Goal: Task Accomplishment & Management: Manage account settings

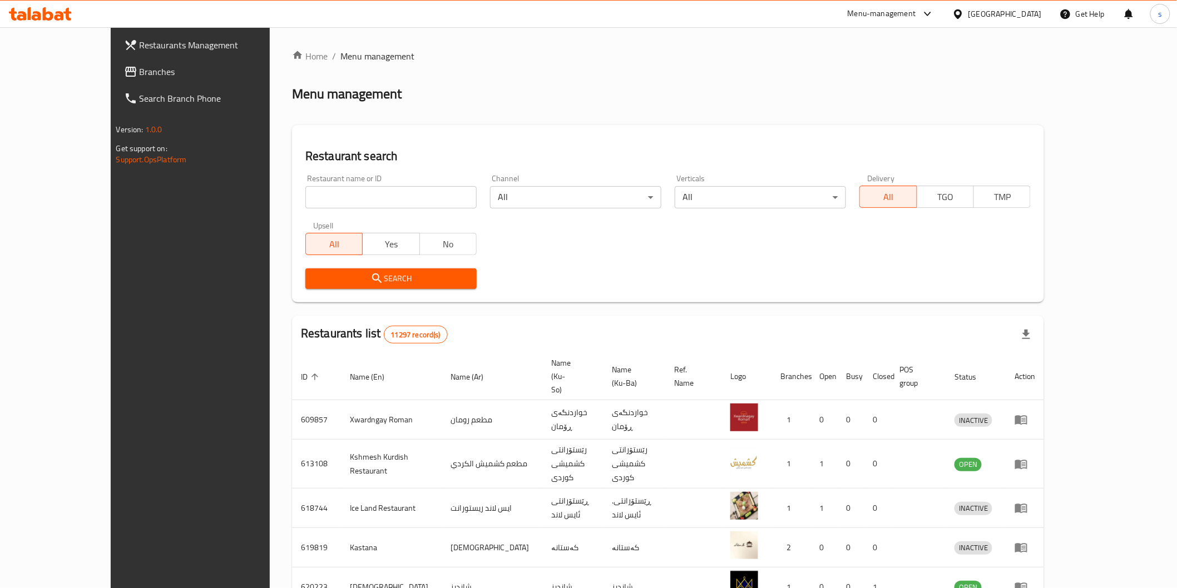
drag, startPoint x: 0, startPoint y: 0, endPoint x: 421, endPoint y: 196, distance: 464.7
click at [421, 196] on input "search" at bounding box center [390, 197] width 171 height 22
paste input "Ultra Byte"
type input "Ultra Byte"
click button "Search" at bounding box center [390, 279] width 171 height 21
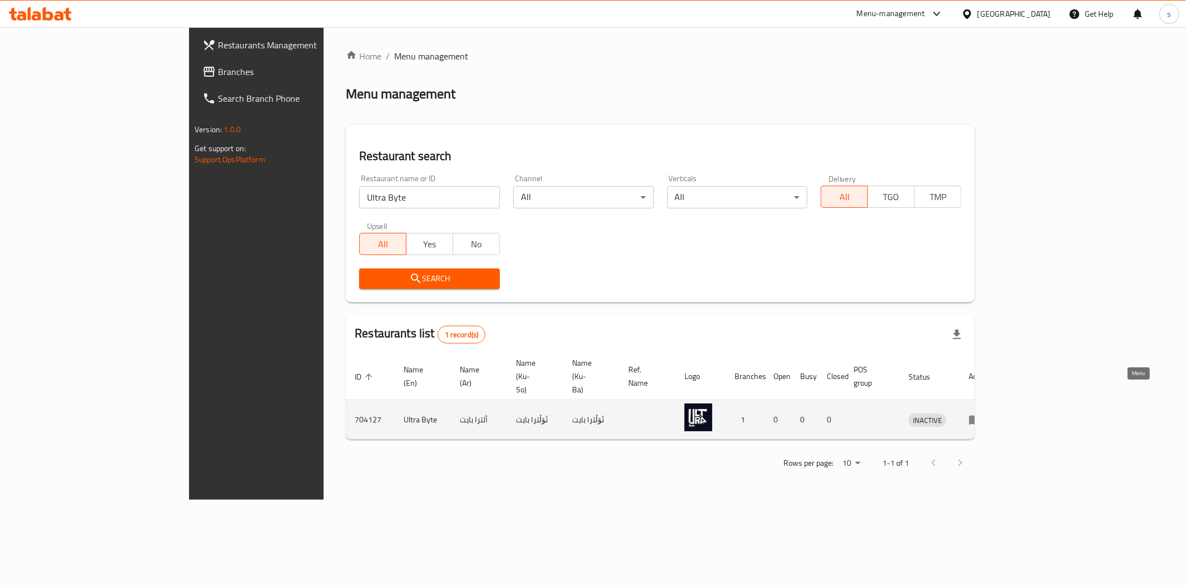
click at [989, 413] on link "enhanced table" at bounding box center [979, 419] width 21 height 13
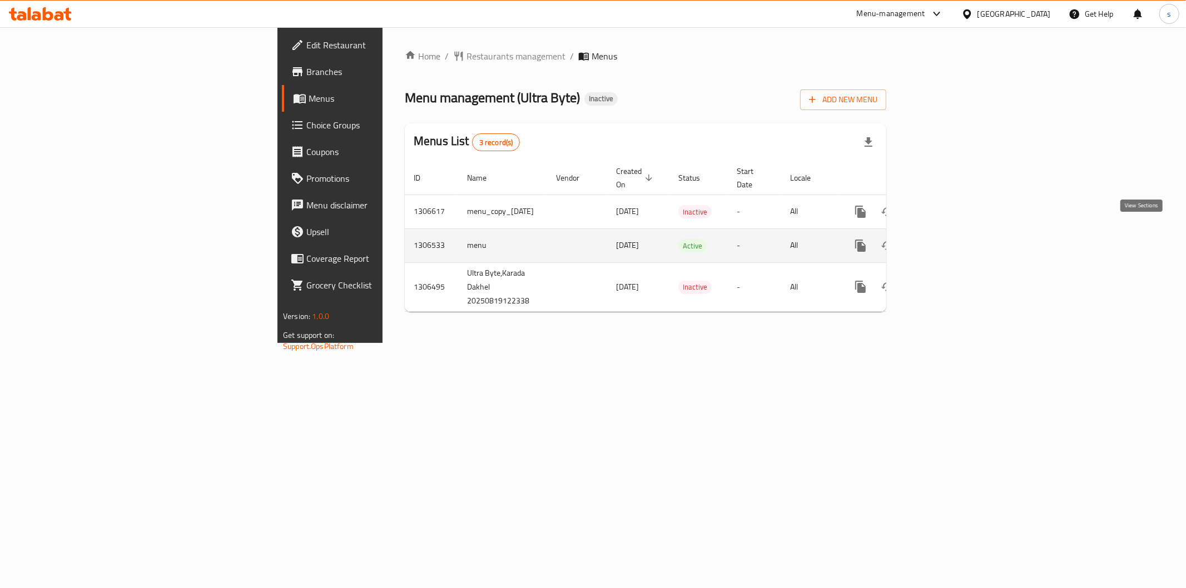
click at [947, 239] on icon "enhanced table" at bounding box center [940, 245] width 13 height 13
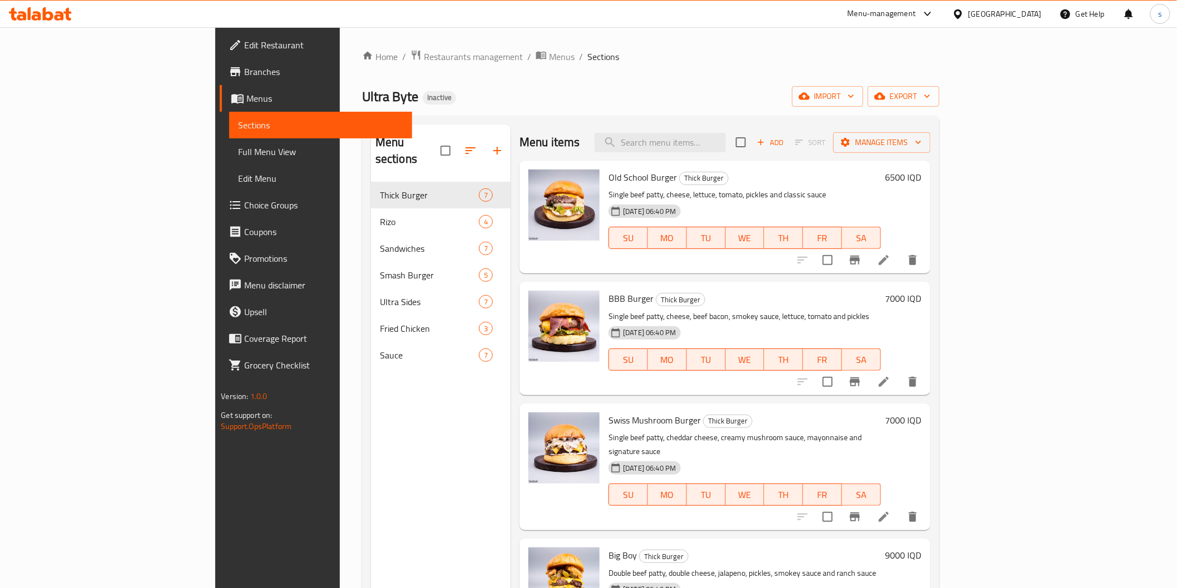
click at [238, 157] on span "Full Menu View" at bounding box center [320, 151] width 165 height 13
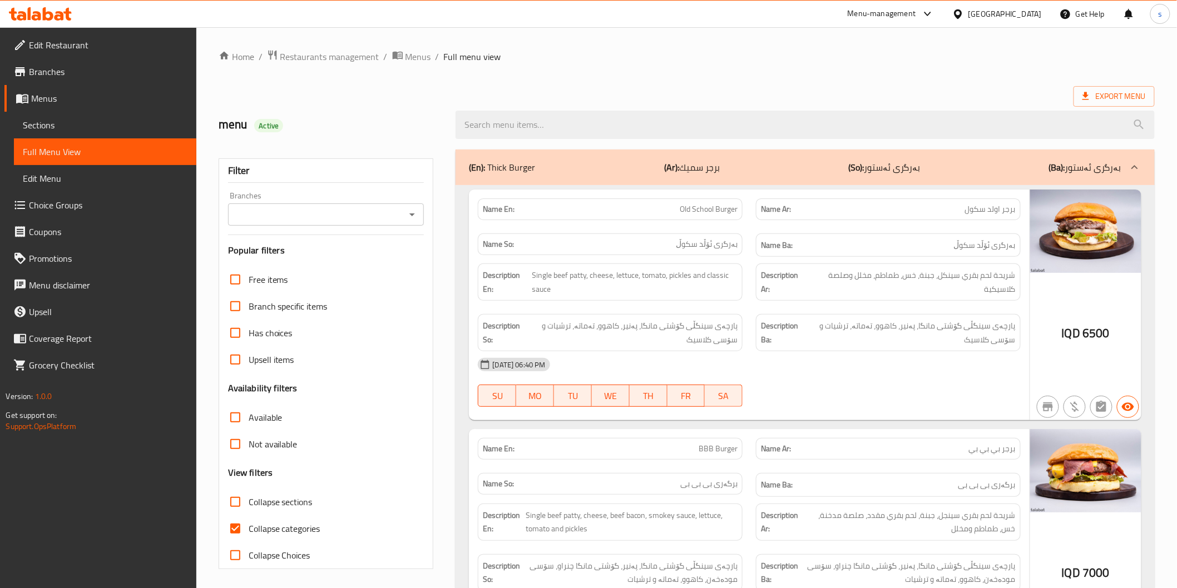
click at [390, 204] on div "Branches" at bounding box center [326, 215] width 196 height 22
click at [390, 218] on input "Branches" at bounding box center [316, 215] width 171 height 16
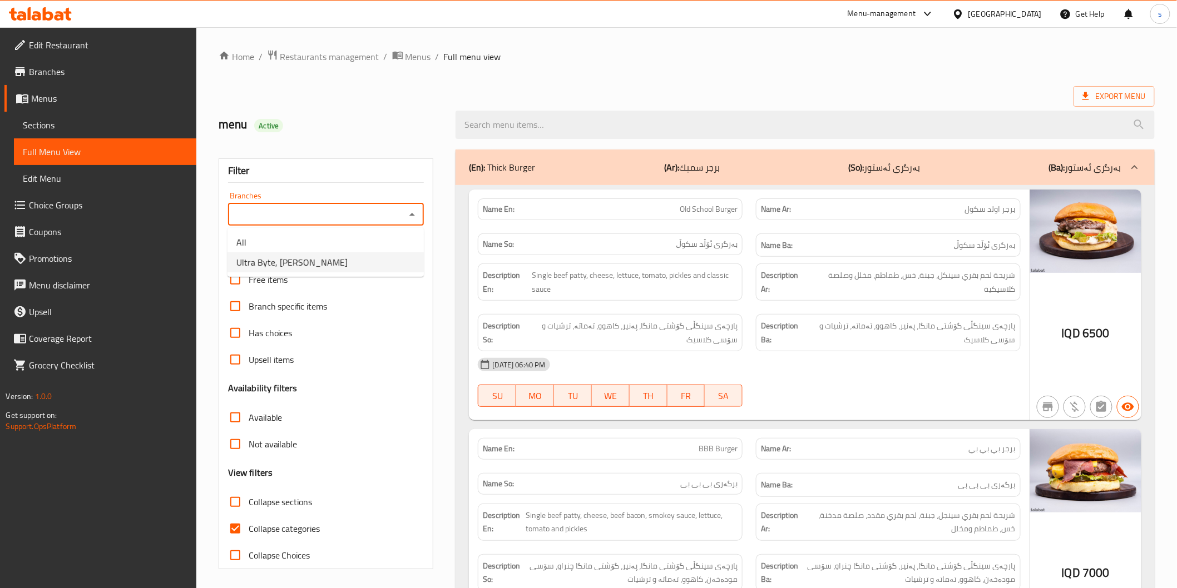
click at [381, 258] on li "Ultra Byte, Karada Dakhel" at bounding box center [325, 262] width 196 height 20
type input "Ultra Byte, Karada Dakhel"
click at [281, 510] on label "Collapse sections" at bounding box center [267, 502] width 91 height 27
click at [249, 510] on input "Collapse sections" at bounding box center [235, 502] width 27 height 27
checkbox input "true"
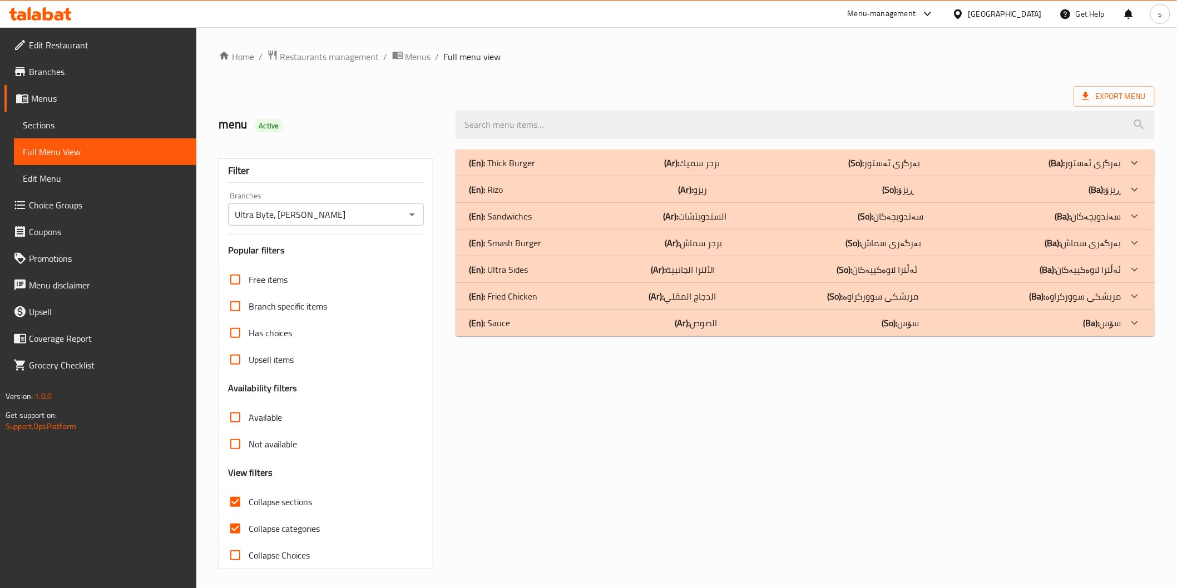
click at [599, 170] on div "(En): Sauce (Ar): الصوص (So): سۆس (Ba): سۆس" at bounding box center [795, 162] width 652 height 13
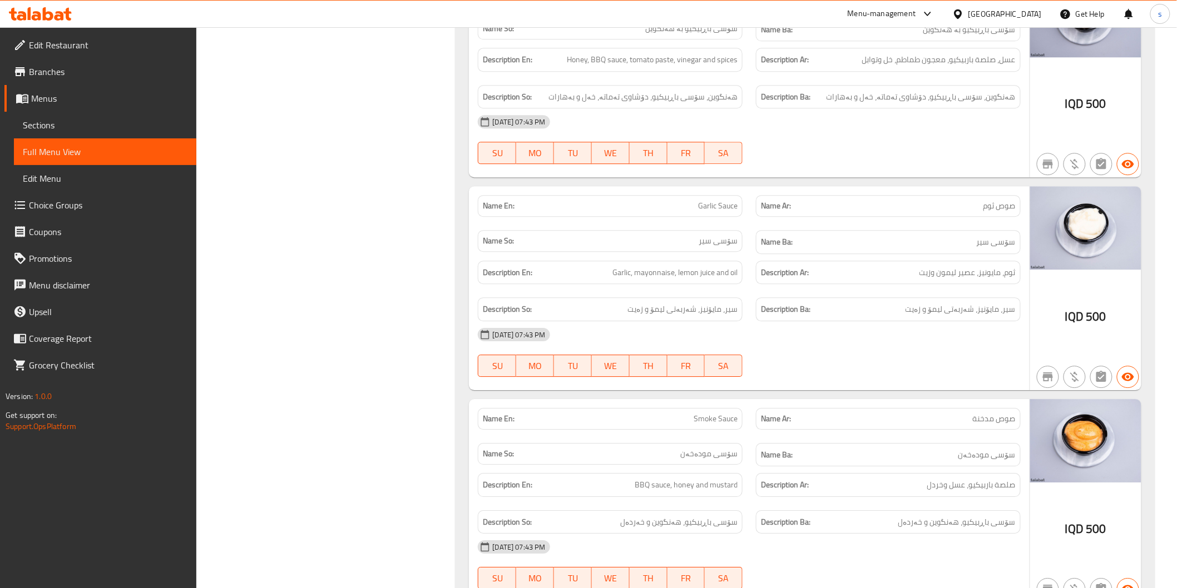
scroll to position [1297, 0]
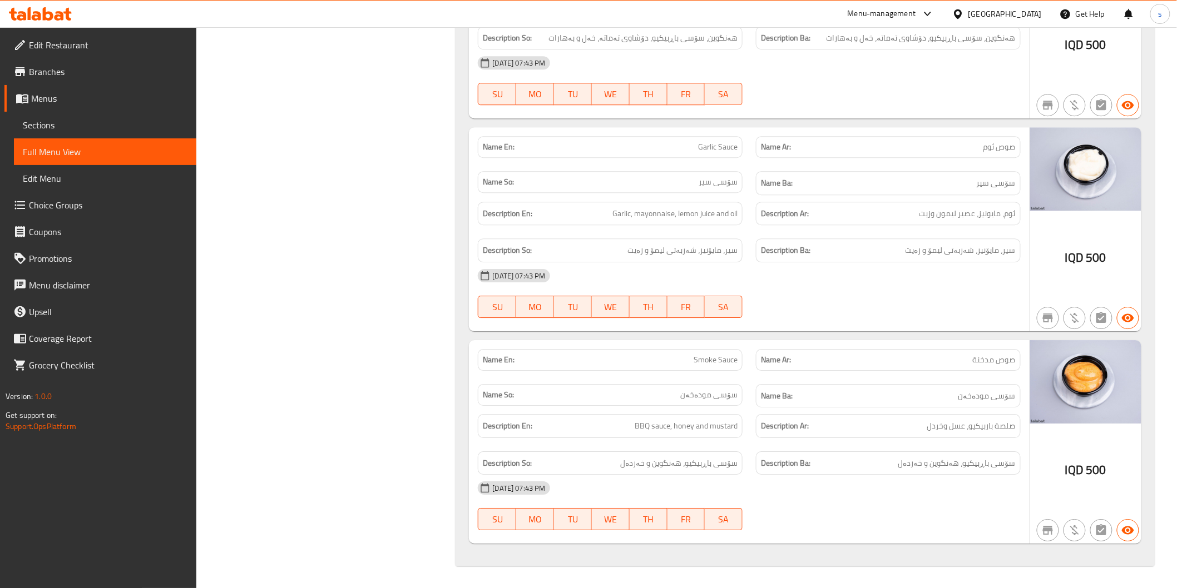
click at [1038, 353] on img at bounding box center [1085, 381] width 111 height 83
click at [71, 42] on span "Edit Restaurant" at bounding box center [108, 44] width 158 height 13
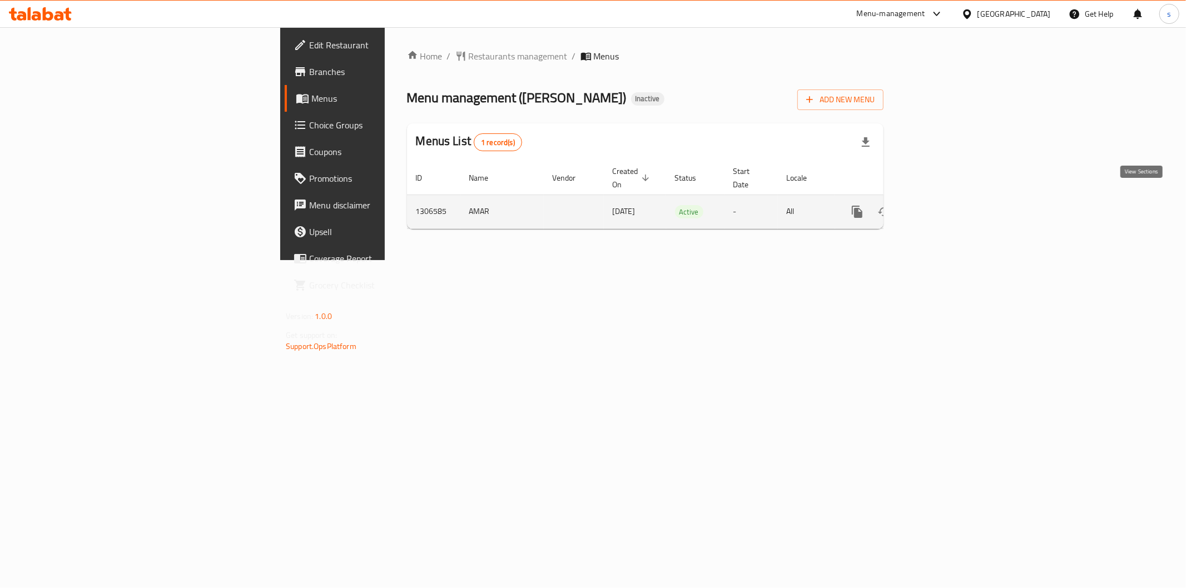
click at [951, 201] on link "enhanced table" at bounding box center [937, 211] width 27 height 27
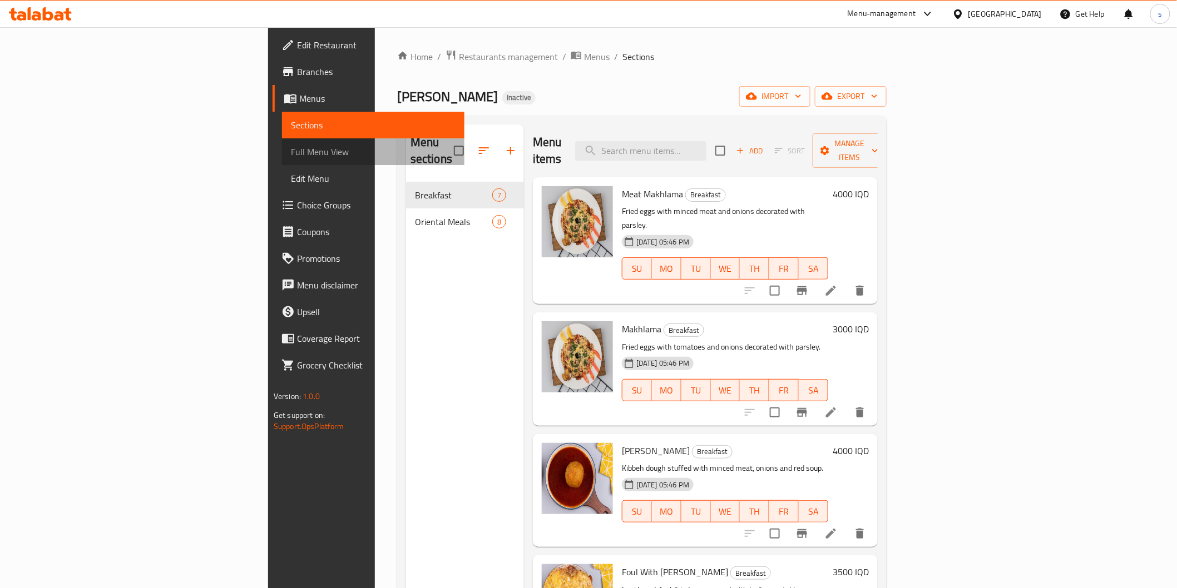
click at [282, 158] on link "Full Menu View" at bounding box center [373, 151] width 182 height 27
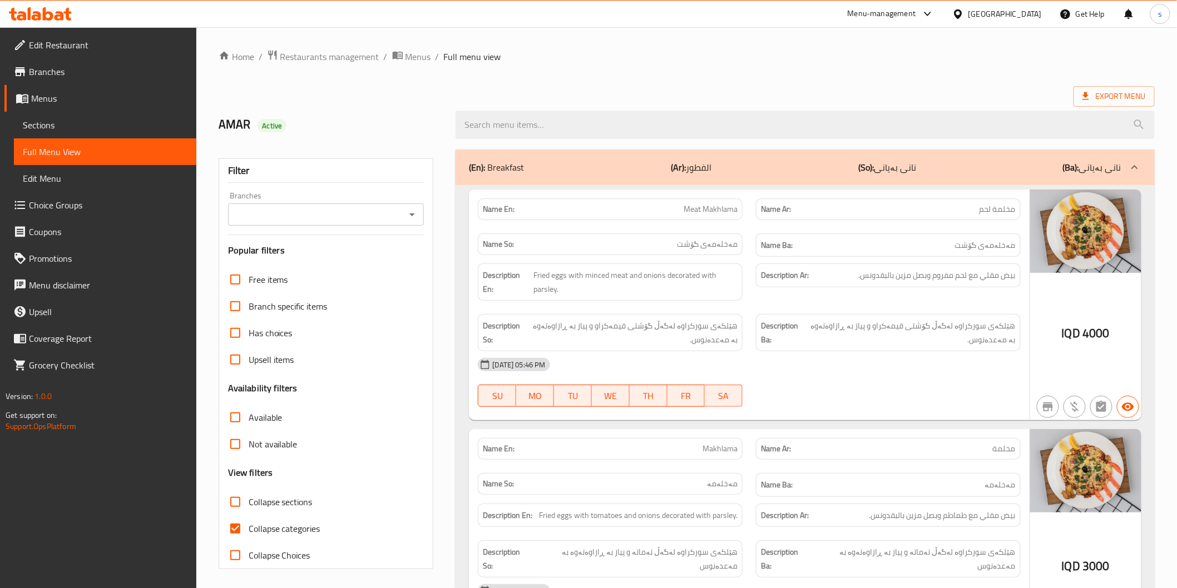
click at [139, 59] on link "Branches" at bounding box center [100, 71] width 192 height 27
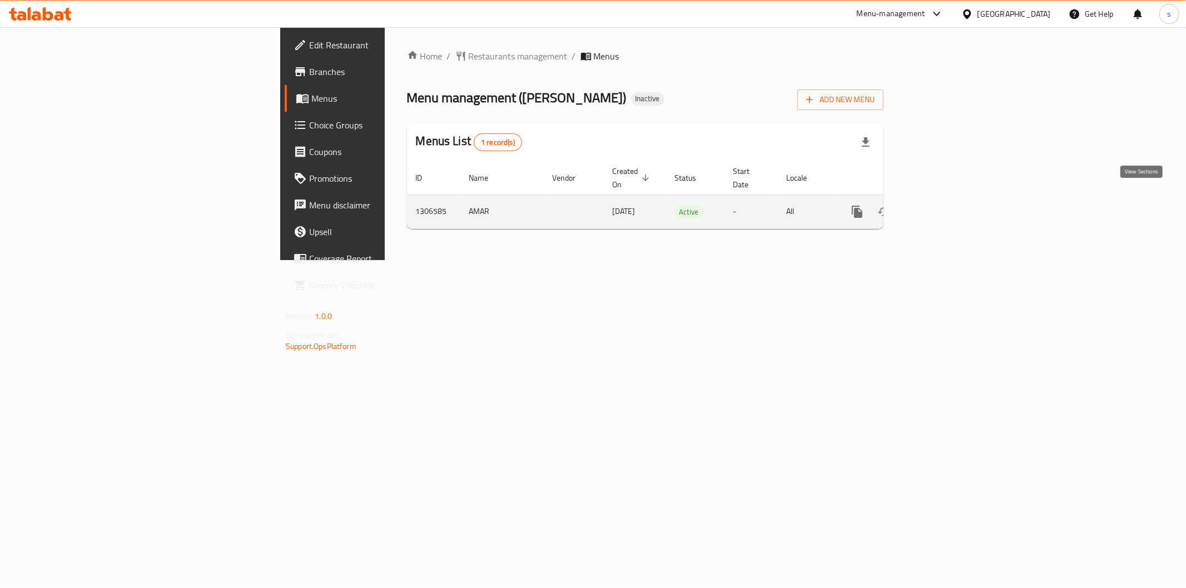
click at [944, 205] on icon "enhanced table" at bounding box center [937, 211] width 13 height 13
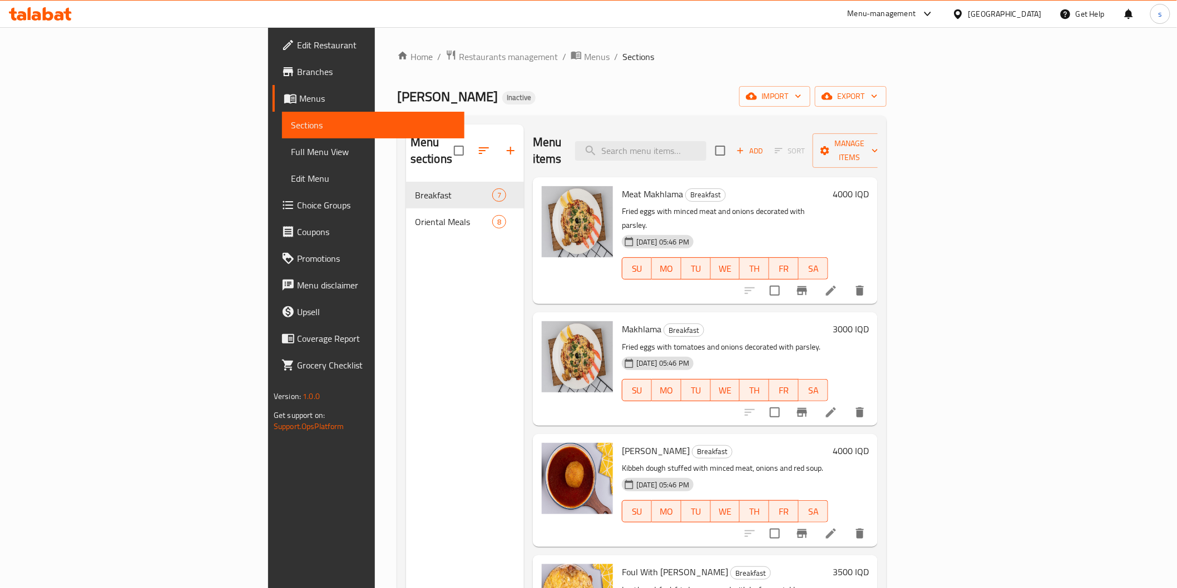
click at [291, 153] on span "Full Menu View" at bounding box center [373, 151] width 165 height 13
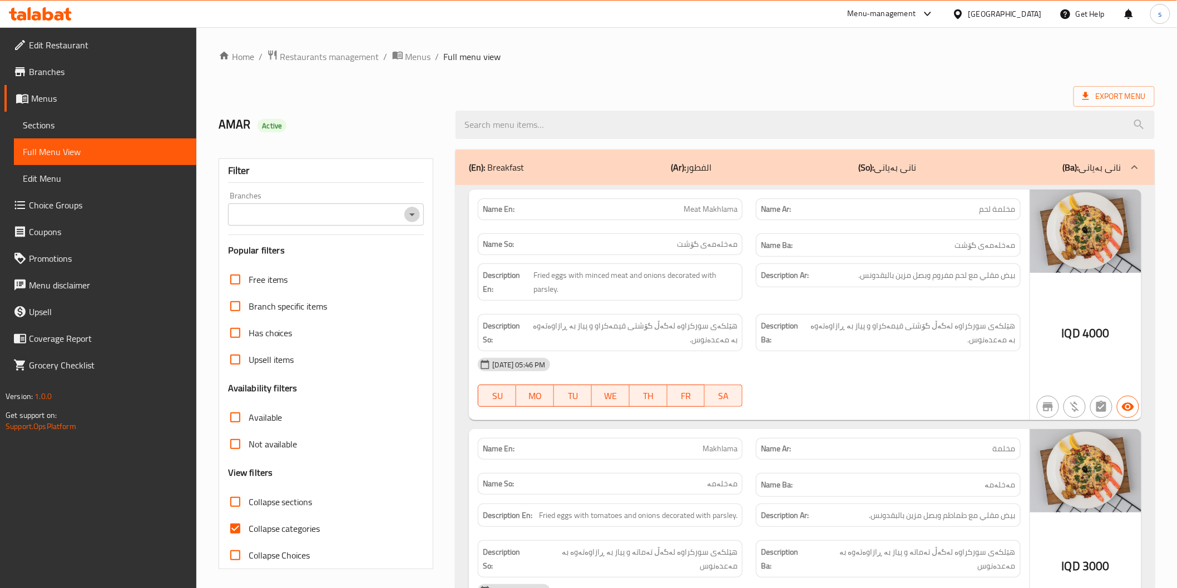
click at [413, 221] on icon "Open" at bounding box center [411, 214] width 13 height 13
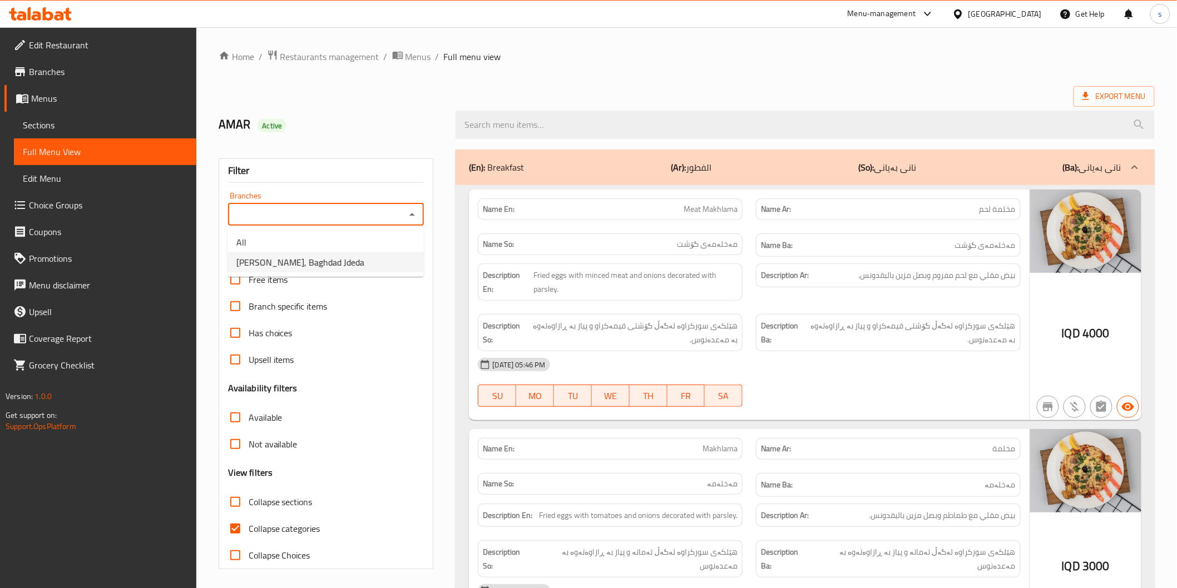
click at [360, 274] on ul "All Taj Alsultan, Baghdad Jdeda" at bounding box center [325, 252] width 196 height 49
click at [369, 267] on li "Taj Alsultan, Baghdad Jdeda" at bounding box center [325, 262] width 196 height 20
type input "Taj Alsultan, Baghdad Jdeda"
click at [251, 525] on span "Collapse categories" at bounding box center [285, 528] width 72 height 13
click at [249, 525] on input "Collapse categories" at bounding box center [235, 528] width 27 height 27
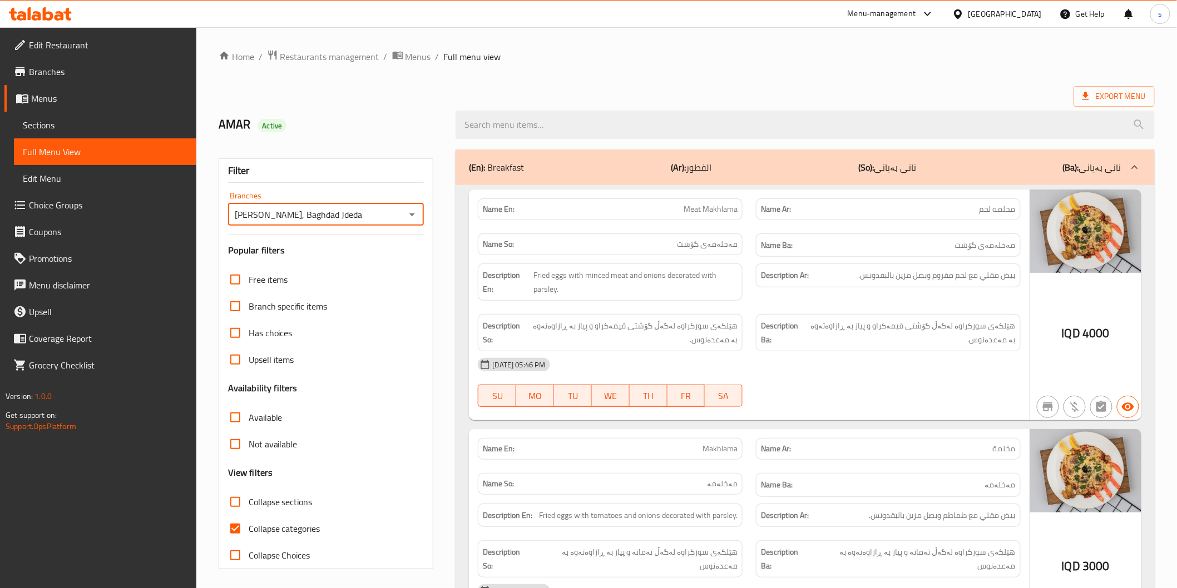
checkbox input "false"
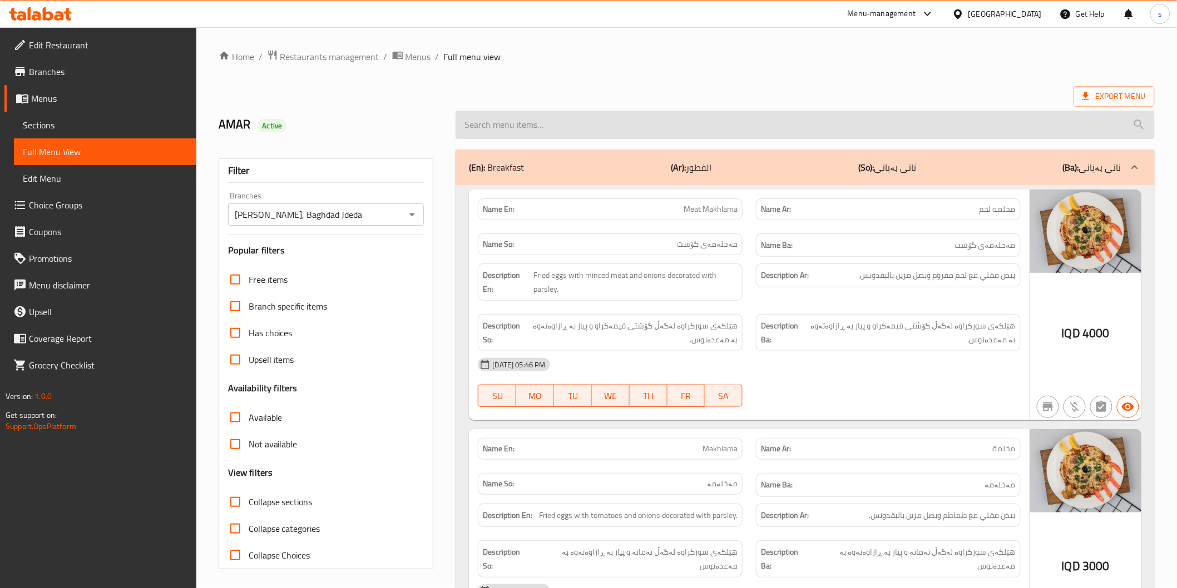
click at [659, 119] on input "search" at bounding box center [804, 125] width 698 height 28
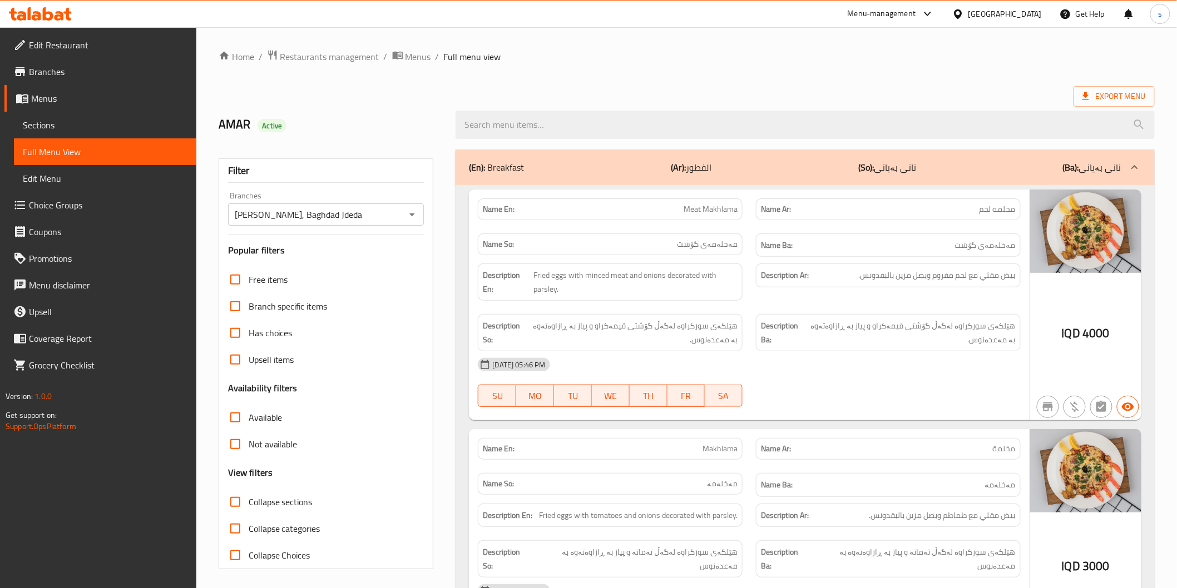
click at [632, 157] on div "(En): Breakfast (Ar): الفطور (So): نانی بەیانی (Ba): نانی بەیانی" at bounding box center [804, 168] width 698 height 36
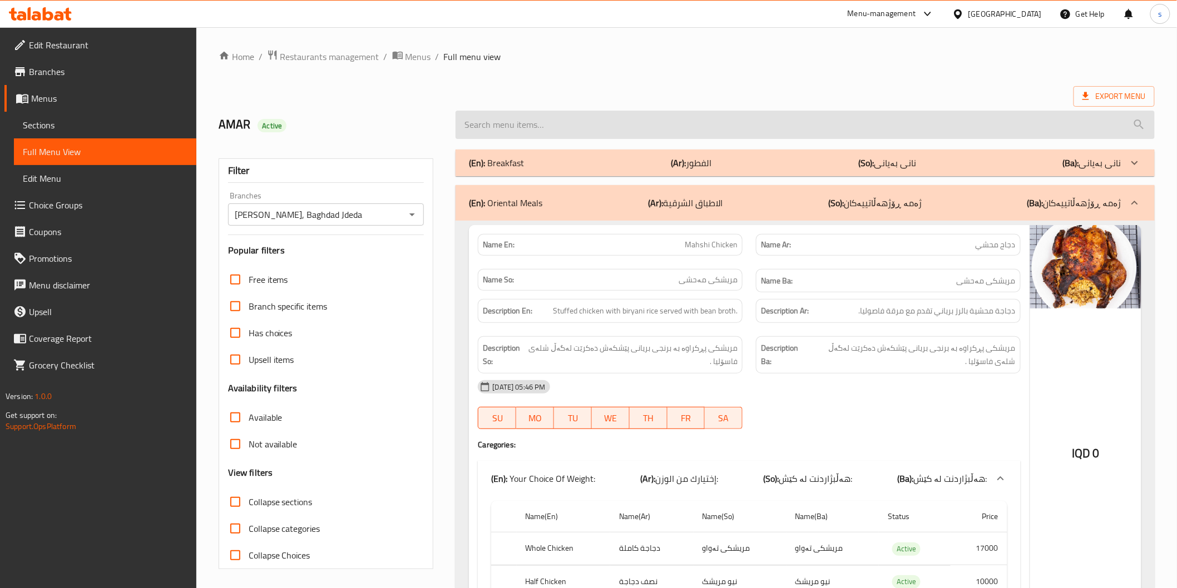
click at [825, 139] on input "search" at bounding box center [804, 125] width 698 height 28
click at [825, 131] on input "search" at bounding box center [804, 125] width 698 height 28
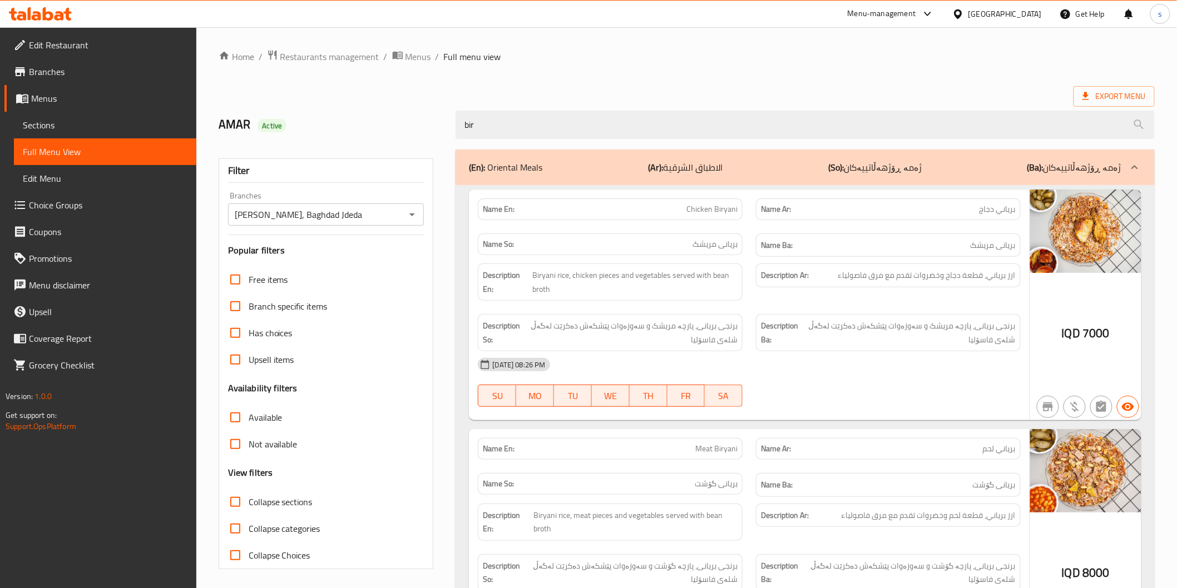
scroll to position [117, 0]
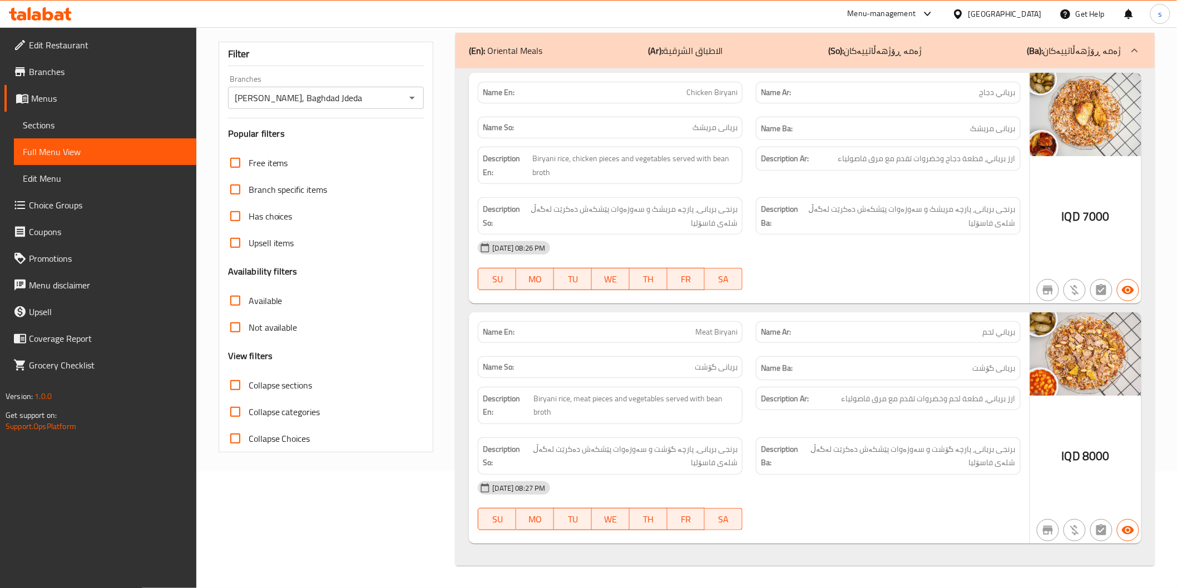
type input "bir"
click at [843, 247] on div "19-08-2025 08:26 PM" at bounding box center [748, 248] width 555 height 27
click at [916, 409] on div "Description Ar: ارز برياني، قطعة لحم وخضروات تقدم مع مرق فاصولياء" at bounding box center [888, 399] width 265 height 24
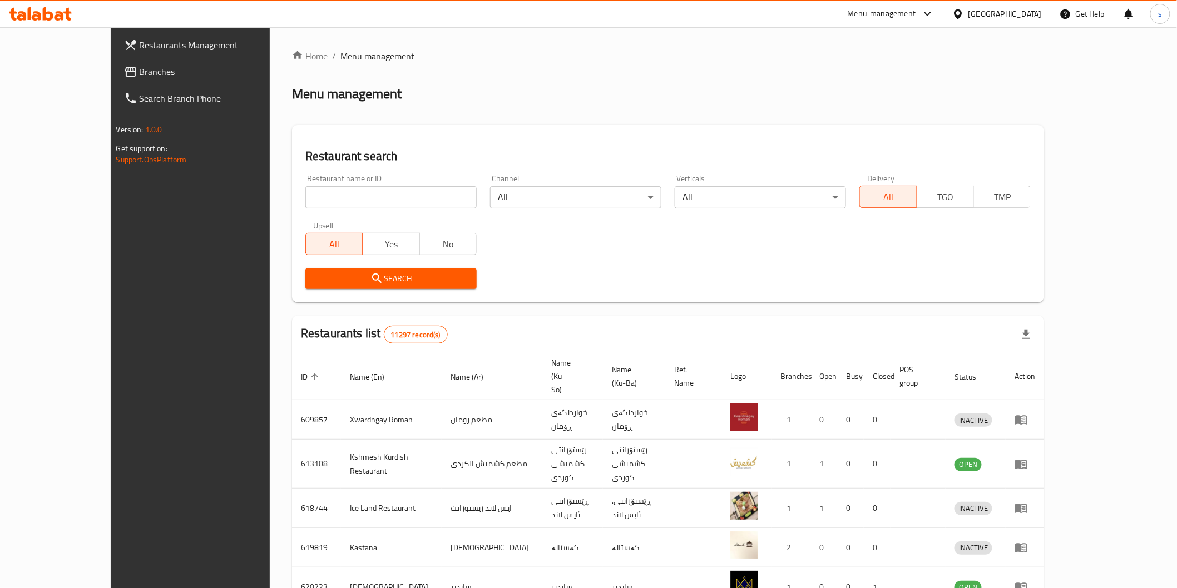
drag, startPoint x: 725, startPoint y: 92, endPoint x: 704, endPoint y: 92, distance: 21.1
click at [725, 92] on div "Menu management" at bounding box center [668, 94] width 752 height 18
click at [332, 190] on input "search" at bounding box center [390, 197] width 171 height 22
paste input "Mashweat Al Tariq"
type input "Mashweat Al Tariq"
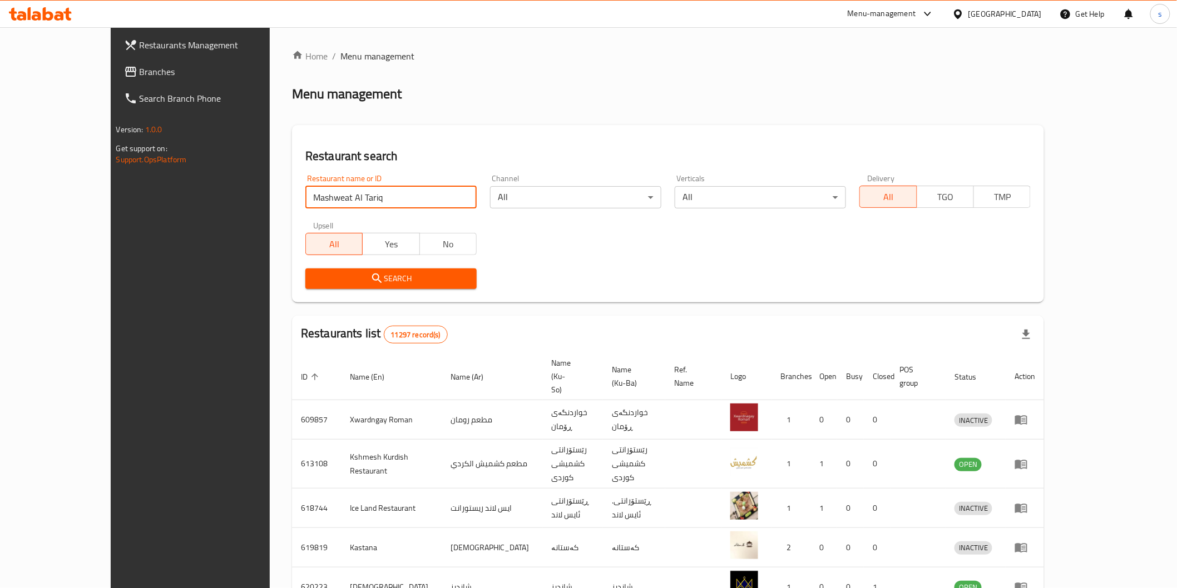
click button "Search" at bounding box center [390, 279] width 171 height 21
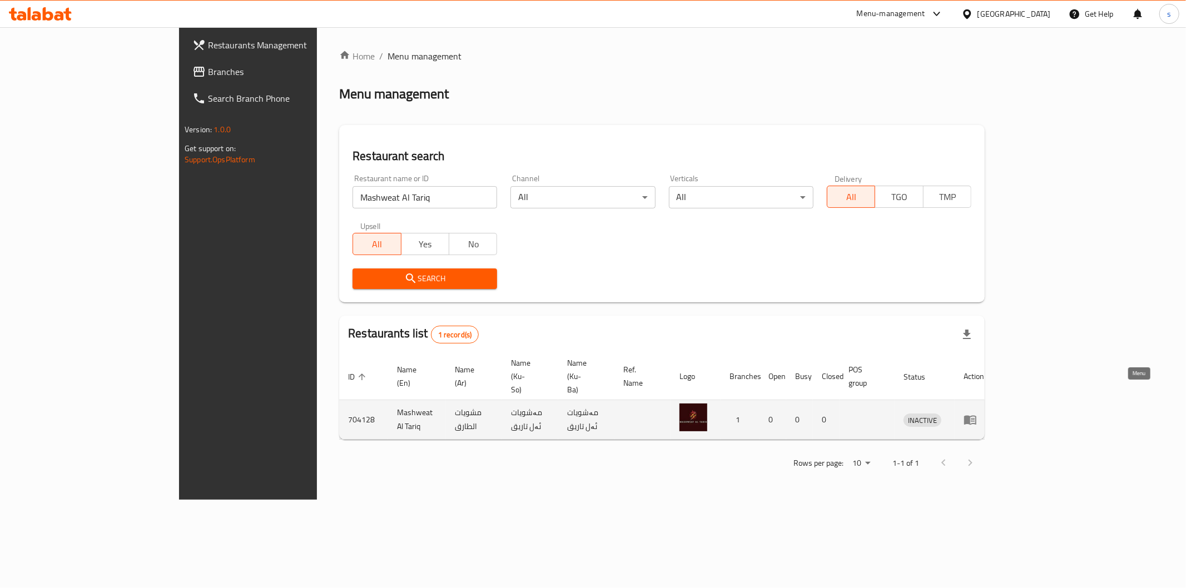
click at [977, 413] on icon "enhanced table" at bounding box center [970, 419] width 13 height 13
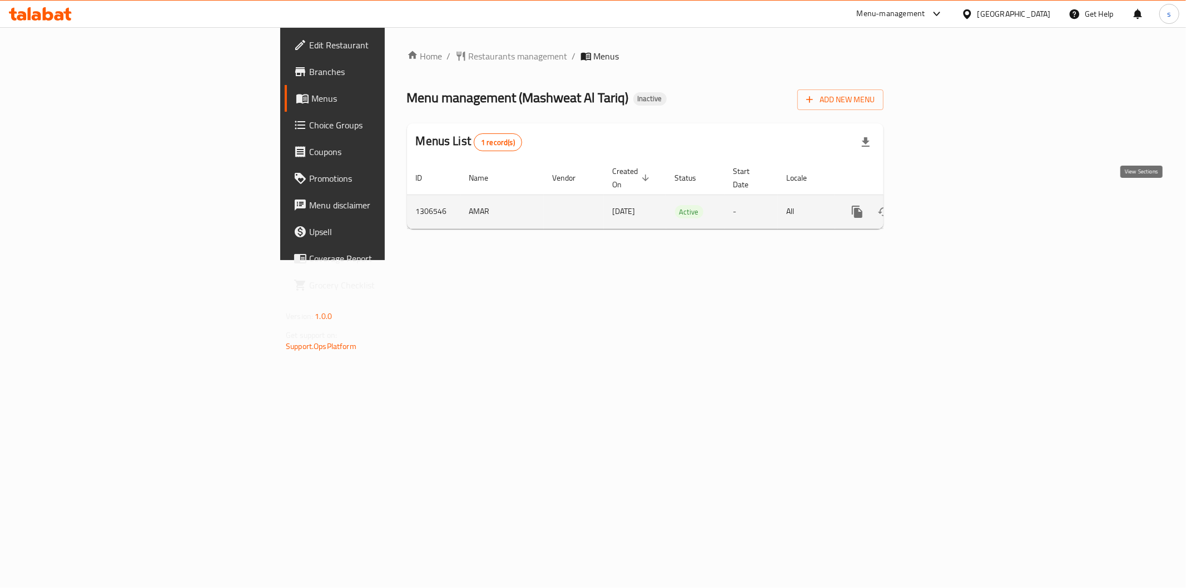
click at [944, 205] on icon "enhanced table" at bounding box center [937, 211] width 13 height 13
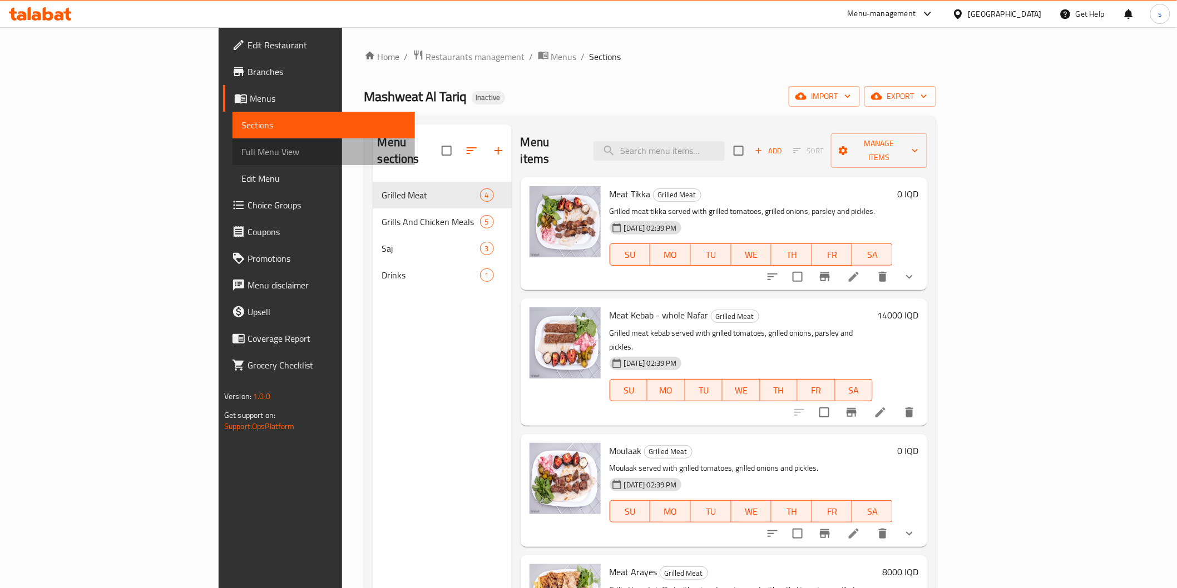
click at [241, 153] on span "Full Menu View" at bounding box center [323, 151] width 165 height 13
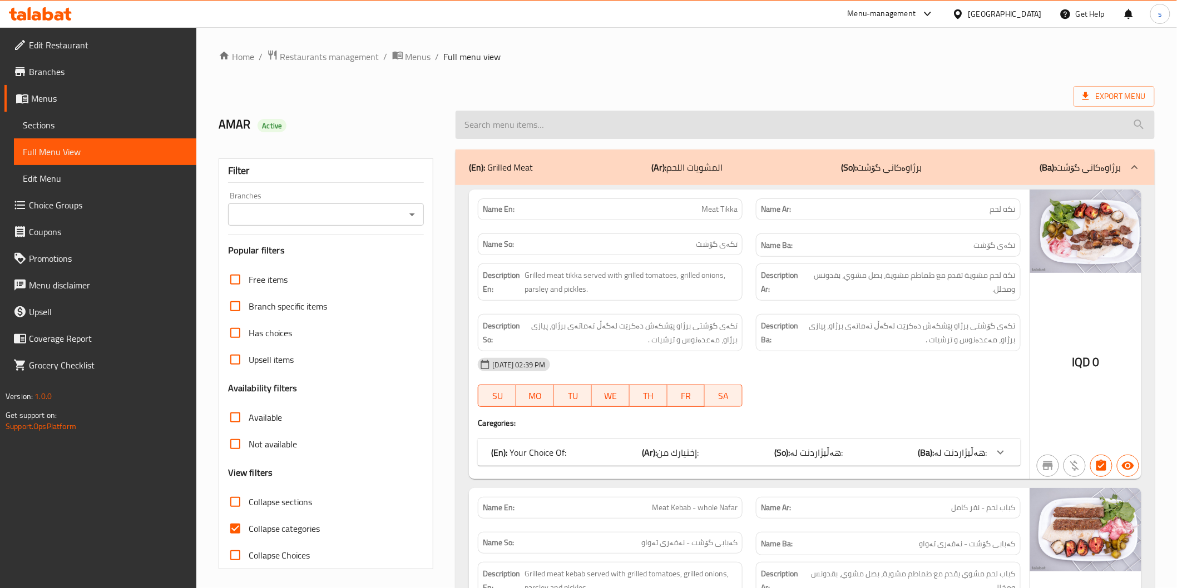
click at [548, 128] on input "search" at bounding box center [804, 125] width 698 height 28
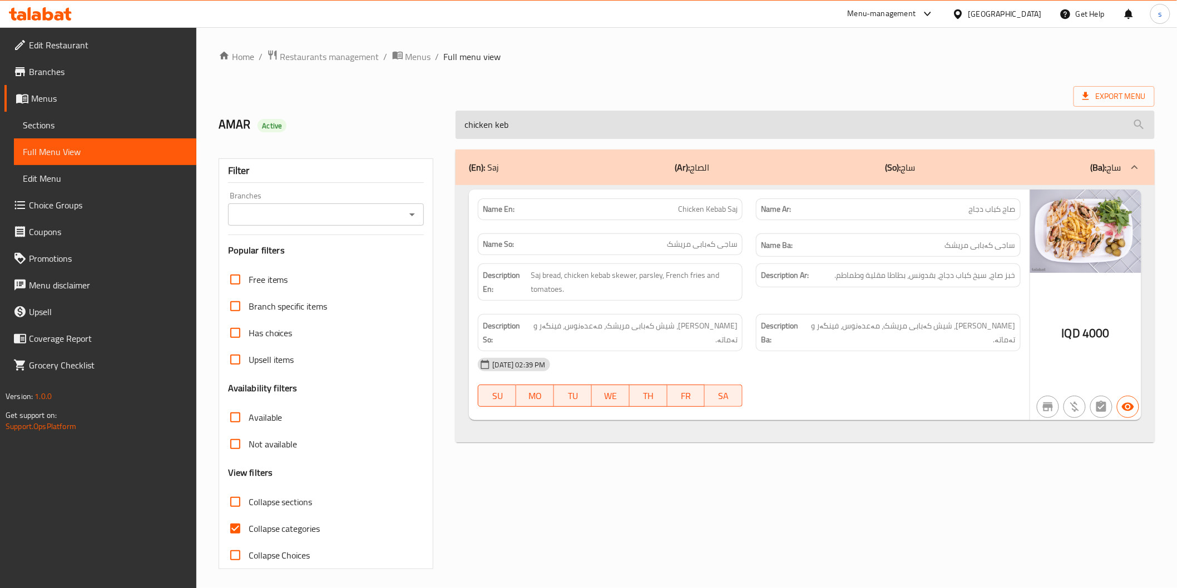
click at [738, 118] on input "chicken keb" at bounding box center [804, 125] width 698 height 28
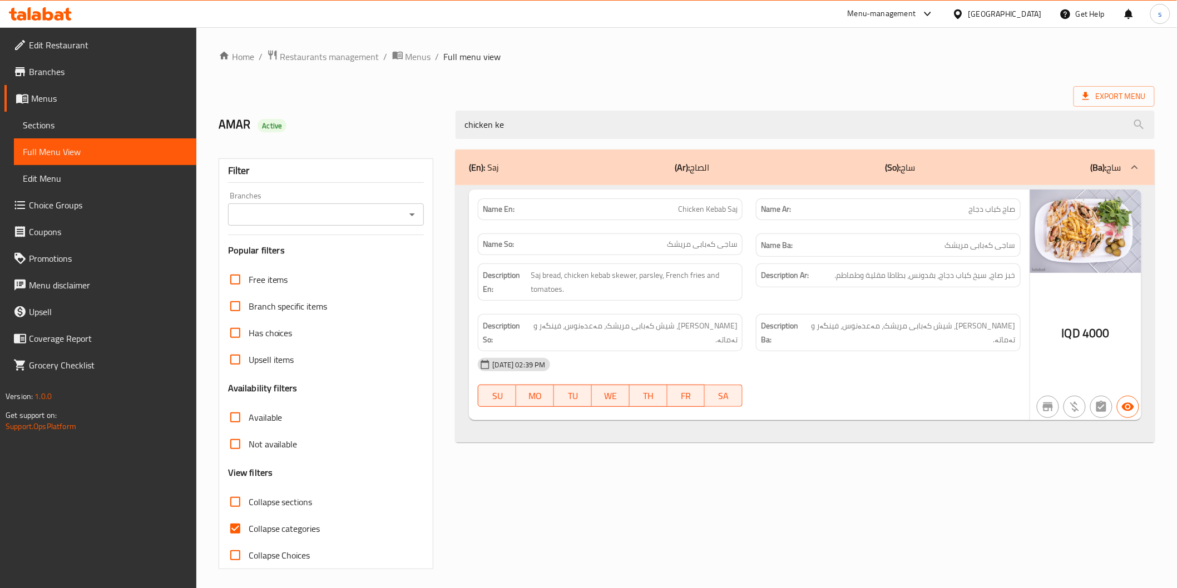
drag, startPoint x: 519, startPoint y: 130, endPoint x: 453, endPoint y: 125, distance: 67.0
click at [453, 125] on div "chicken ke" at bounding box center [805, 125] width 712 height 42
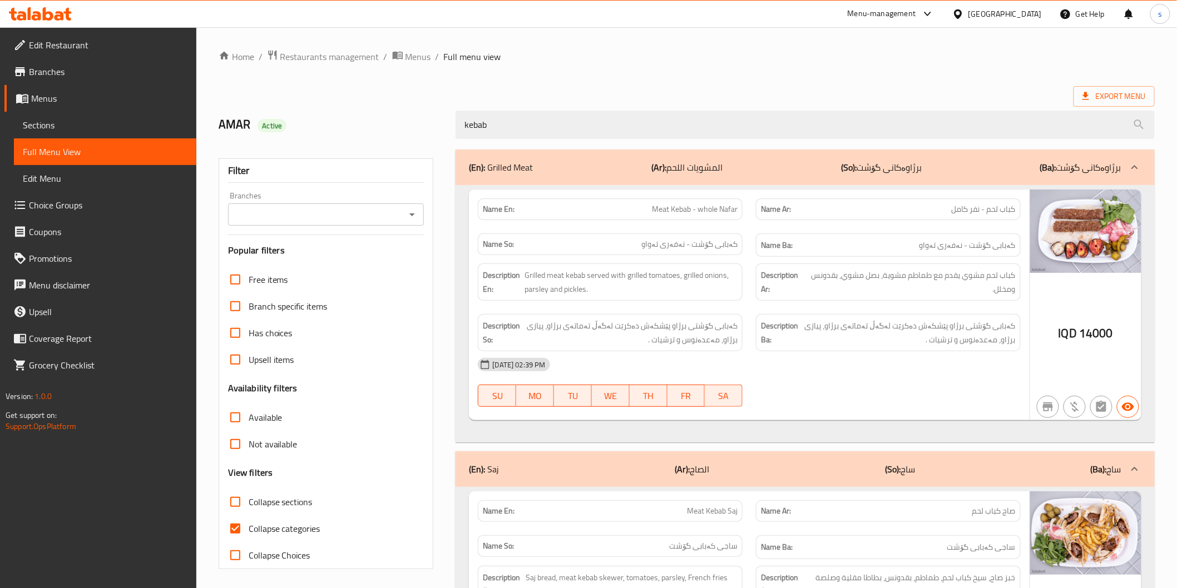
type input "kebab"
click at [413, 56] on span "Menus" at bounding box center [418, 56] width 26 height 13
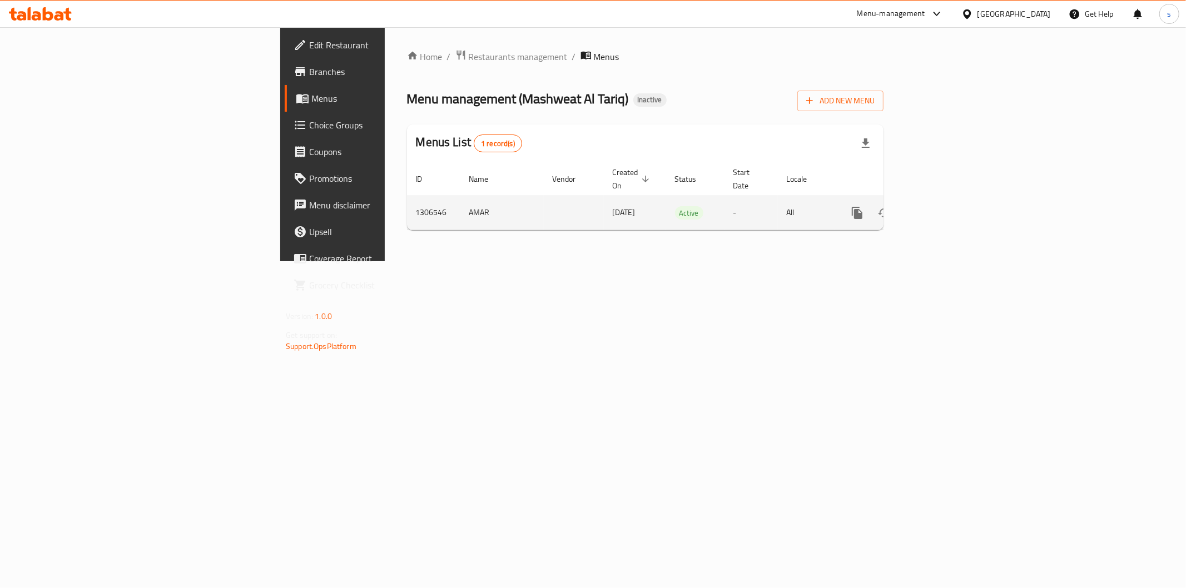
click at [942, 208] on icon "enhanced table" at bounding box center [937, 213] width 10 height 10
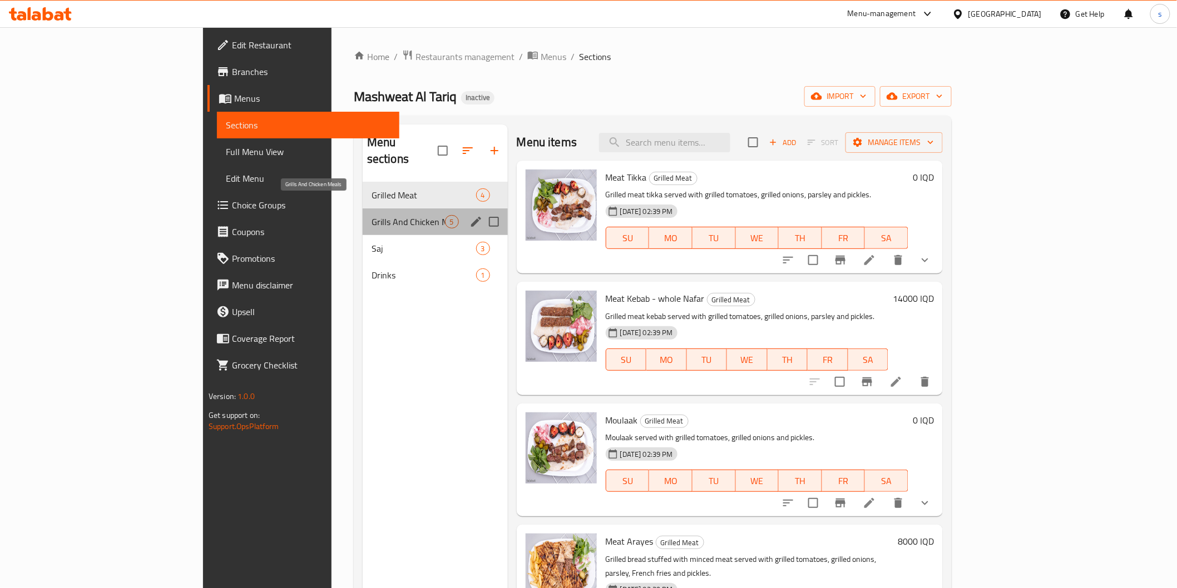
click at [374, 215] on span "Grills And Chicken Meals" at bounding box center [407, 221] width 73 height 13
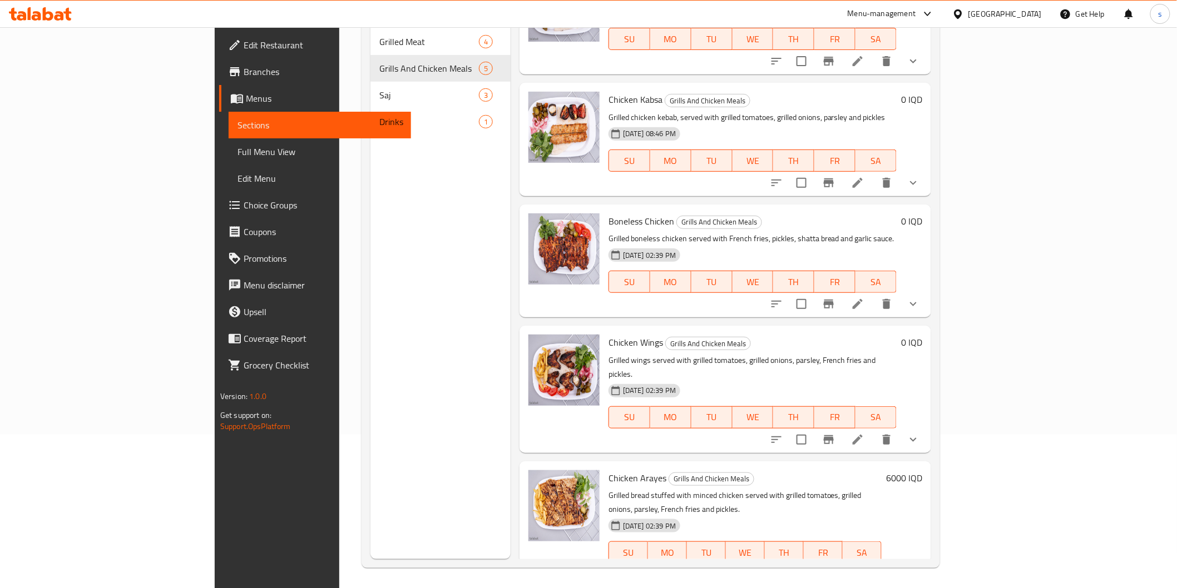
scroll to position [156, 0]
click at [587, 459] on div "Chicken Arayes Grills And Chicken Meals Grilled bread stuffed with minced chick…" at bounding box center [724, 522] width 411 height 127
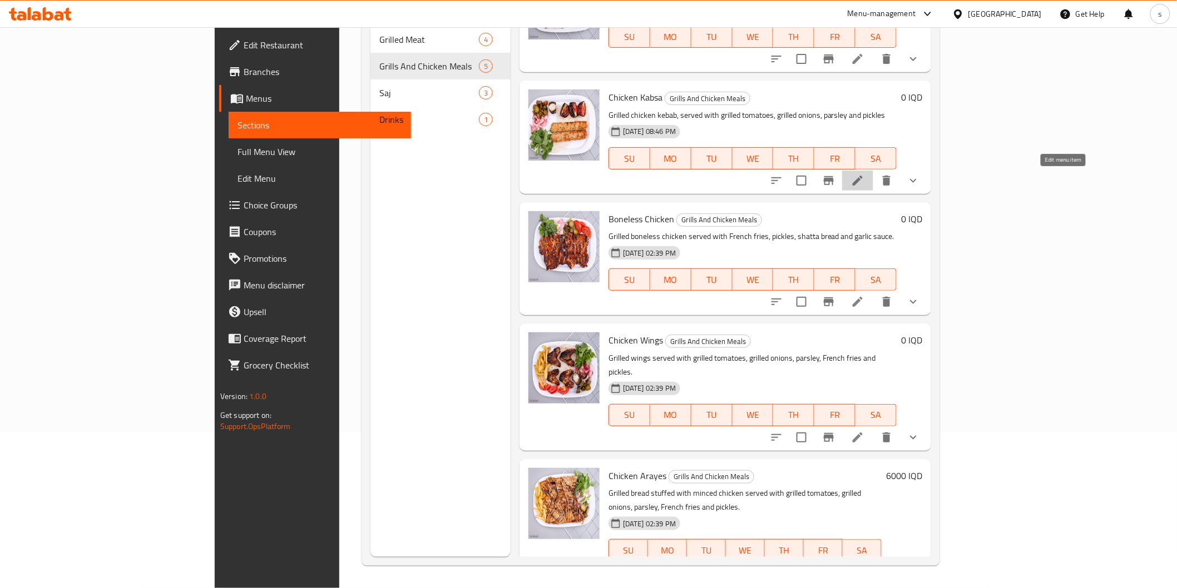
click at [864, 183] on icon at bounding box center [857, 180] width 13 height 13
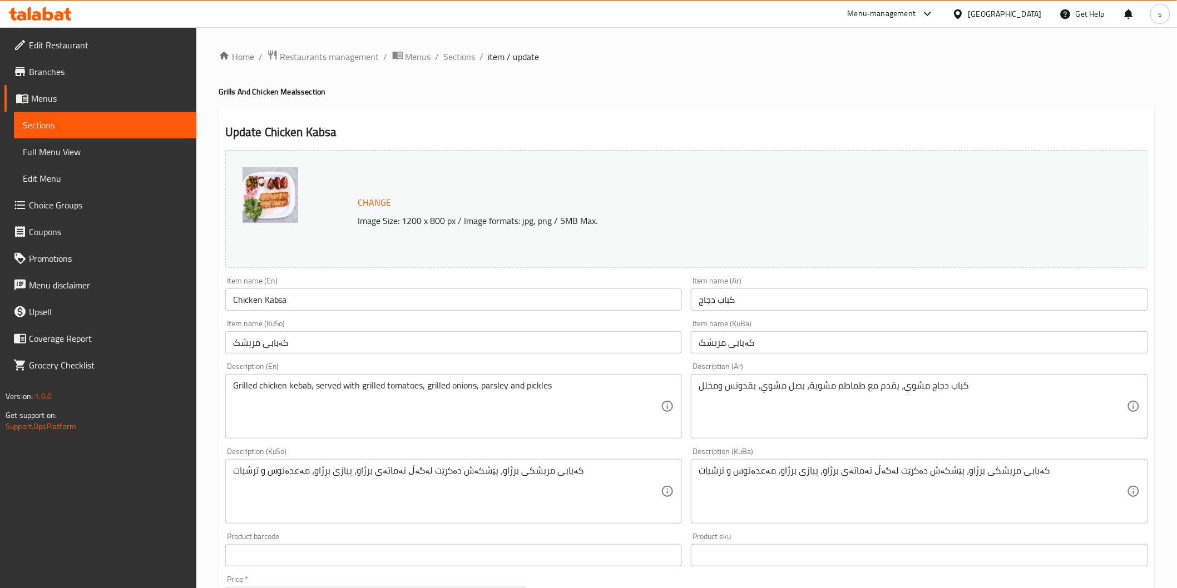
click at [280, 300] on input "Chicken Kabsa" at bounding box center [453, 300] width 457 height 22
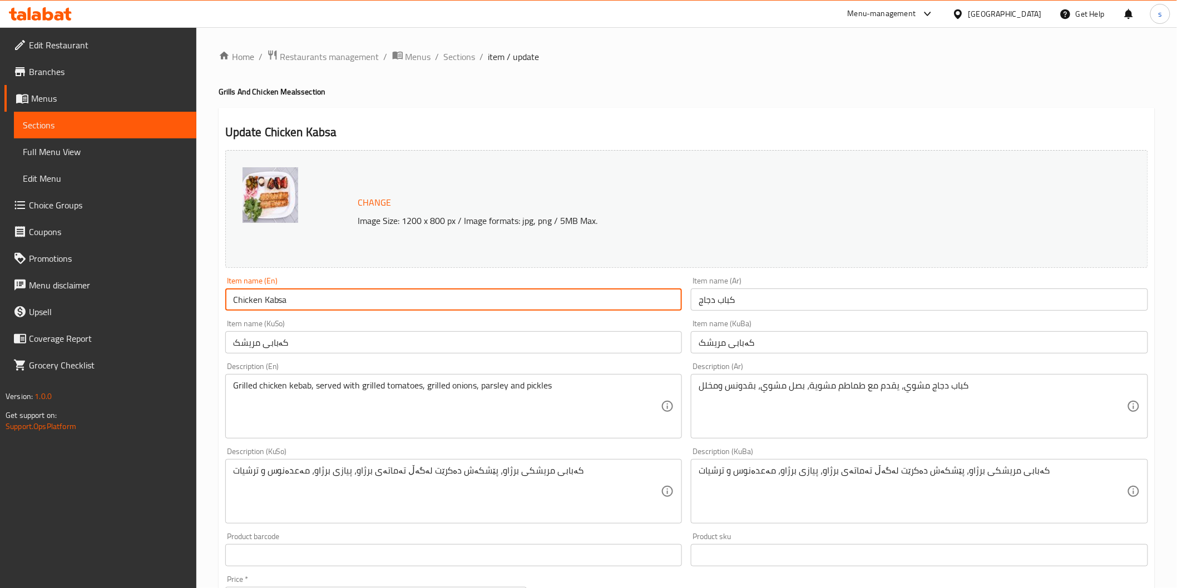
click at [280, 300] on input "Chicken Kabsa" at bounding box center [453, 300] width 457 height 22
type input "Chicken Kebab"
click at [86, 156] on span "Full Menu View" at bounding box center [105, 151] width 165 height 13
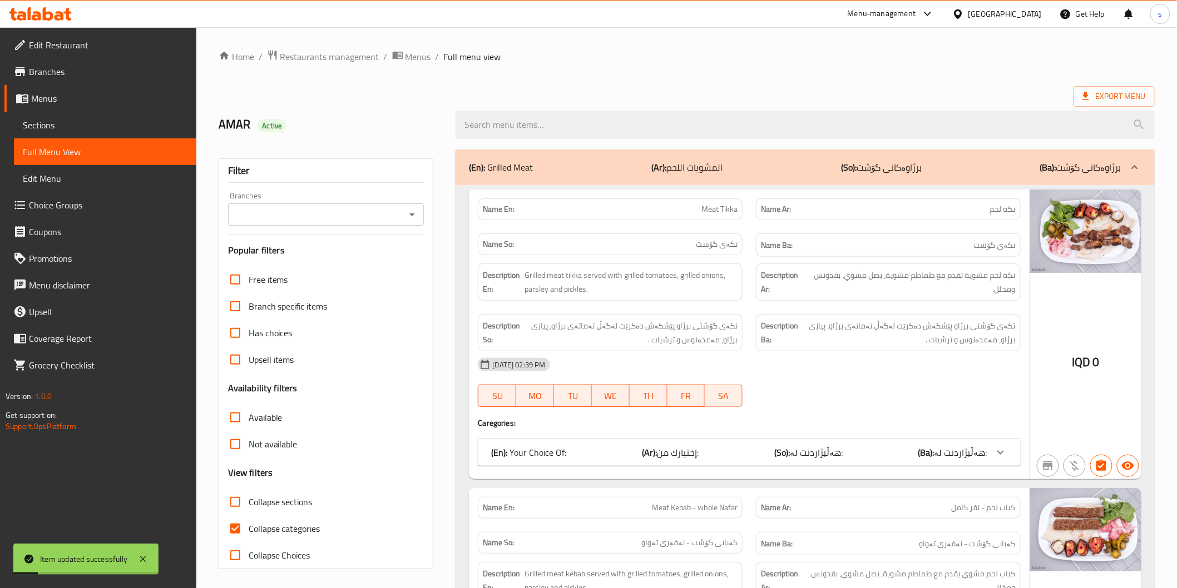
click at [281, 228] on div "Filter Branches Branches Popular filters Free items Branch specific items Has c…" at bounding box center [326, 363] width 215 height 411
click at [290, 214] on input "Branches" at bounding box center [316, 215] width 171 height 16
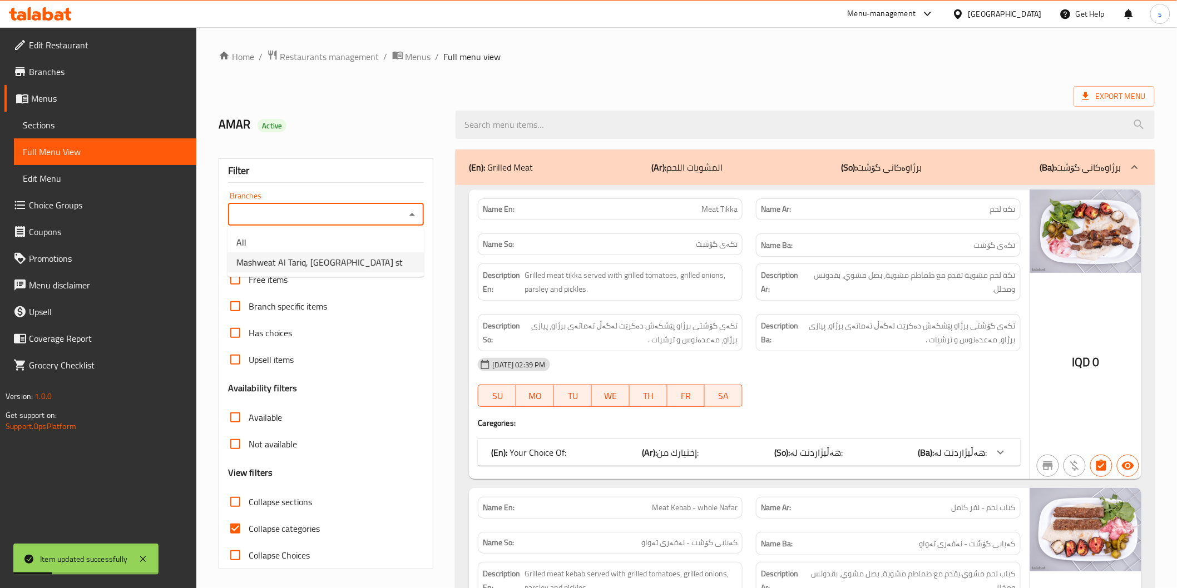
click at [287, 260] on span "Mashweat Al Tariq, palestine st" at bounding box center [319, 262] width 166 height 13
type input "Mashweat Al Tariq, palestine st"
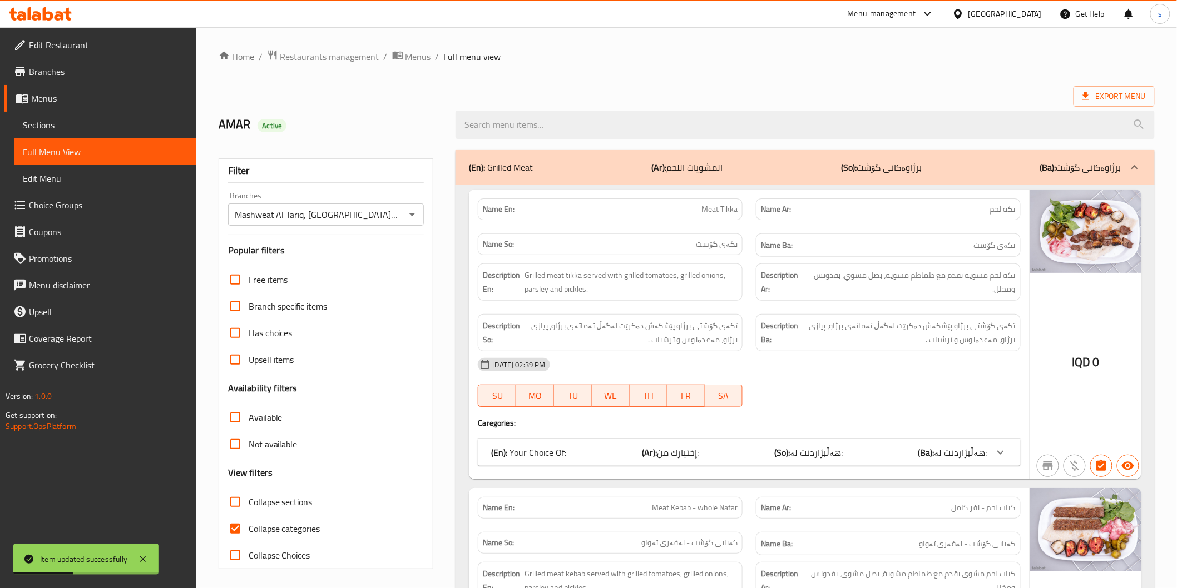
click at [265, 502] on span "Collapse sections" at bounding box center [281, 501] width 64 height 13
click at [249, 502] on input "Collapse sections" at bounding box center [235, 502] width 27 height 27
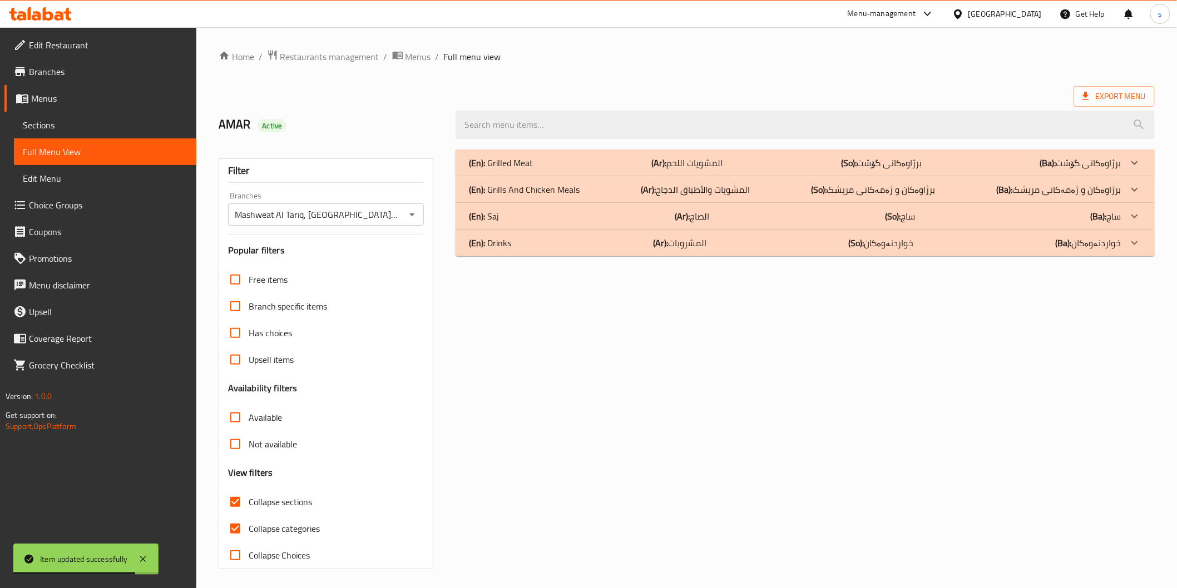
click at [295, 497] on span "Collapse sections" at bounding box center [281, 501] width 64 height 13
click at [249, 497] on input "Collapse sections" at bounding box center [235, 502] width 27 height 27
checkbox input "false"
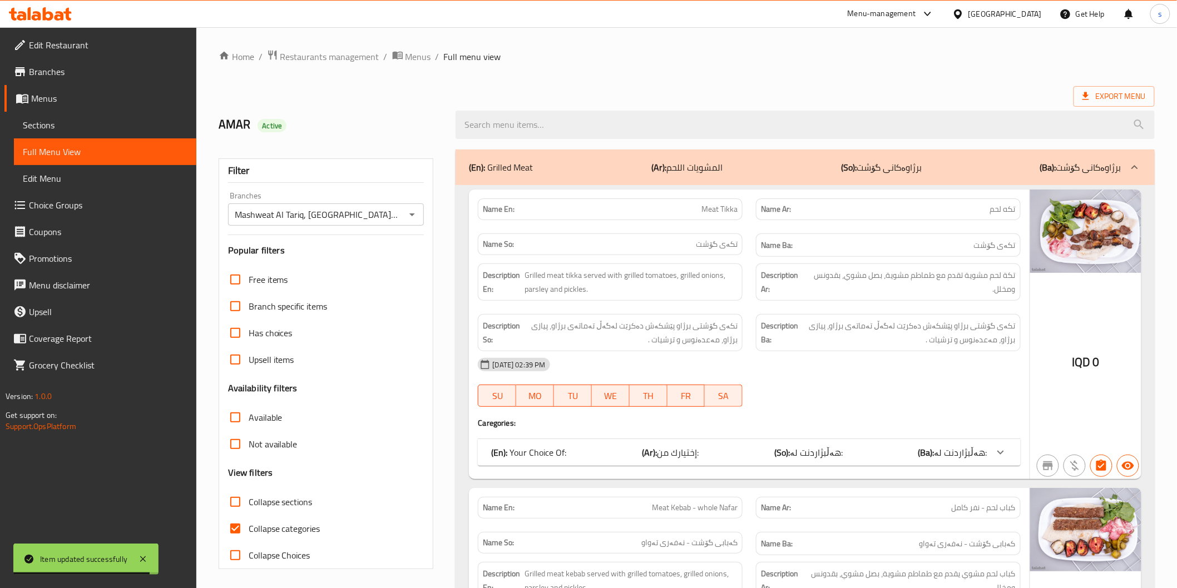
click at [292, 524] on span "Collapse categories" at bounding box center [285, 528] width 72 height 13
click at [249, 524] on input "Collapse categories" at bounding box center [235, 528] width 27 height 27
checkbox input "false"
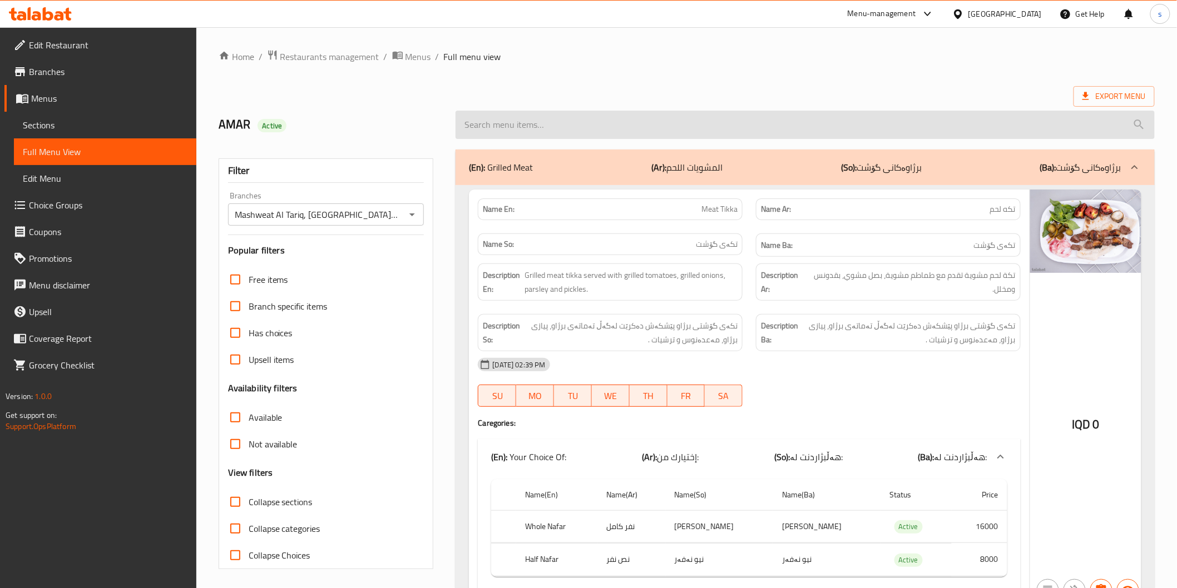
click at [520, 131] on input "search" at bounding box center [804, 125] width 698 height 28
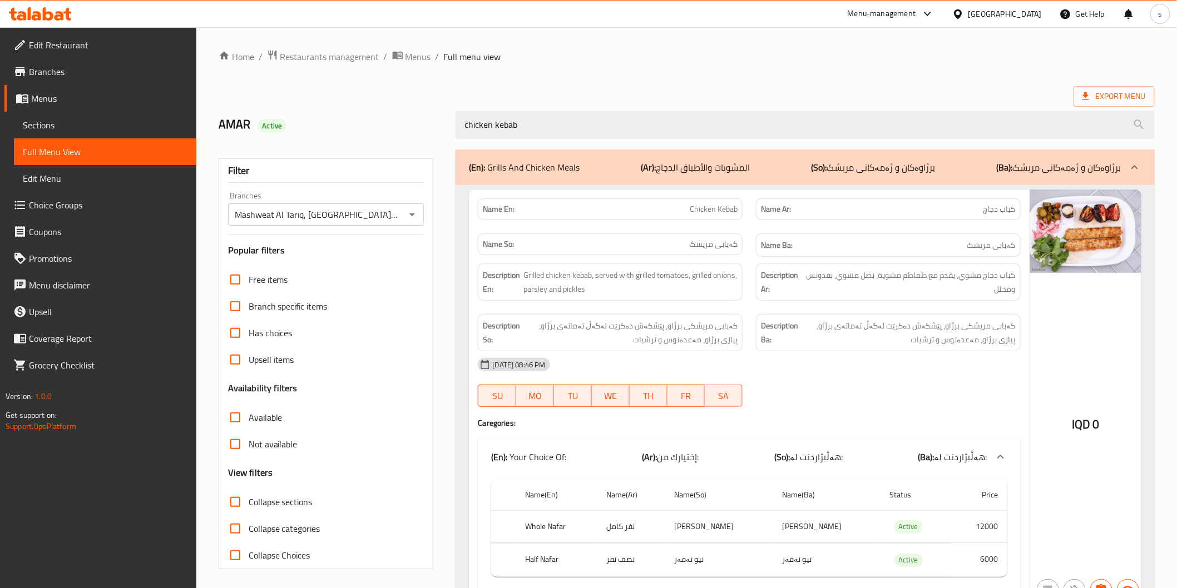
type input "chicken kebab"
click at [799, 288] on strong "Description Ar:" at bounding box center [782, 282] width 43 height 27
click at [951, 401] on div at bounding box center [888, 406] width 278 height 13
drag, startPoint x: 525, startPoint y: 132, endPoint x: 442, endPoint y: 137, distance: 83.0
click at [442, 137] on div "AMAR Active chicken kebab" at bounding box center [686, 124] width 949 height 49
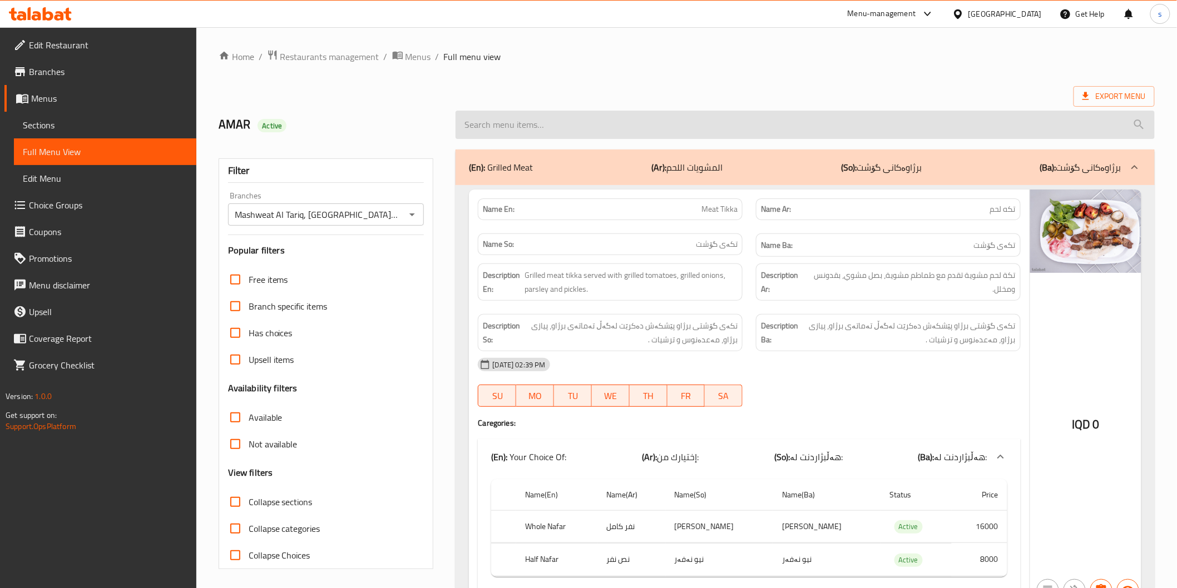
click at [545, 123] on input "search" at bounding box center [804, 125] width 698 height 28
paste input "Chicken Wings"
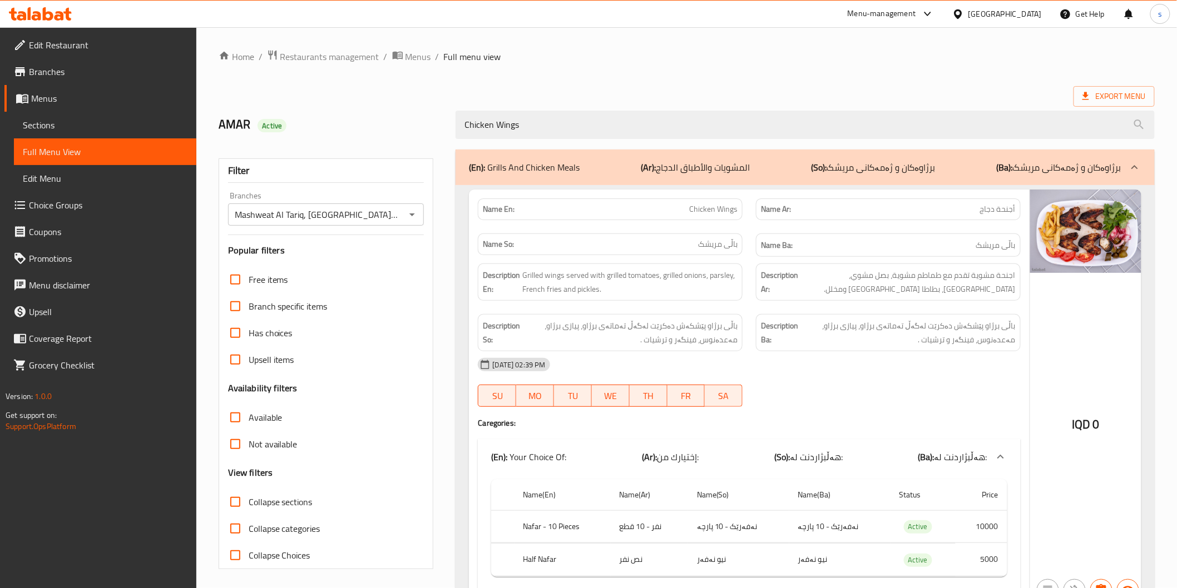
scroll to position [59, 0]
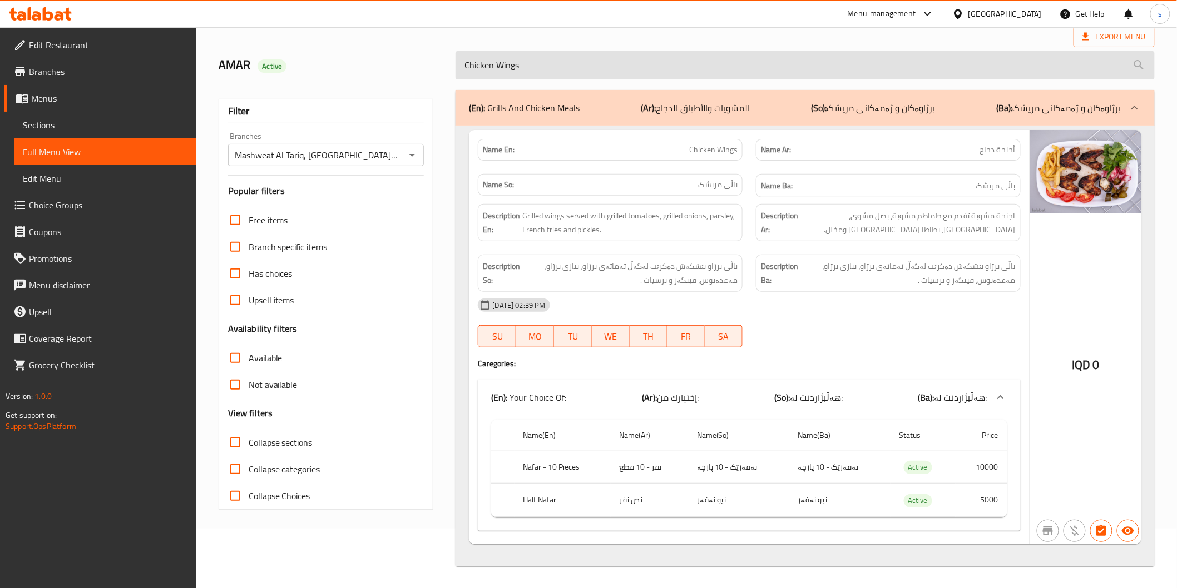
click at [540, 68] on input "Chicken Wings" at bounding box center [804, 65] width 698 height 28
paste input "Meat Arayes"
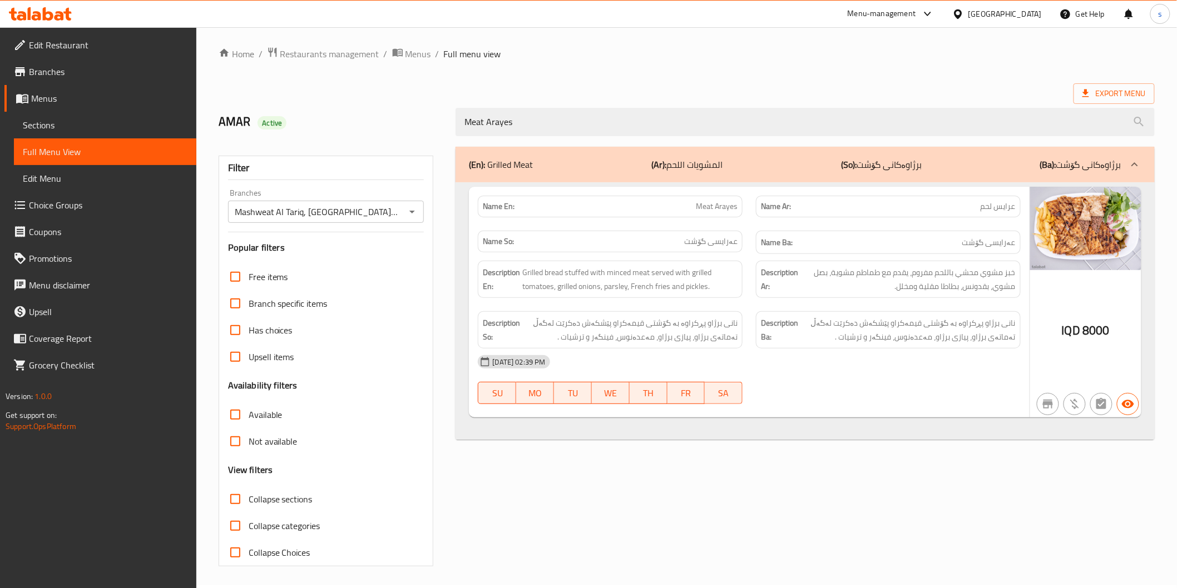
drag, startPoint x: 513, startPoint y: 119, endPoint x: 410, endPoint y: 126, distance: 103.7
click at [410, 126] on div "AMAR Active Meat Arayes" at bounding box center [686, 121] width 949 height 49
paste input "Chicken"
drag, startPoint x: 532, startPoint y: 123, endPoint x: 443, endPoint y: 110, distance: 89.3
click at [443, 110] on div "AMAR Active Chicken Arayes" at bounding box center [686, 121] width 949 height 49
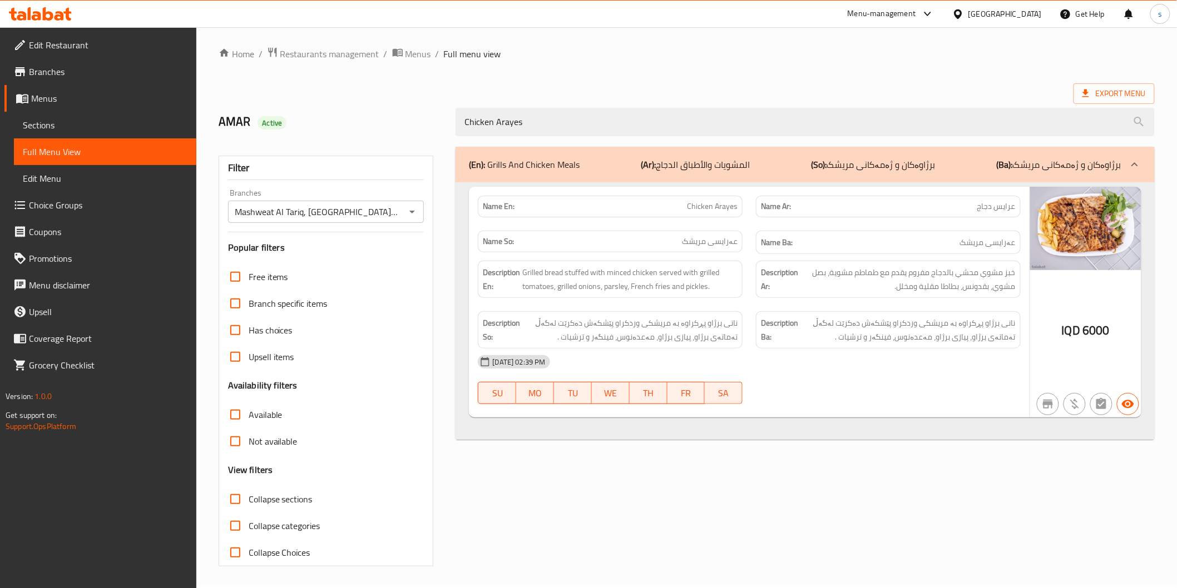
paste input "Kebab Saj"
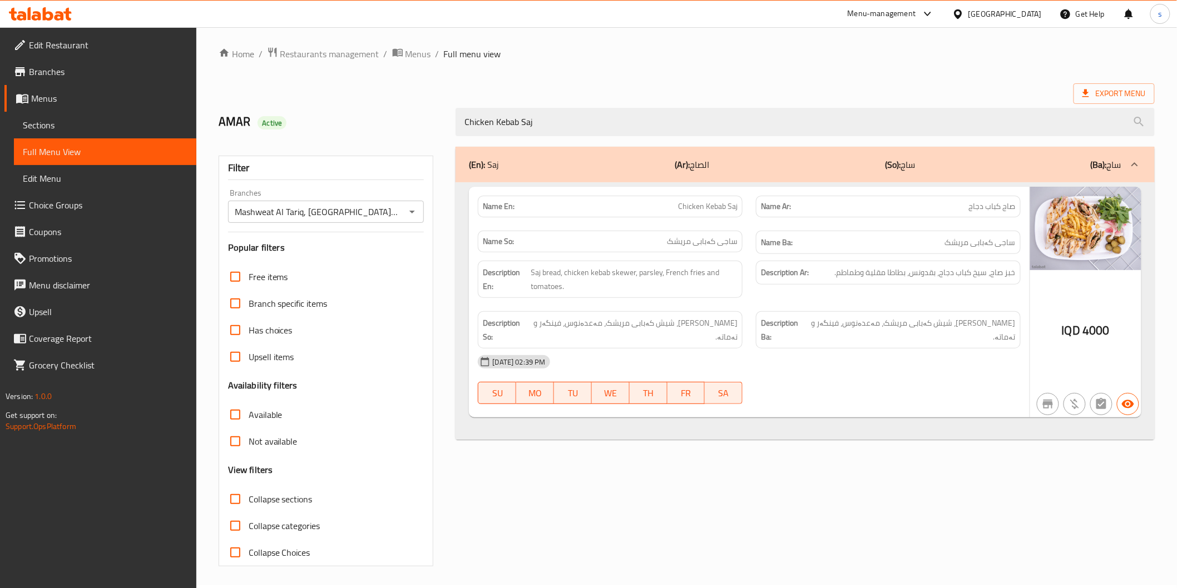
drag, startPoint x: 538, startPoint y: 125, endPoint x: 444, endPoint y: 130, distance: 94.7
click at [444, 130] on div "AMAR Active Chicken Kebab Saj" at bounding box center [686, 121] width 949 height 49
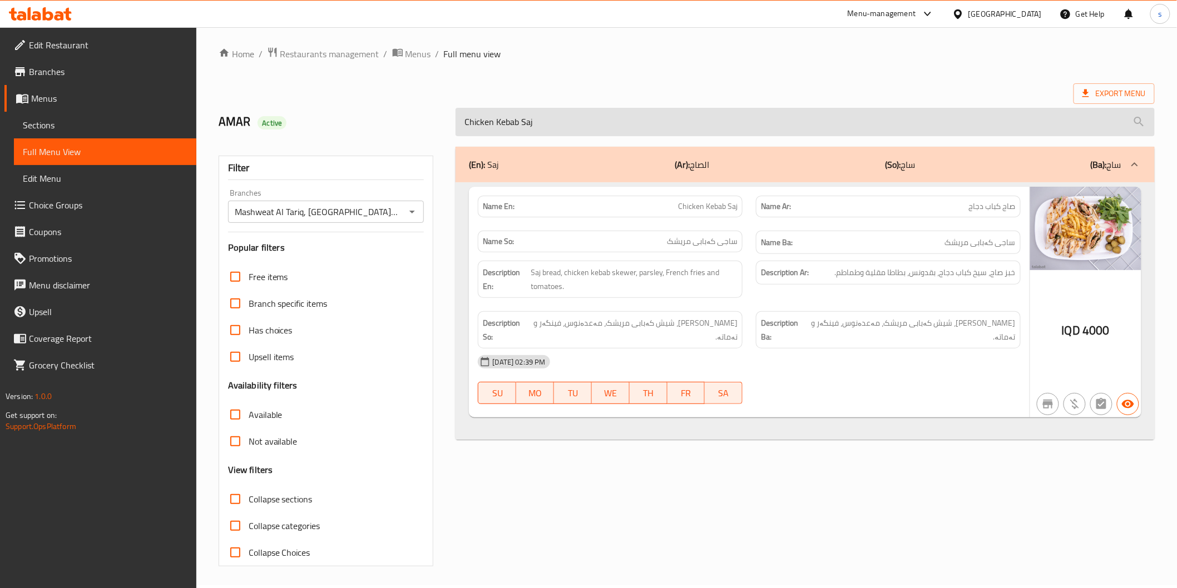
click at [537, 117] on input "Chicken Kebab Saj" at bounding box center [804, 122] width 698 height 28
paste input "Tawook Chicken"
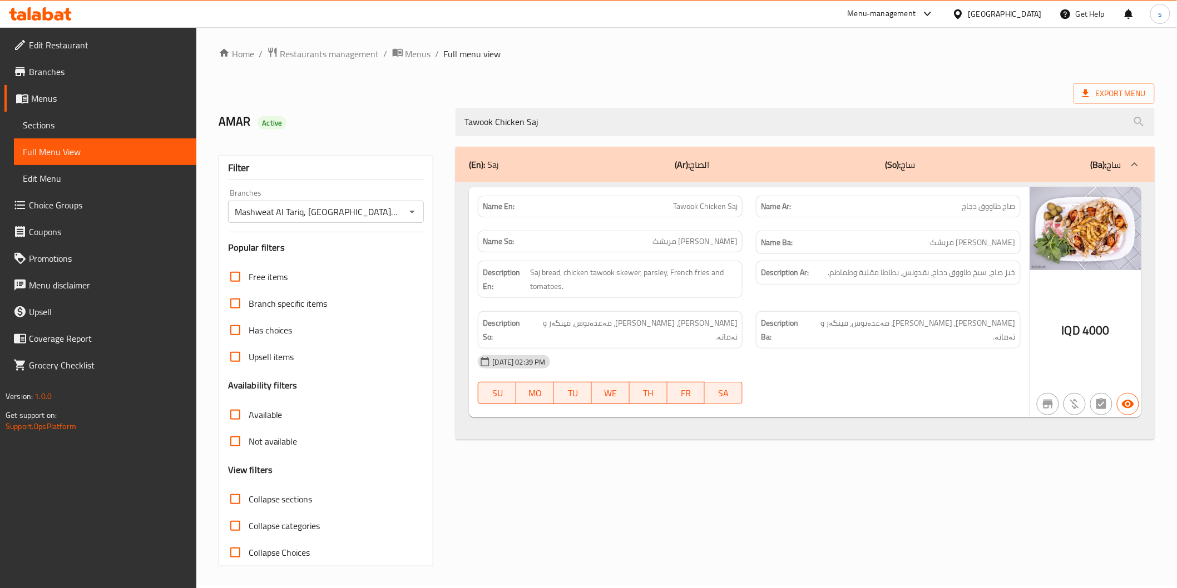
drag, startPoint x: 557, startPoint y: 125, endPoint x: 436, endPoint y: 151, distance: 123.5
click at [436, 151] on div "Home / Restaurants management / Menus / Full menu view Export Menu AMAR Active …" at bounding box center [687, 307] width 936 height 520
paste input "Meat Kebab Saj"
type input "Meat Kebab Saj"
drag, startPoint x: 542, startPoint y: 124, endPoint x: 414, endPoint y: 111, distance: 128.5
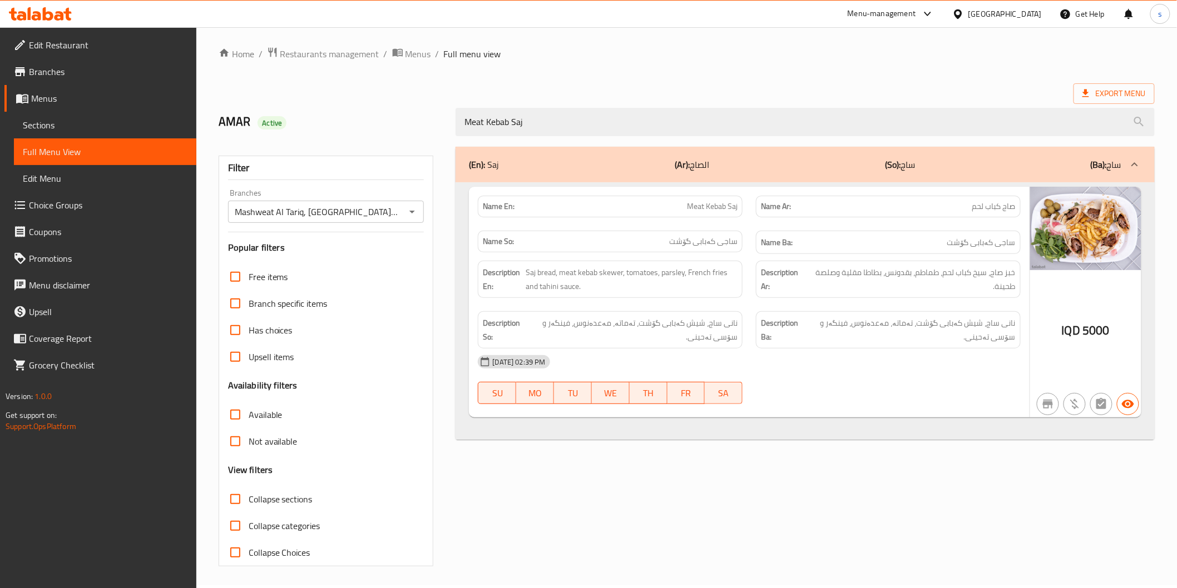
click at [414, 111] on div "AMAR Active Meat Kebab Saj" at bounding box center [686, 121] width 949 height 49
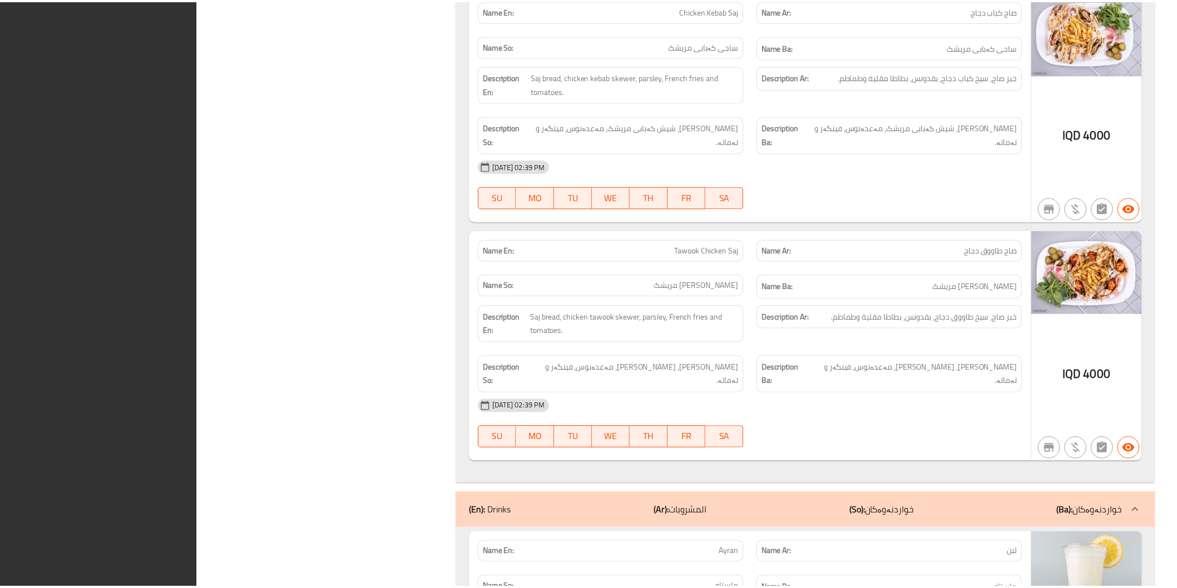
scroll to position [3976, 0]
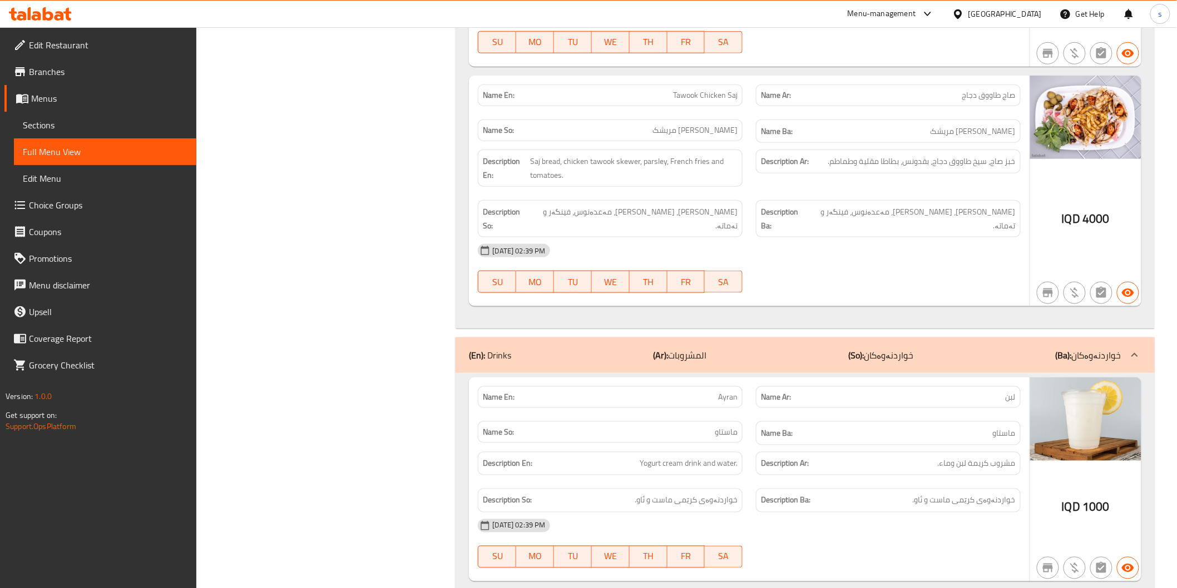
click at [43, 9] on icon at bounding box center [48, 13] width 11 height 13
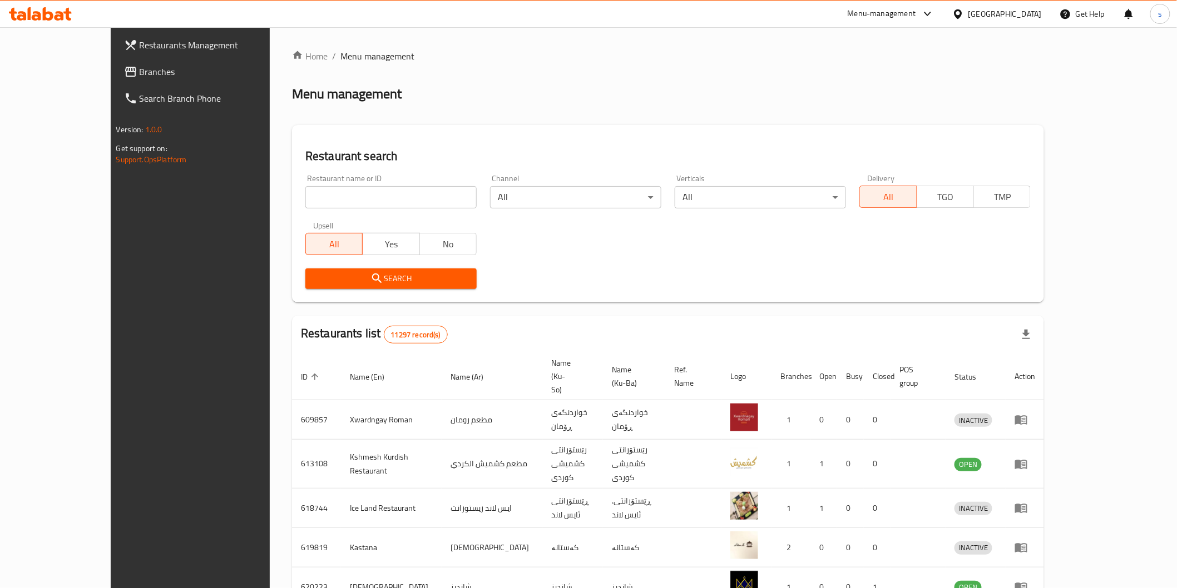
click at [140, 77] on span "Branches" at bounding box center [219, 71] width 158 height 13
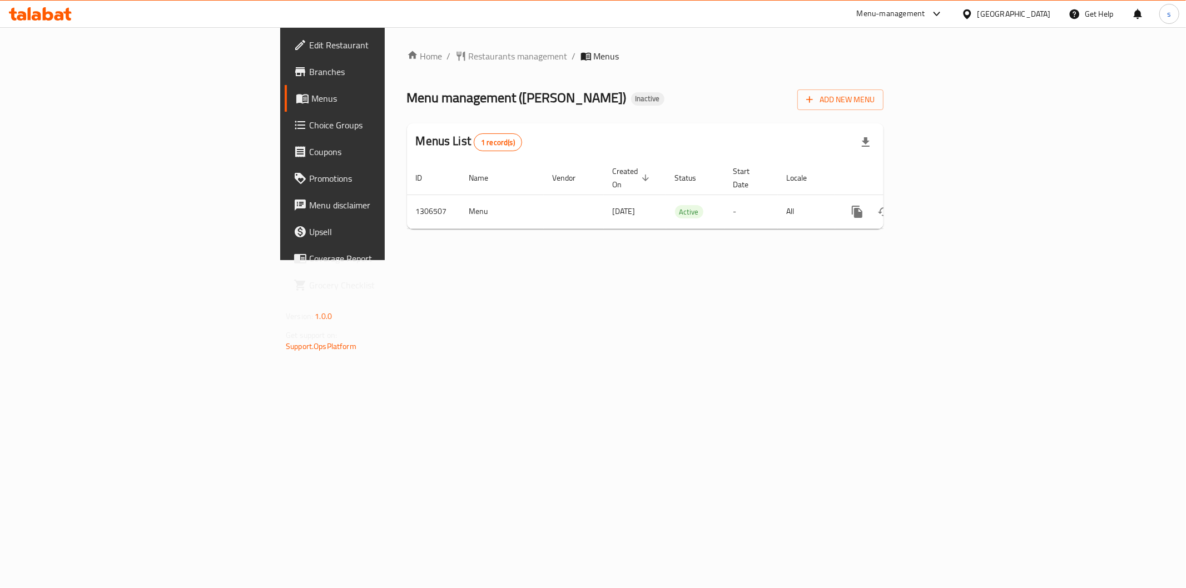
click at [547, 260] on div "Home / Restaurants management / Menus Menu management ( [PERSON_NAME] ) Inactiv…" at bounding box center [645, 143] width 521 height 233
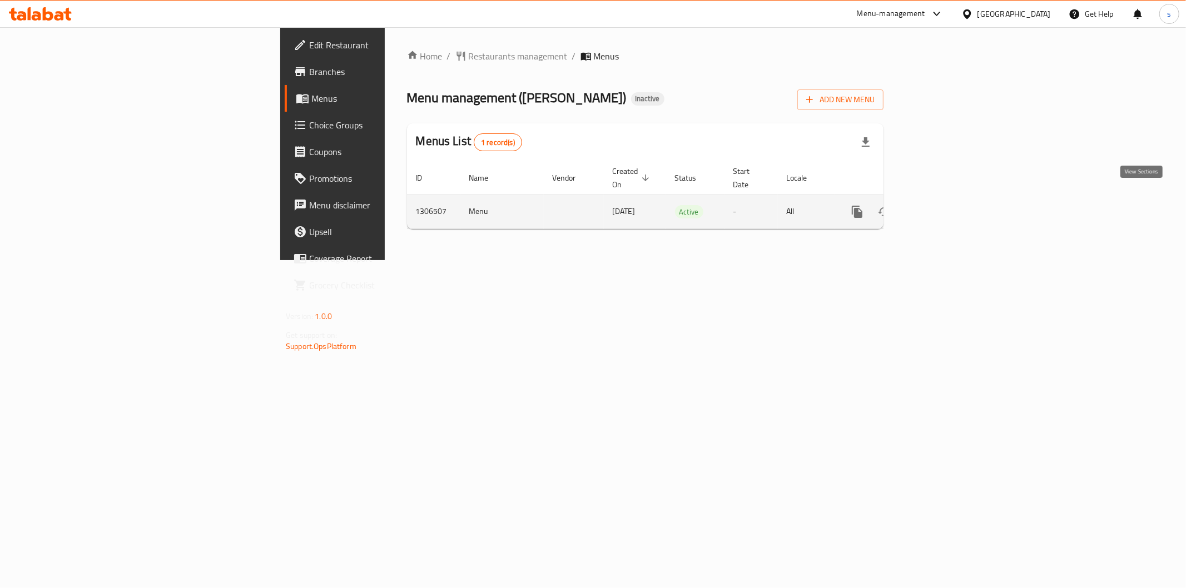
click at [951, 198] on link "enhanced table" at bounding box center [937, 211] width 27 height 27
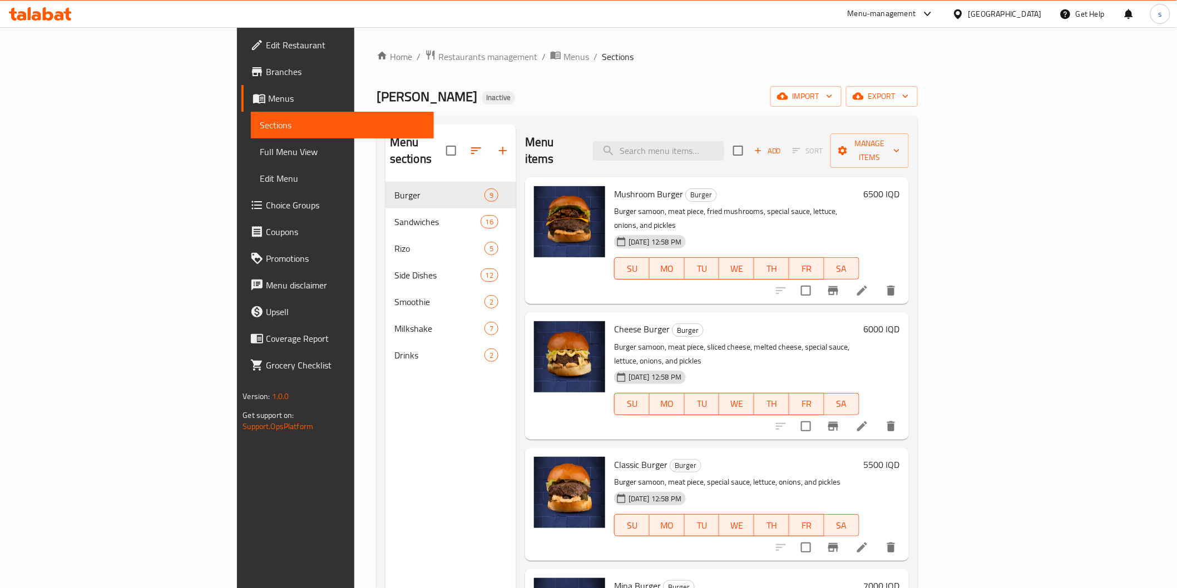
click at [260, 147] on span "Full Menu View" at bounding box center [342, 151] width 165 height 13
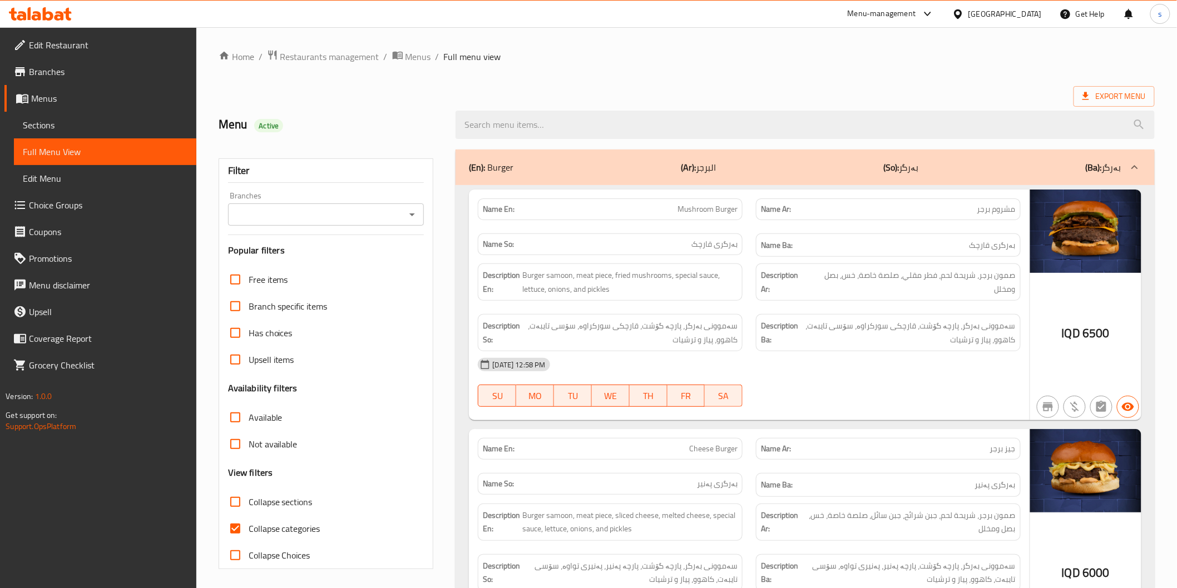
click at [386, 213] on input "Branches" at bounding box center [316, 215] width 171 height 16
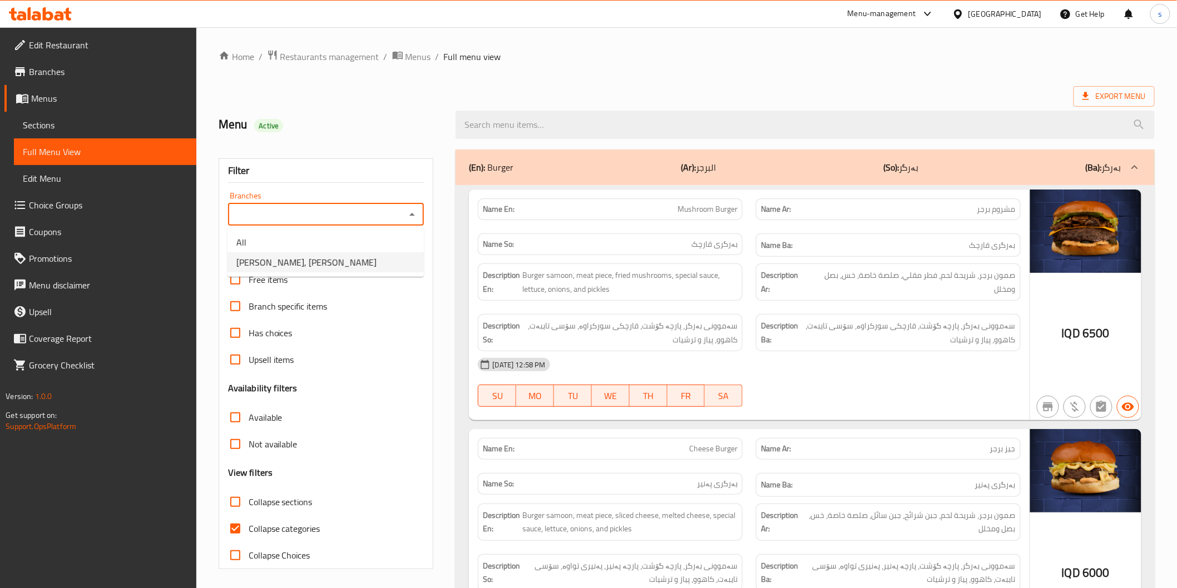
click at [376, 261] on li "[PERSON_NAME], [PERSON_NAME]" at bounding box center [325, 262] width 196 height 20
type input "[PERSON_NAME], [PERSON_NAME]"
click at [530, 124] on input "search" at bounding box center [804, 125] width 698 height 28
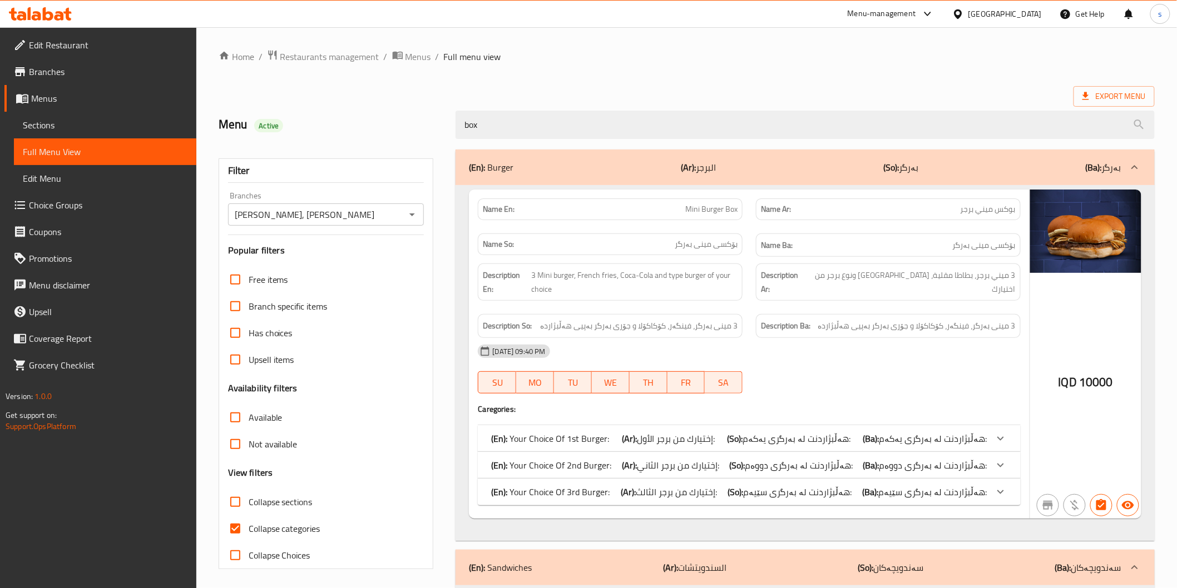
click at [697, 204] on span "Mini Burger Box" at bounding box center [711, 210] width 52 height 12
copy span "Mini Burger Box"
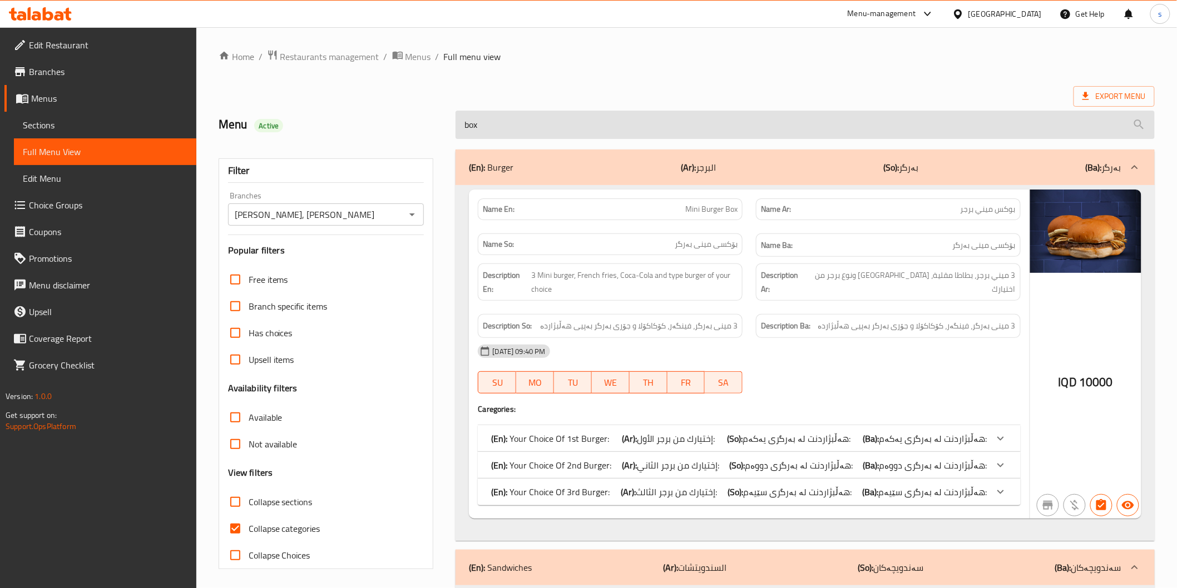
click at [543, 123] on input "box" at bounding box center [804, 125] width 698 height 28
paste input "Mini Burger Box"
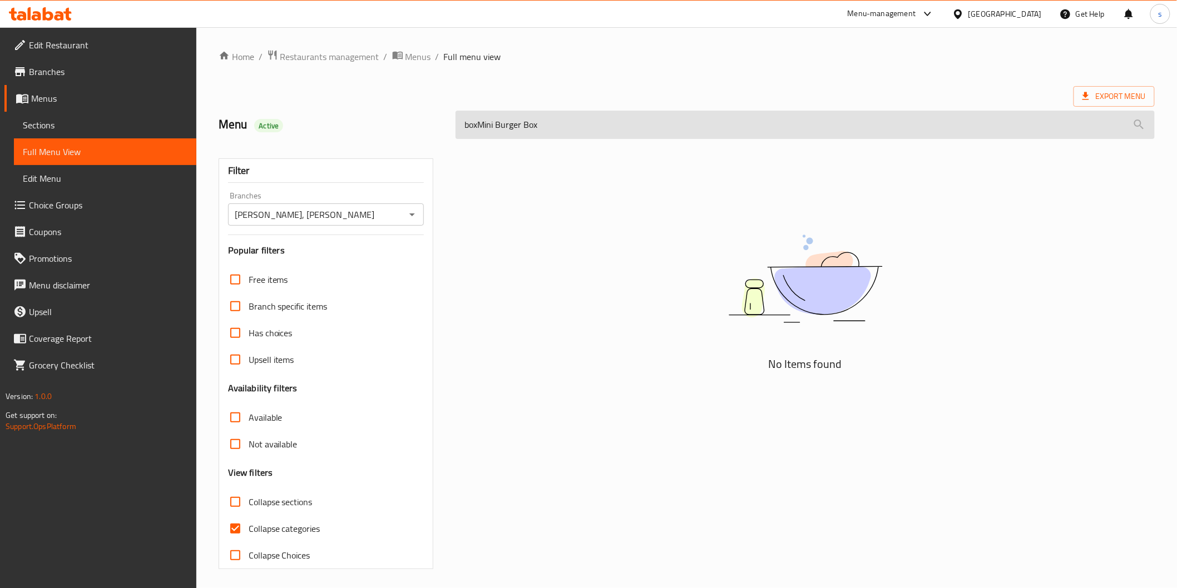
click at [543, 123] on input "boxMini Burger Box" at bounding box center [804, 125] width 698 height 28
paste input "search"
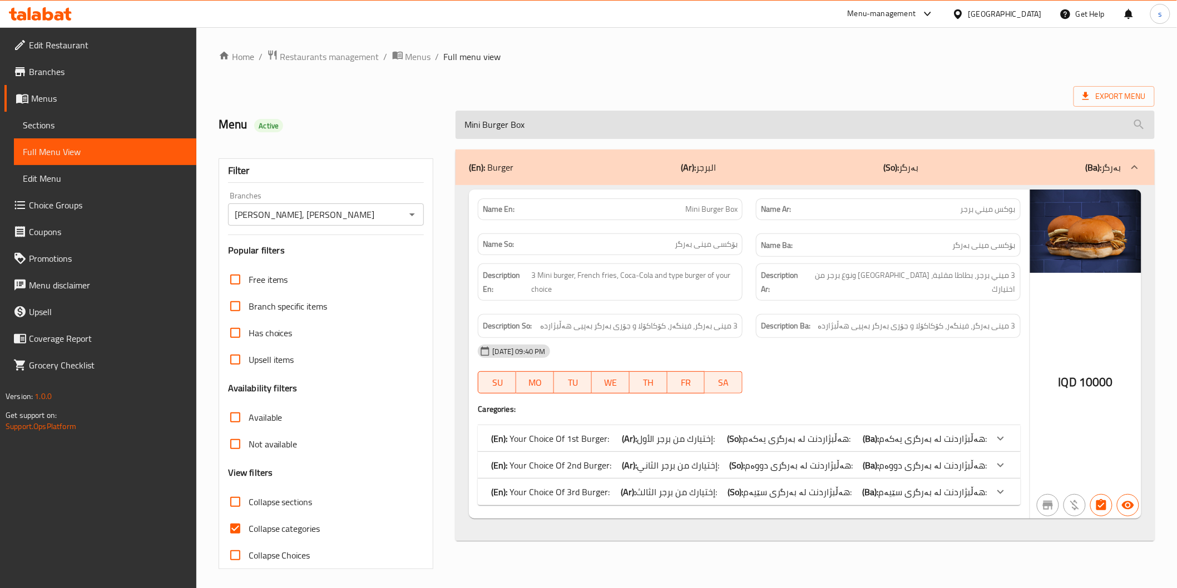
click at [548, 120] on input "Mini Burger Box" at bounding box center [804, 125] width 698 height 28
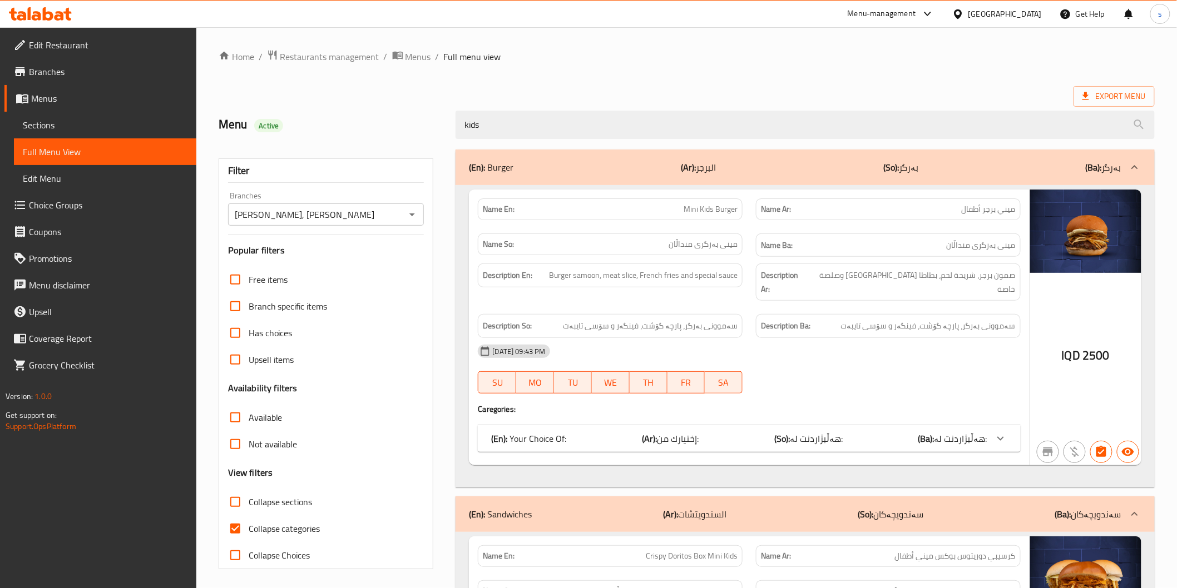
click at [695, 425] on div "(En): Your Choice Of: (Ar): إختيارك من: (So): هەڵبژاردنت لە: (Ba): هەڵبژاردنت ل…" at bounding box center [749, 438] width 542 height 27
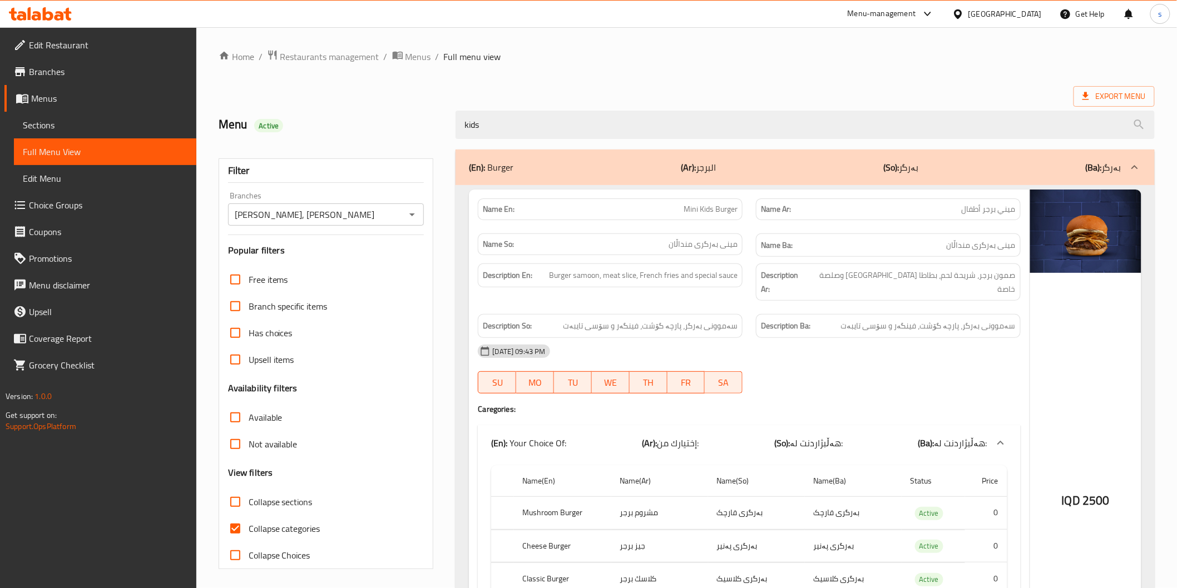
click at [807, 365] on div "19-08-2025 09:43 PM SU MO TU WE TH FR SA" at bounding box center [748, 369] width 555 height 62
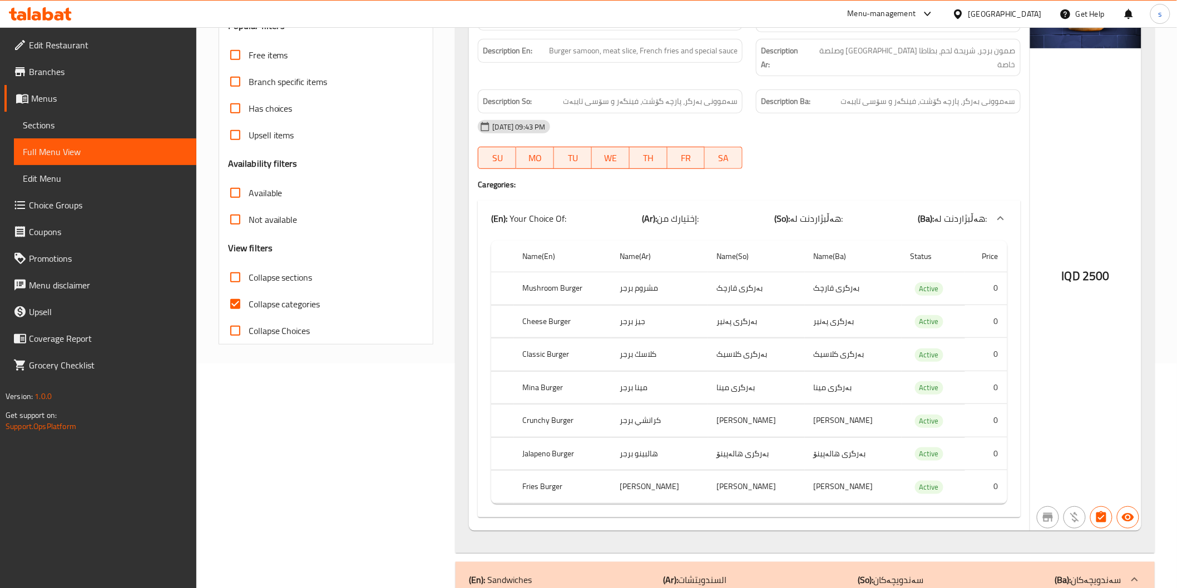
scroll to position [247, 0]
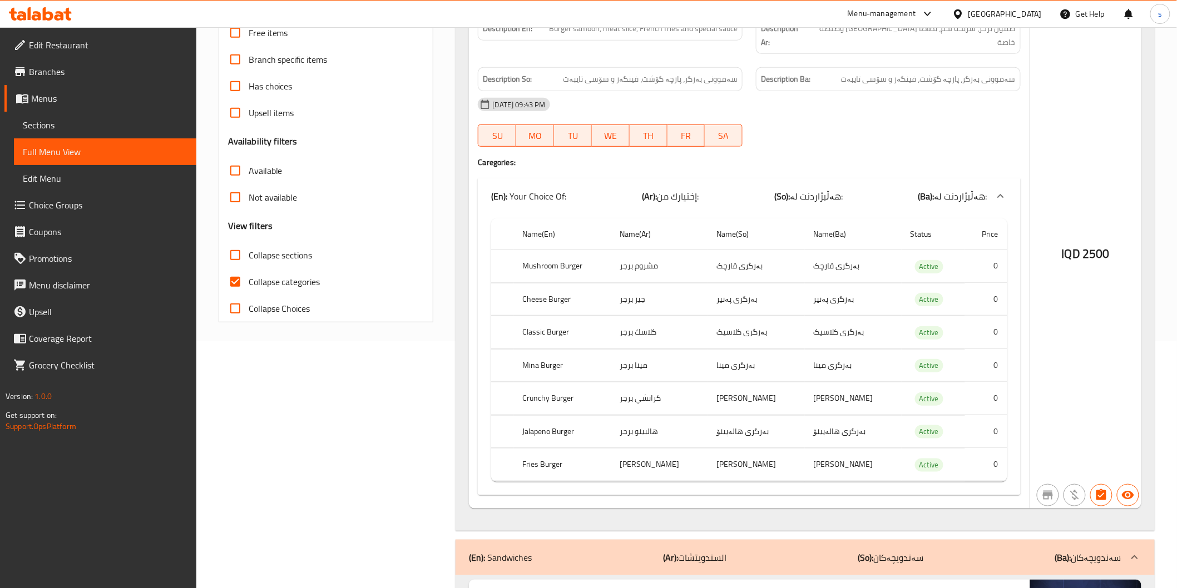
click at [758, 155] on div "Name En: Mini Kids Burger Name Ar: ميني برجر أطفال Name So: مینی بەرگری منداڵان…" at bounding box center [749, 226] width 560 height 566
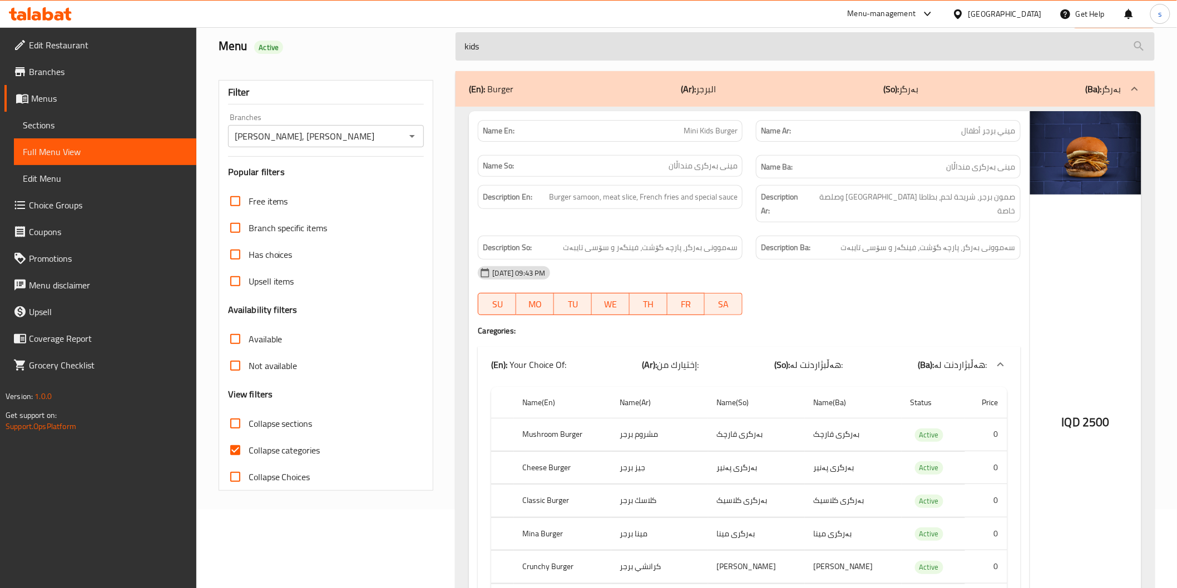
scroll to position [123, 0]
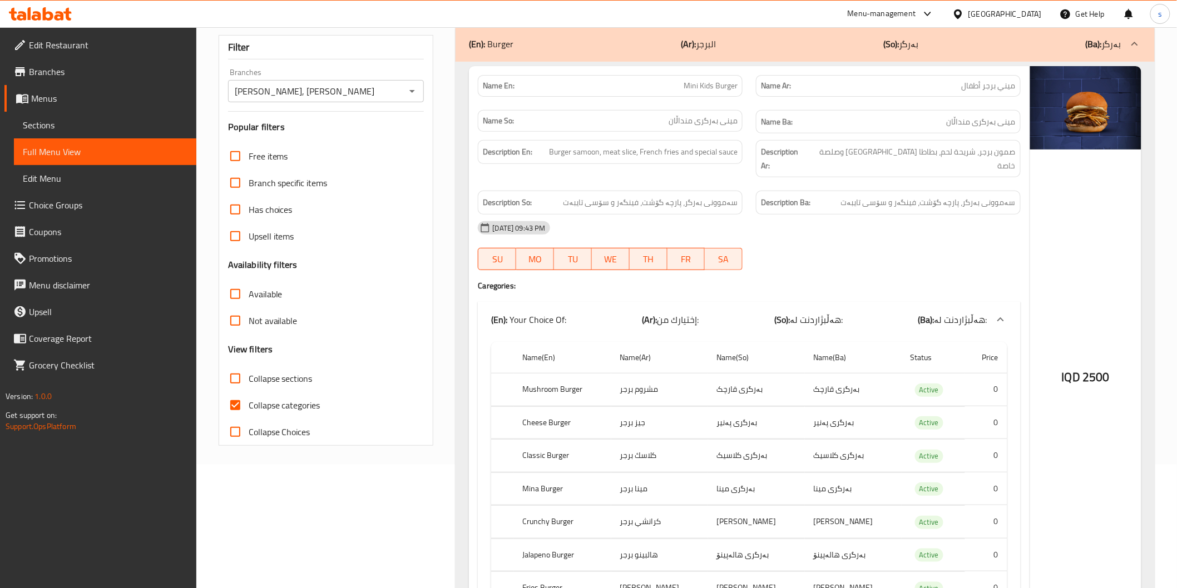
click at [719, 88] on span "Mini Kids Burger" at bounding box center [710, 86] width 54 height 12
copy span "Mini Kids Burger"
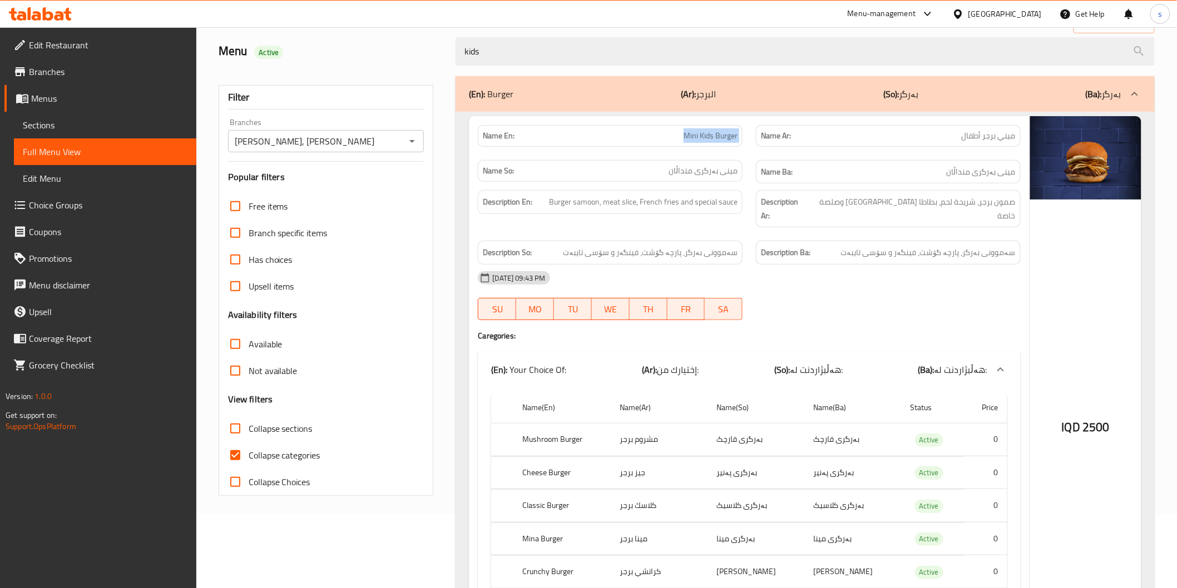
scroll to position [0, 0]
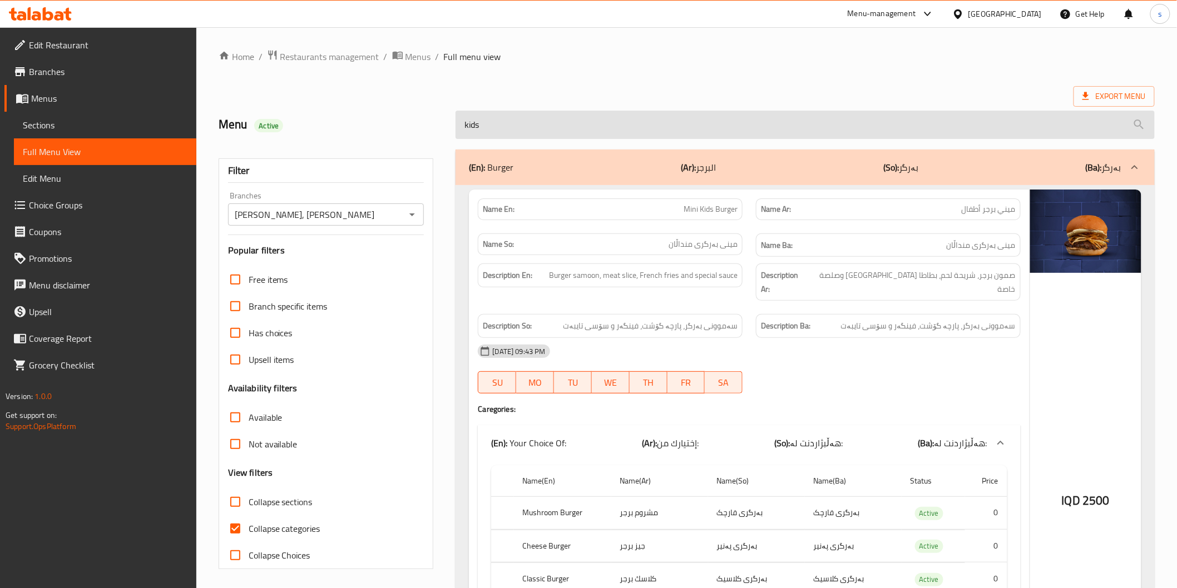
click at [712, 126] on input "kids" at bounding box center [804, 125] width 698 height 28
paste input "Mini Kids Burger"
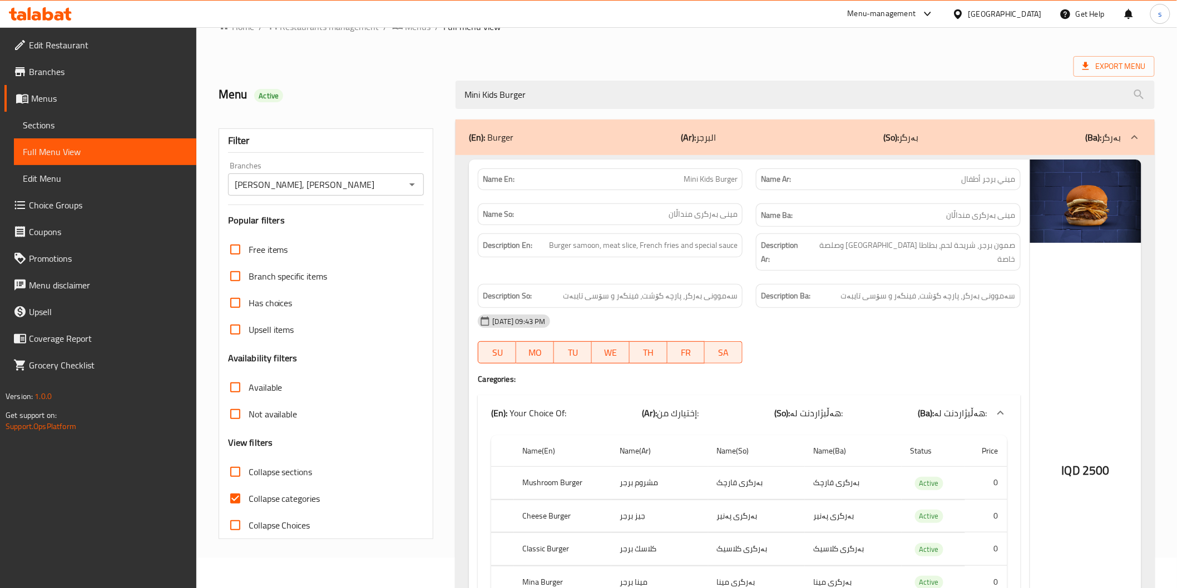
scroll to position [12, 0]
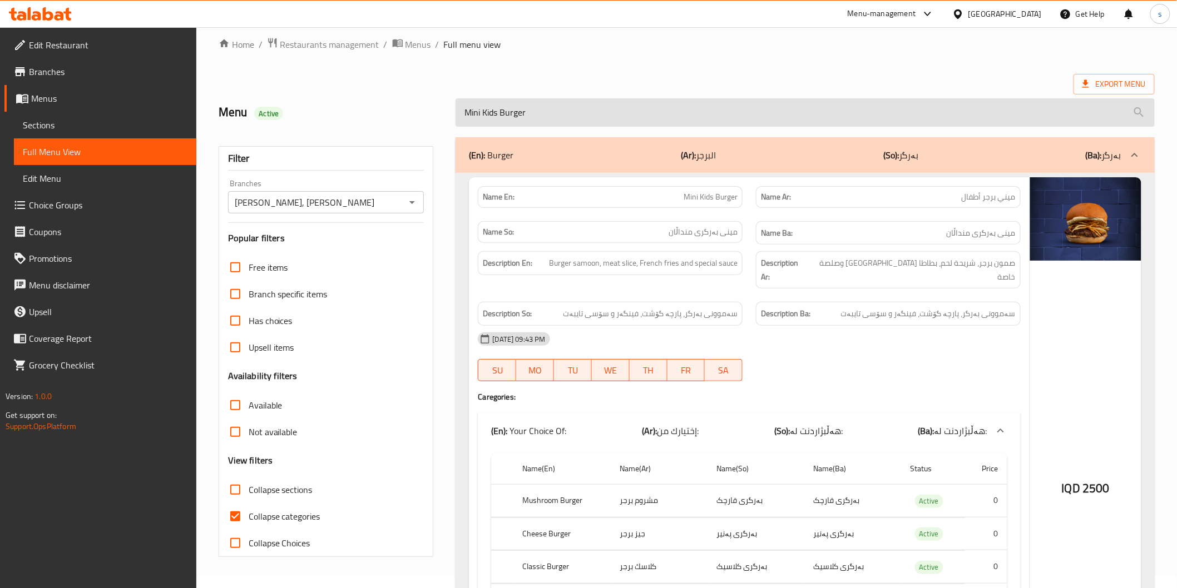
click at [624, 117] on input "Mini Kids Burger" at bounding box center [804, 112] width 698 height 28
paste input "Burger Box"
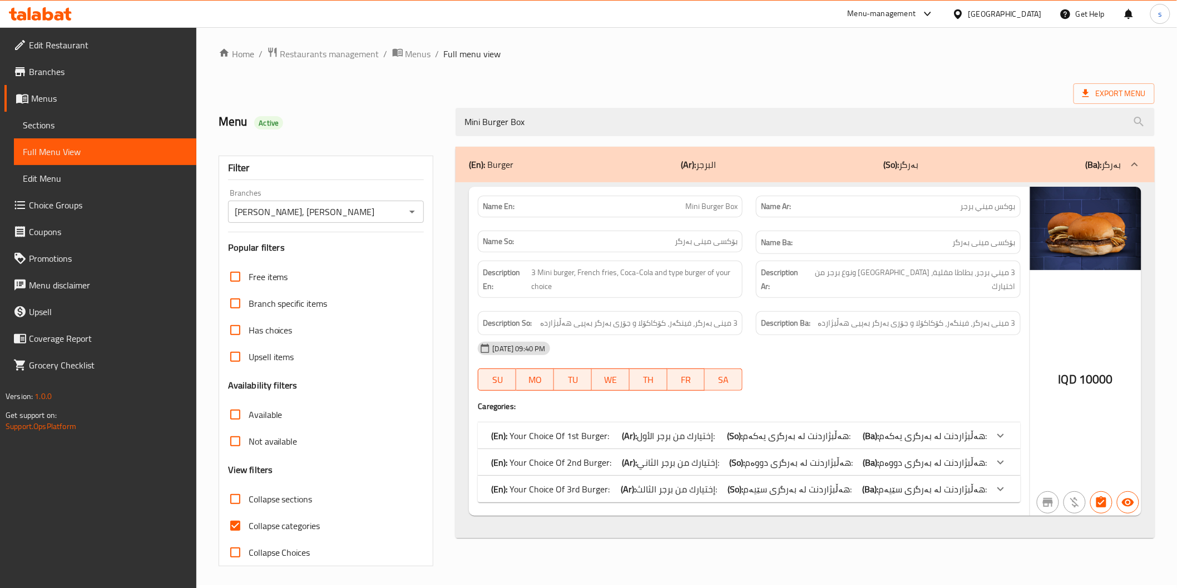
type input "Mini Burger Box"
click at [307, 526] on span "Collapse categories" at bounding box center [285, 525] width 72 height 13
click at [249, 526] on input "Collapse categories" at bounding box center [235, 526] width 27 height 27
checkbox input "false"
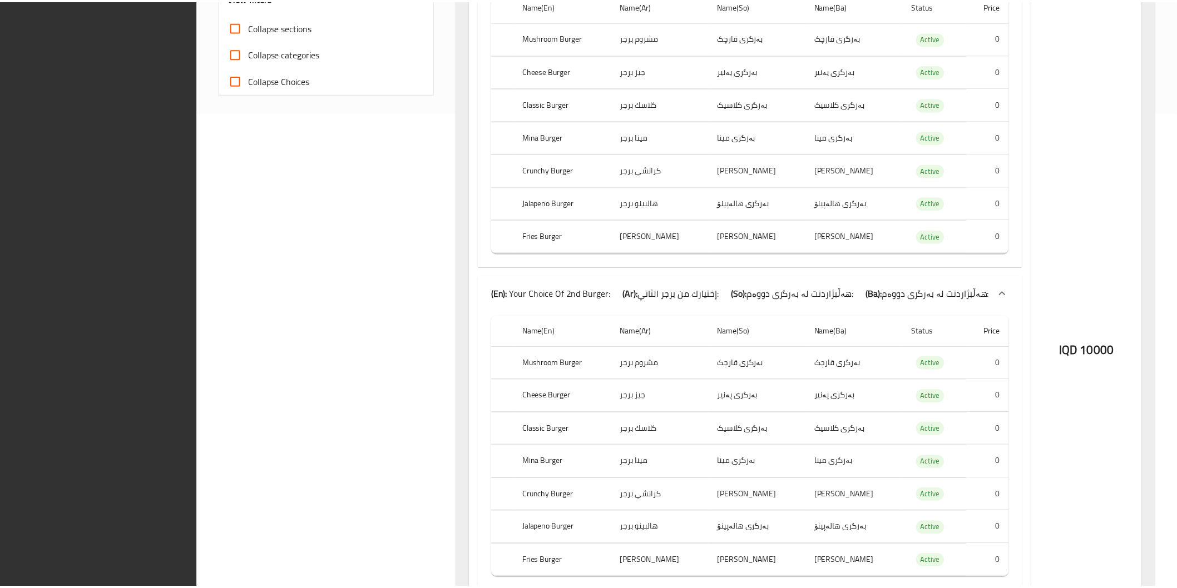
scroll to position [861, 0]
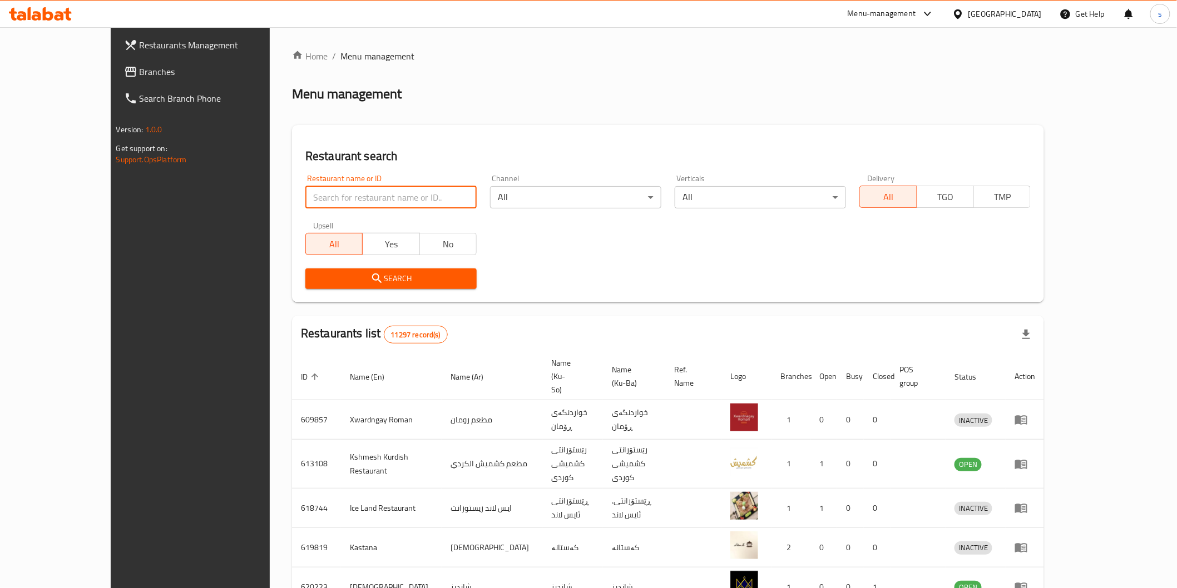
click at [305, 187] on input "search" at bounding box center [390, 197] width 171 height 22
paste input "Zalatakhana"
type input "Zalatakhana"
click button "Search" at bounding box center [390, 279] width 171 height 21
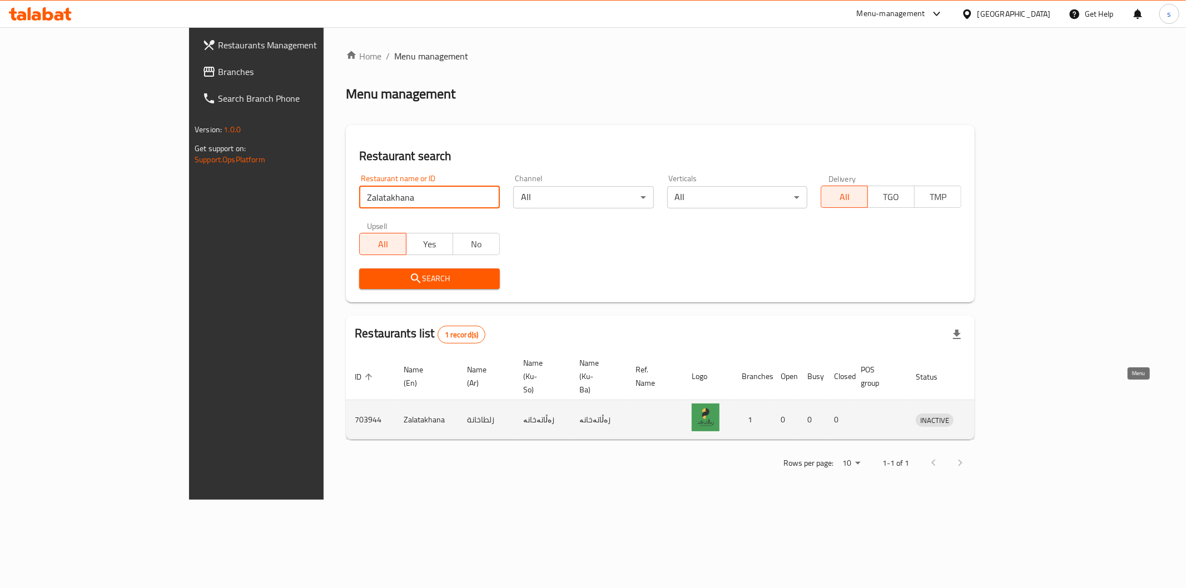
click at [989, 416] on icon "enhanced table" at bounding box center [982, 420] width 12 height 9
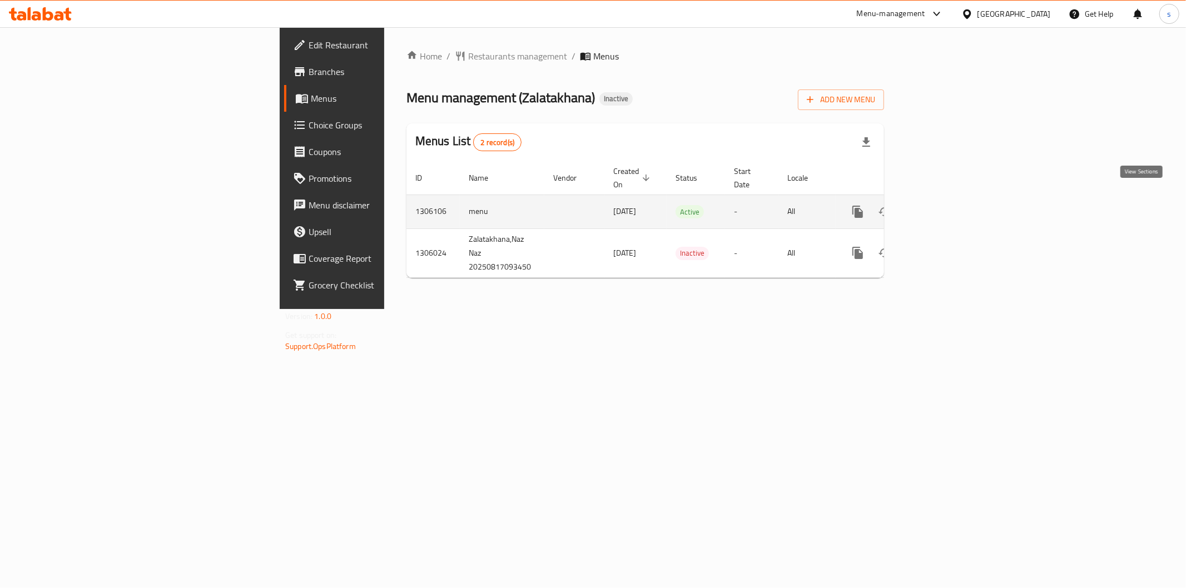
click at [951, 206] on link "enhanced table" at bounding box center [938, 211] width 27 height 27
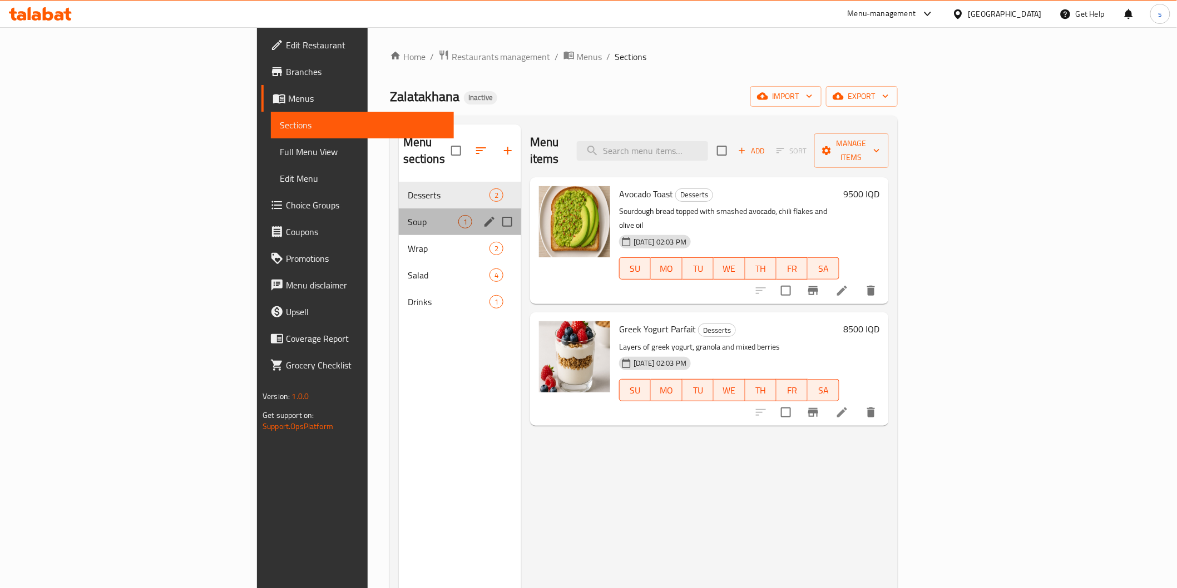
click at [399, 209] on div "Soup 1" at bounding box center [460, 222] width 122 height 27
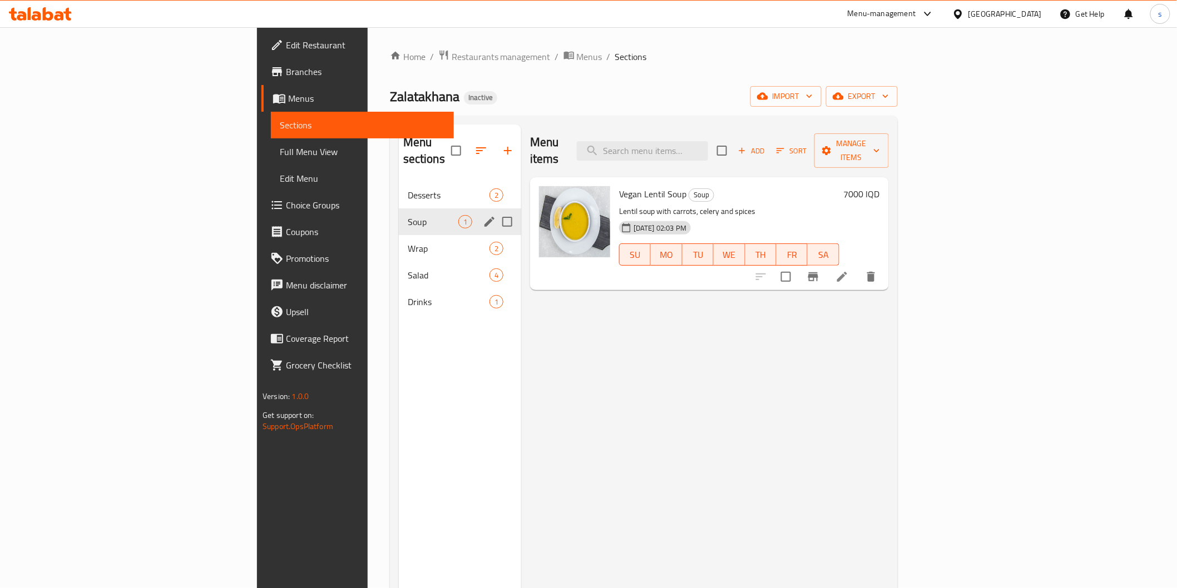
click at [399, 214] on div "Soup 1" at bounding box center [460, 222] width 122 height 27
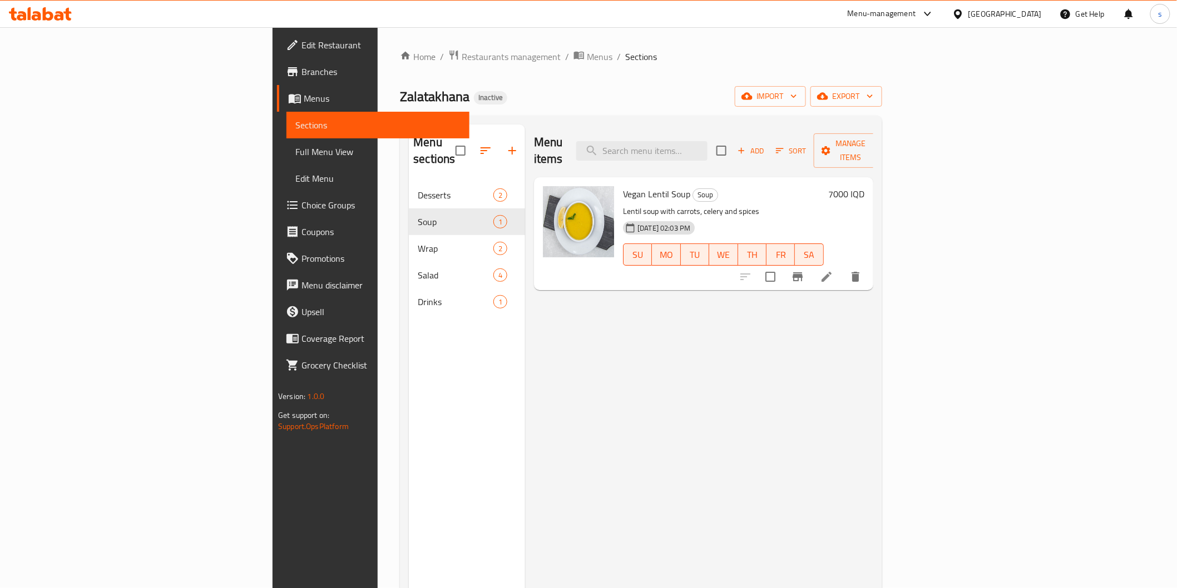
click at [680, 391] on div "Menu items Add Sort Manage items Vegan Lentil Soup Soup Lentil soup with carrot…" at bounding box center [699, 419] width 348 height 588
click at [295, 154] on span "Full Menu View" at bounding box center [377, 151] width 165 height 13
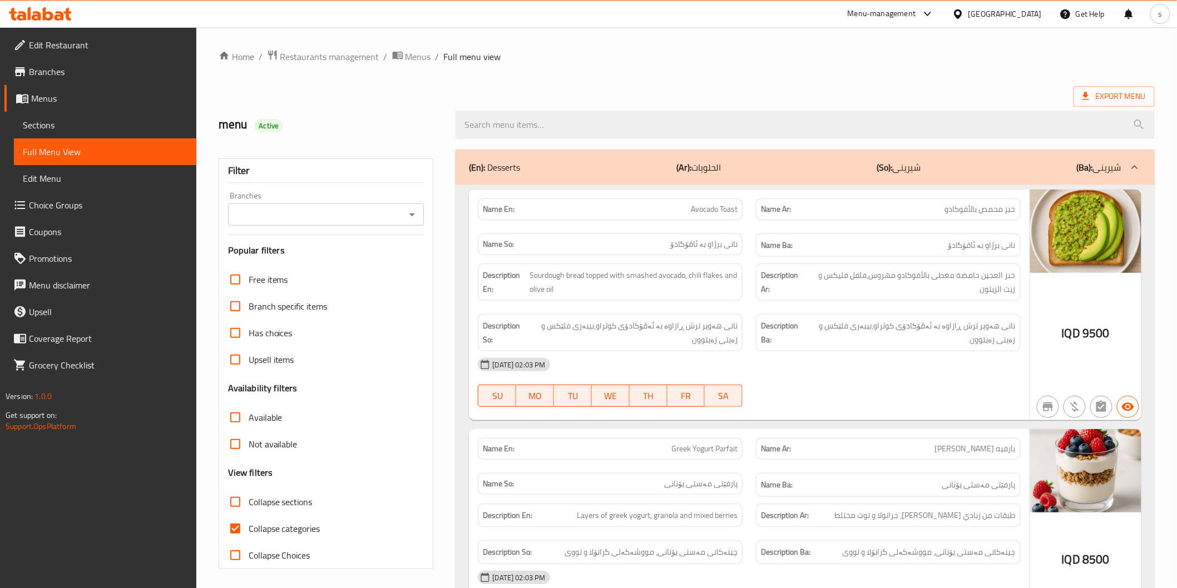
click at [244, 209] on input "Branches" at bounding box center [316, 215] width 171 height 16
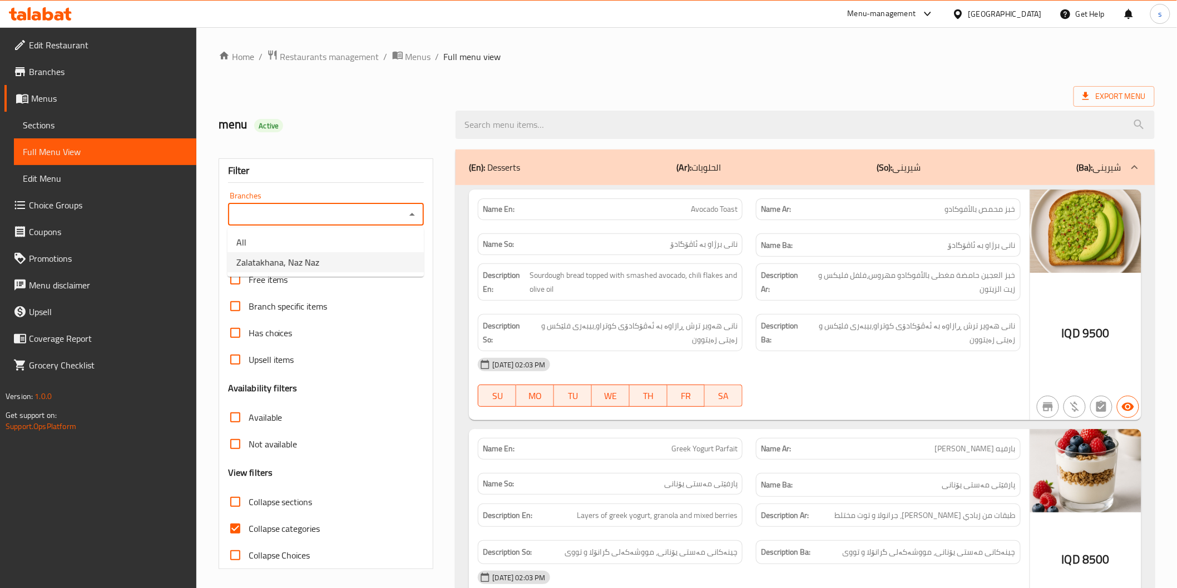
click at [271, 256] on span "Zalatakhana, Naz Naz" at bounding box center [277, 262] width 83 height 13
type input "Zalatakhana, Naz Naz"
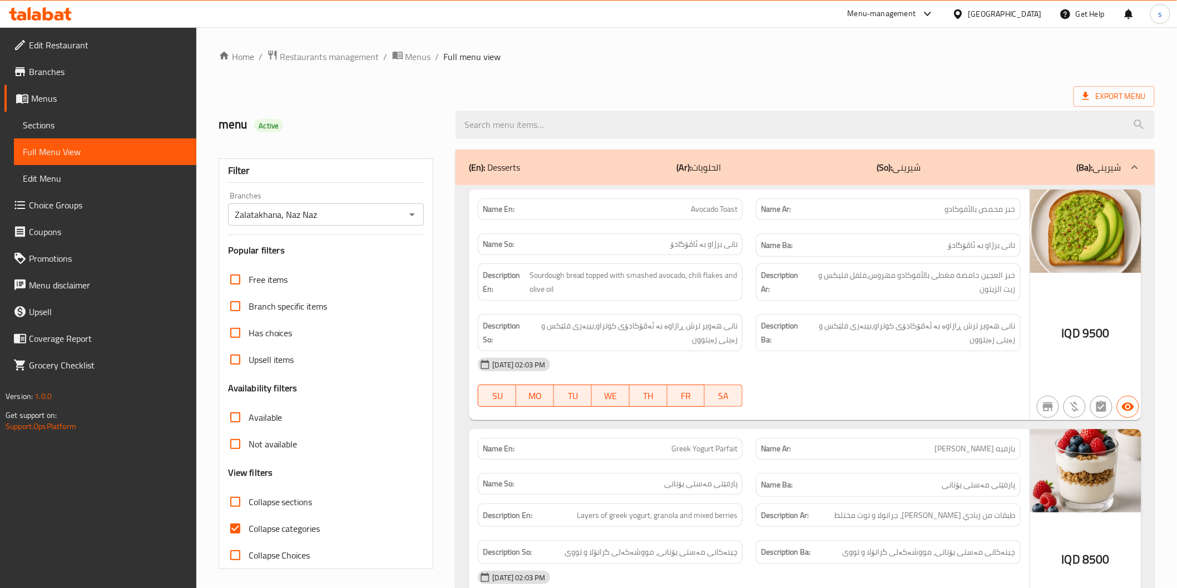
click at [786, 352] on div "[DATE] 02:03 PM" at bounding box center [748, 364] width 555 height 27
click at [419, 62] on span "Menus" at bounding box center [418, 56] width 26 height 13
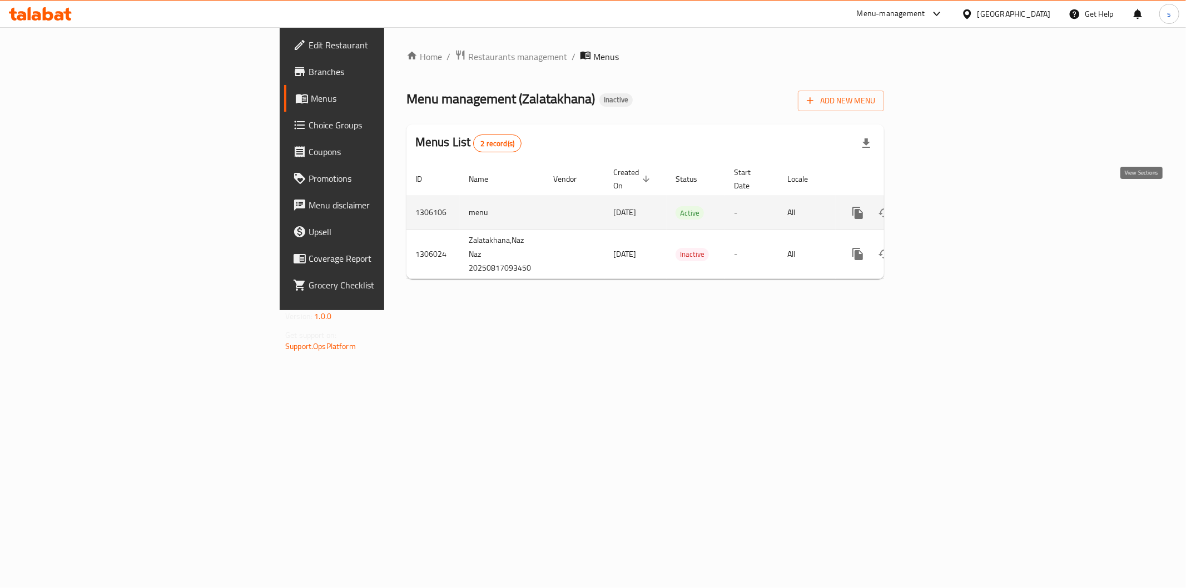
click at [951, 200] on link "enhanced table" at bounding box center [938, 213] width 27 height 27
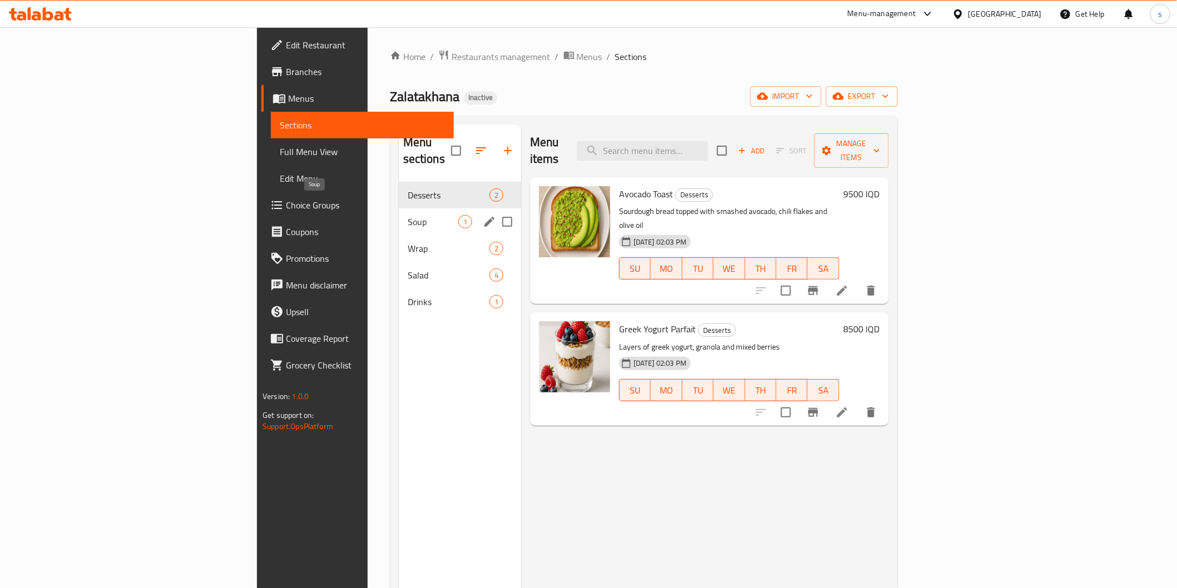
click at [408, 215] on span "Soup" at bounding box center [433, 221] width 51 height 13
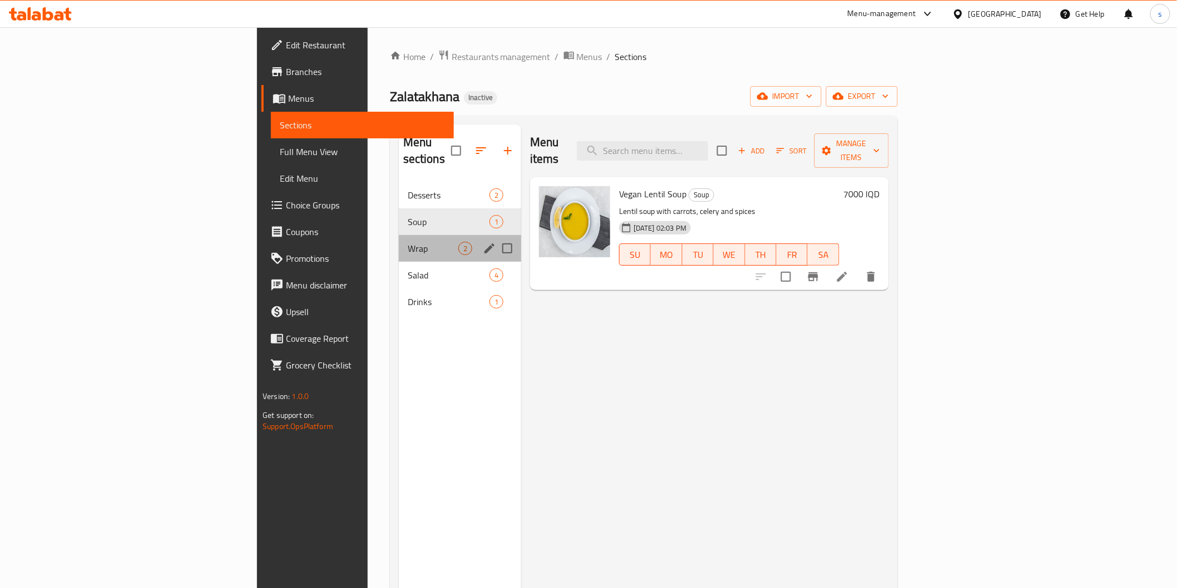
click at [399, 239] on div "Wrap 2" at bounding box center [460, 248] width 122 height 27
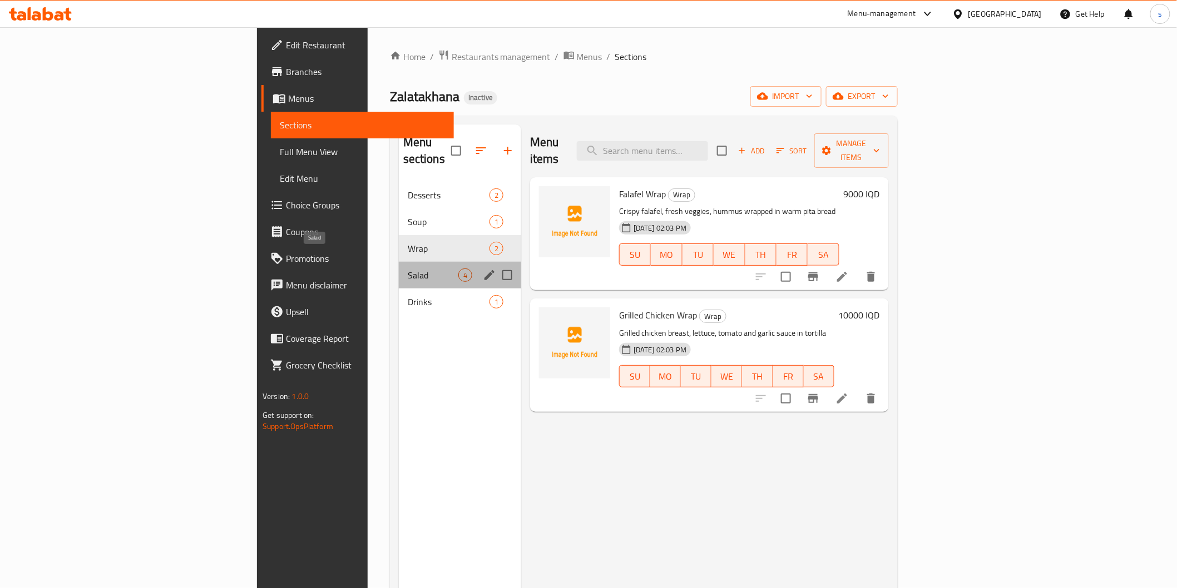
click at [408, 269] on span "Salad" at bounding box center [433, 275] width 51 height 13
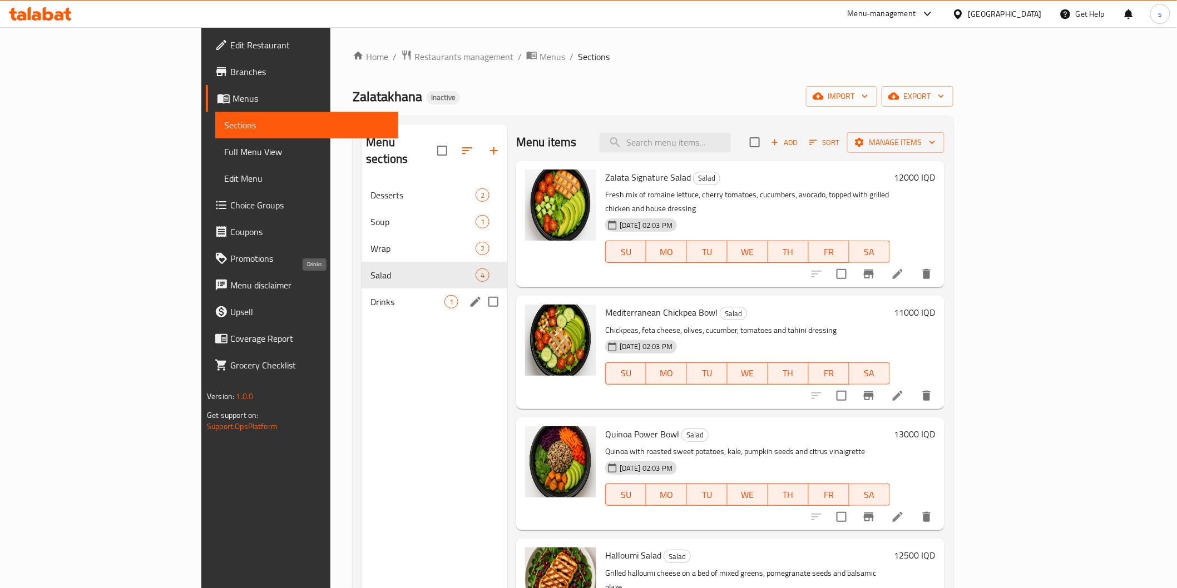
click at [383, 295] on span "Drinks" at bounding box center [407, 301] width 74 height 13
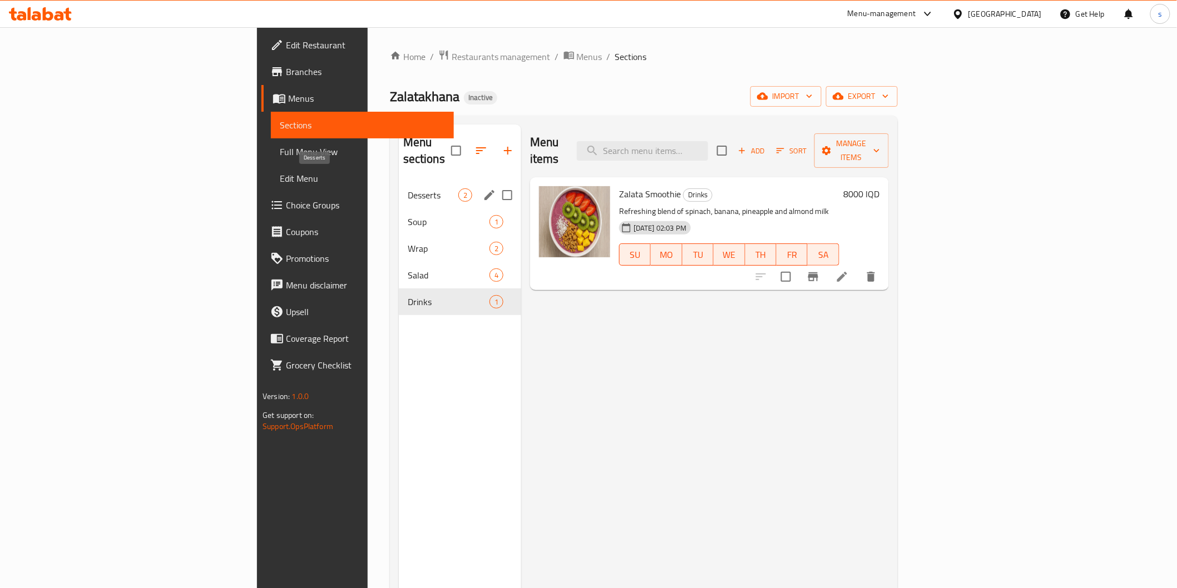
click at [408, 188] on span "Desserts" at bounding box center [433, 194] width 51 height 13
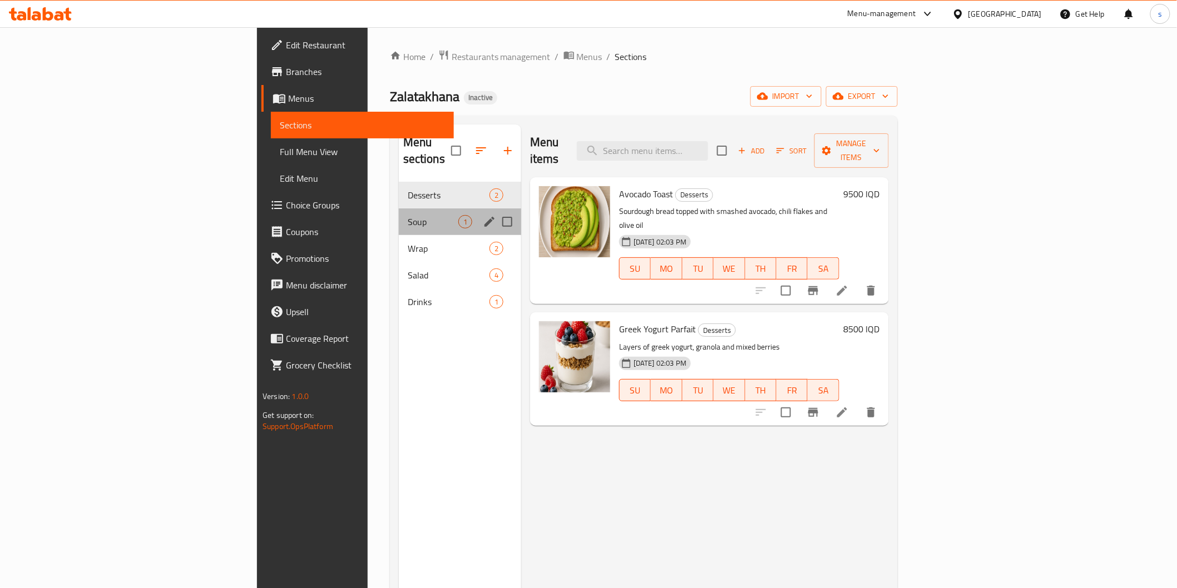
click at [399, 209] on div "Soup 1" at bounding box center [460, 222] width 122 height 27
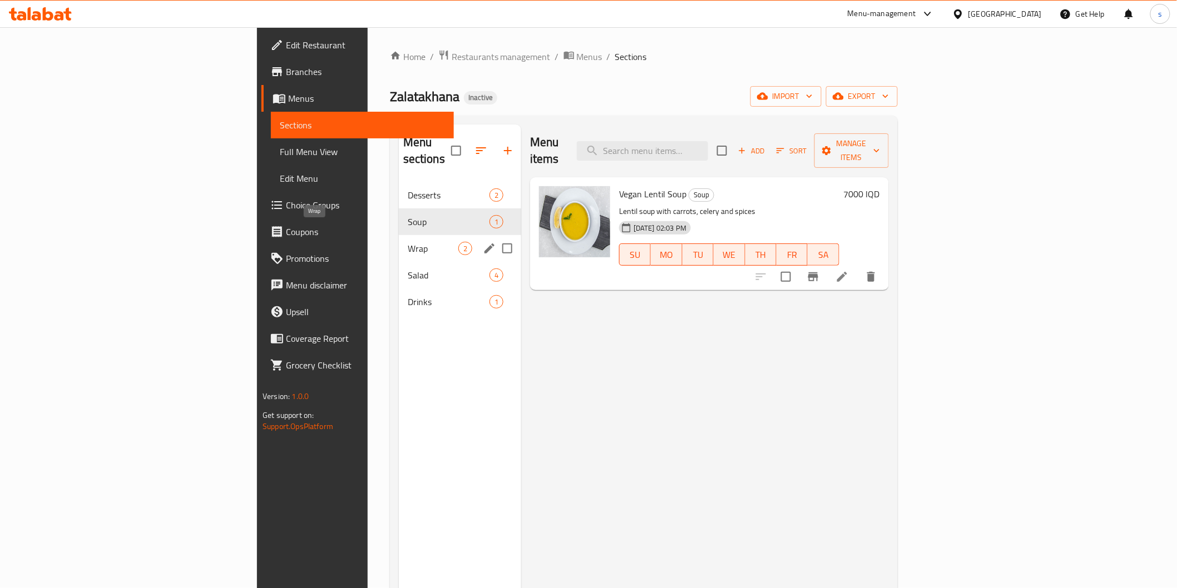
click at [408, 242] on span "Wrap" at bounding box center [433, 248] width 51 height 13
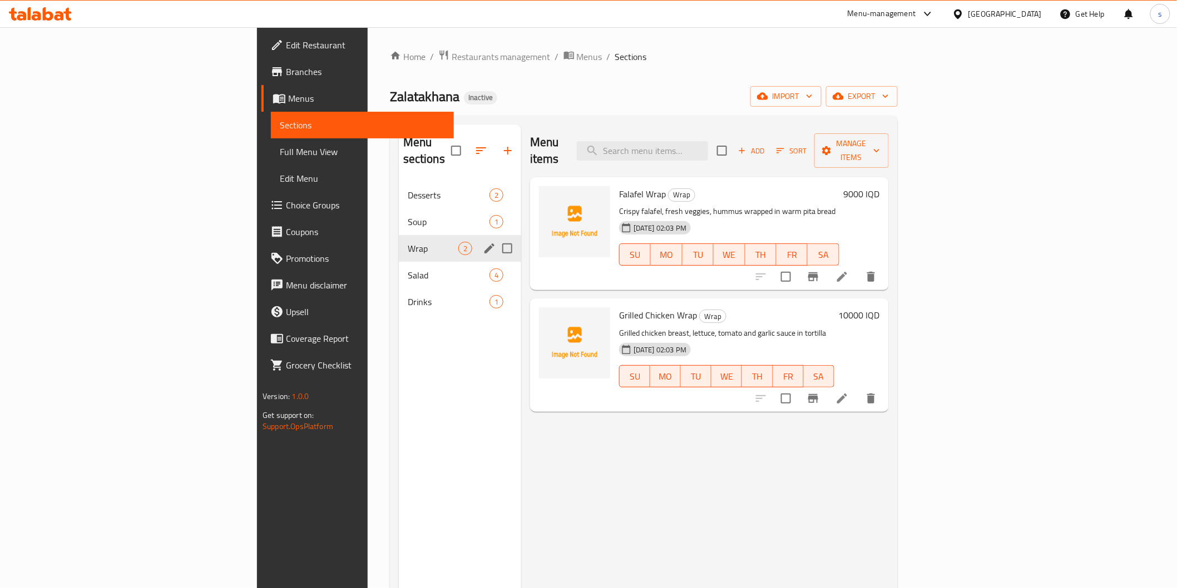
click at [399, 242] on div "Wrap 2" at bounding box center [460, 248] width 122 height 27
click at [408, 269] on span "Salad" at bounding box center [433, 275] width 51 height 13
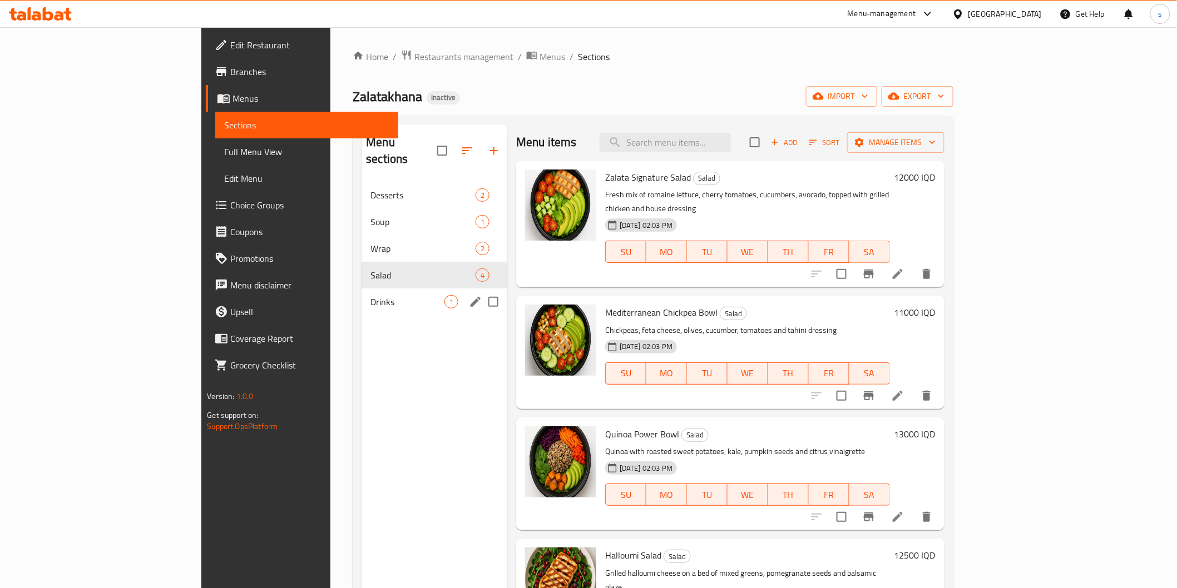
click div "Drinks 1"
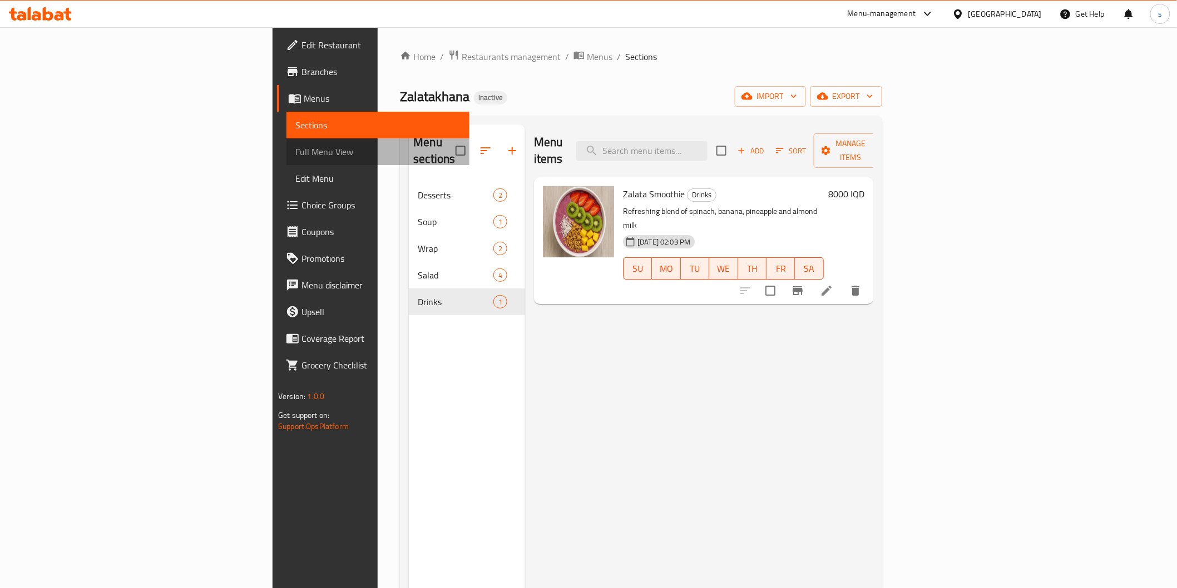
click span "Full Menu View"
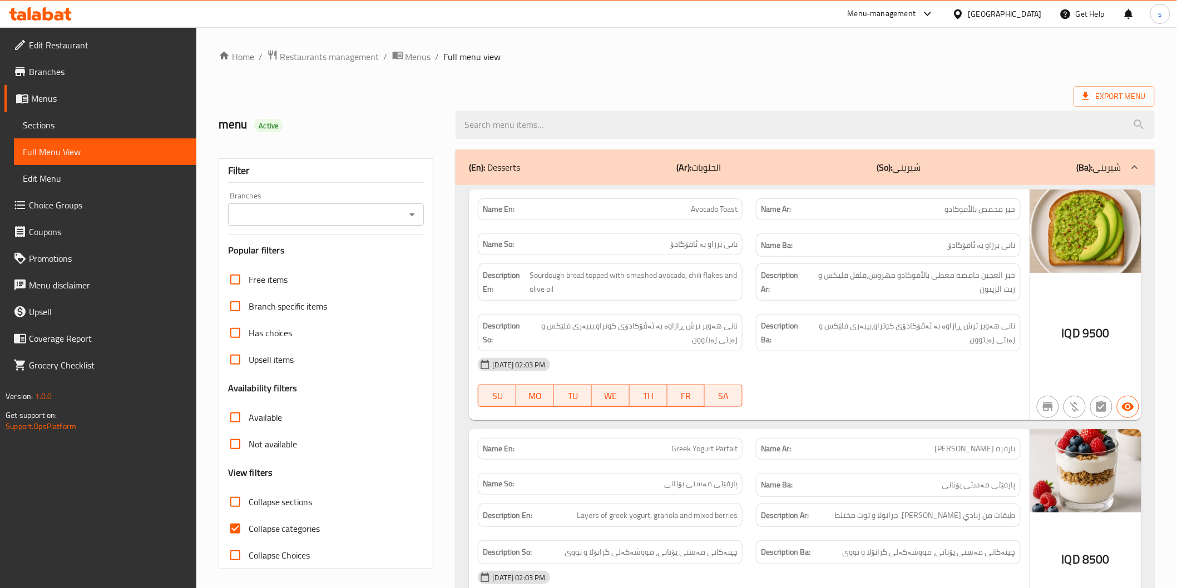
click div "Branches Branches"
click div "Branches"
click input "Branches"
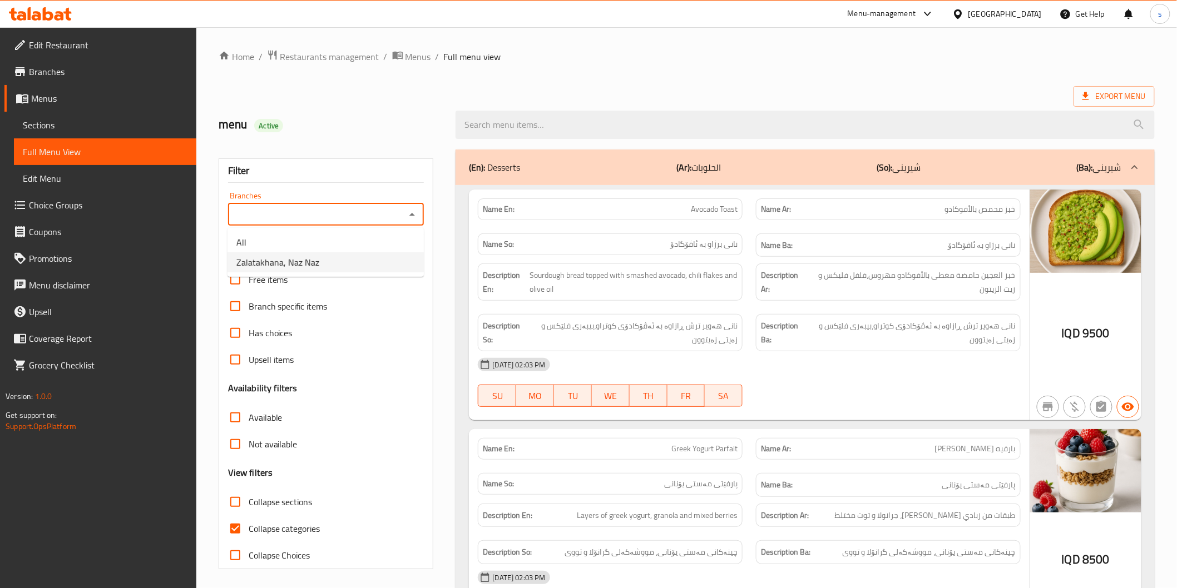
click li "Zalatakhana, Naz Naz"
type input "Zalatakhana, Naz Naz"
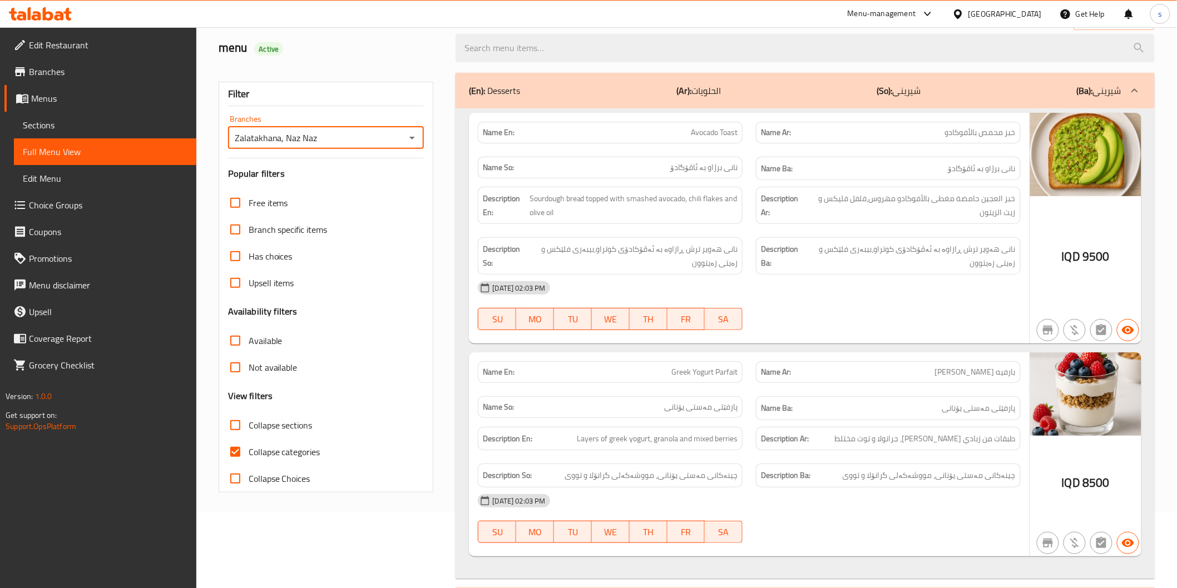
scroll to position [185, 0]
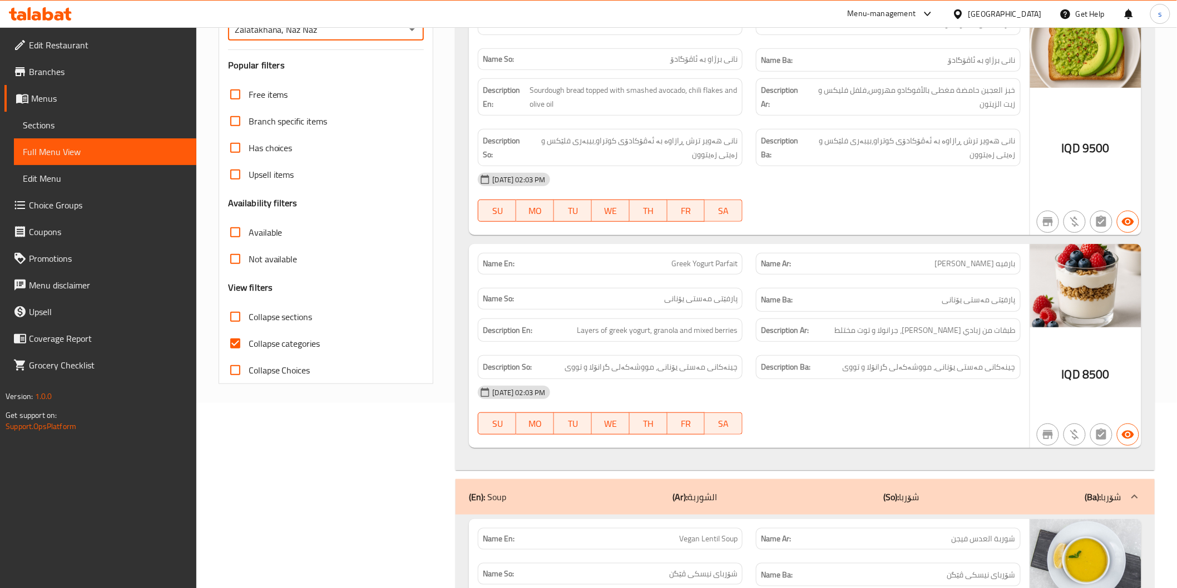
click span "Collapse categories"
click input "Collapse categories"
checkbox input "false"
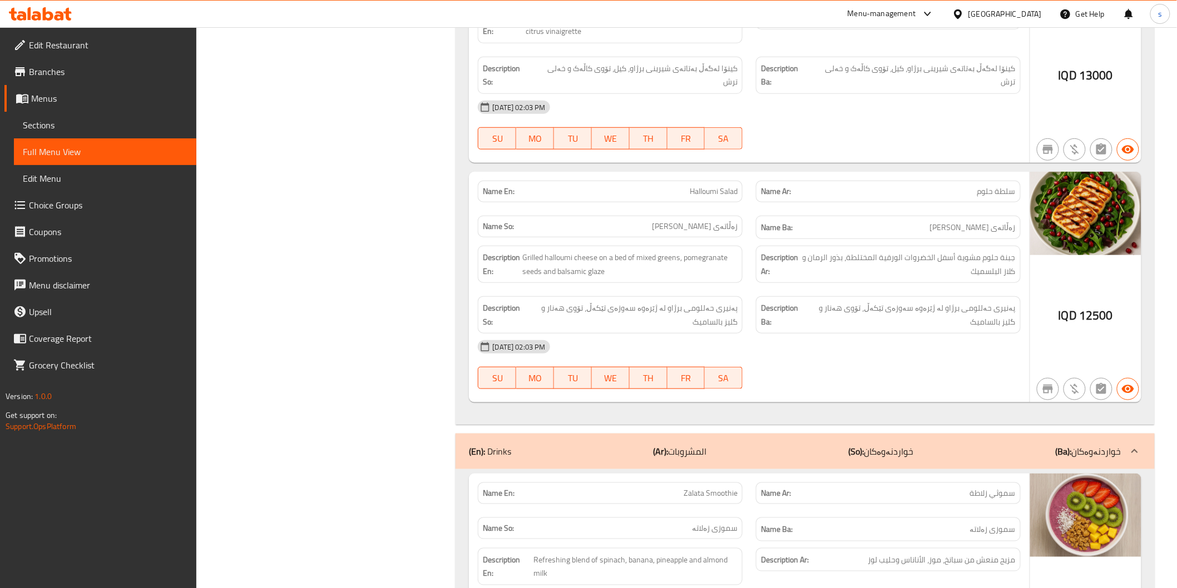
scroll to position [2042, 0]
